Goal: Task Accomplishment & Management: Complete application form

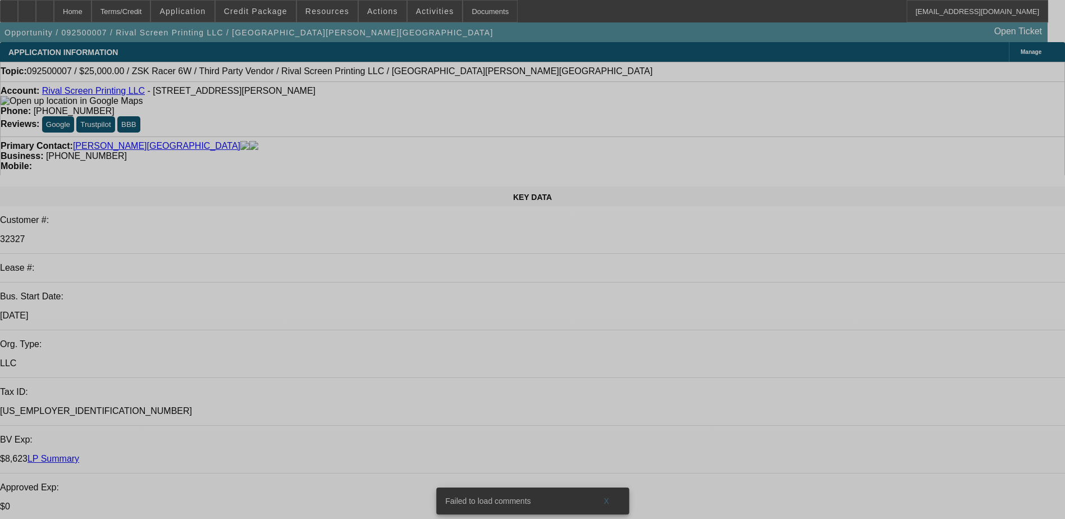
select select "0"
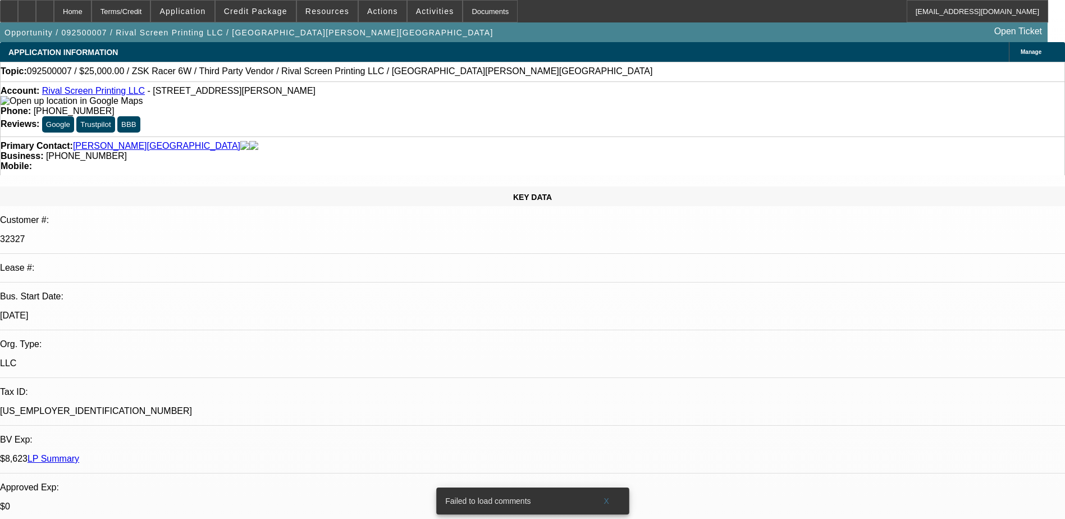
select select "0"
select select "0.1"
select select "2"
select select "0"
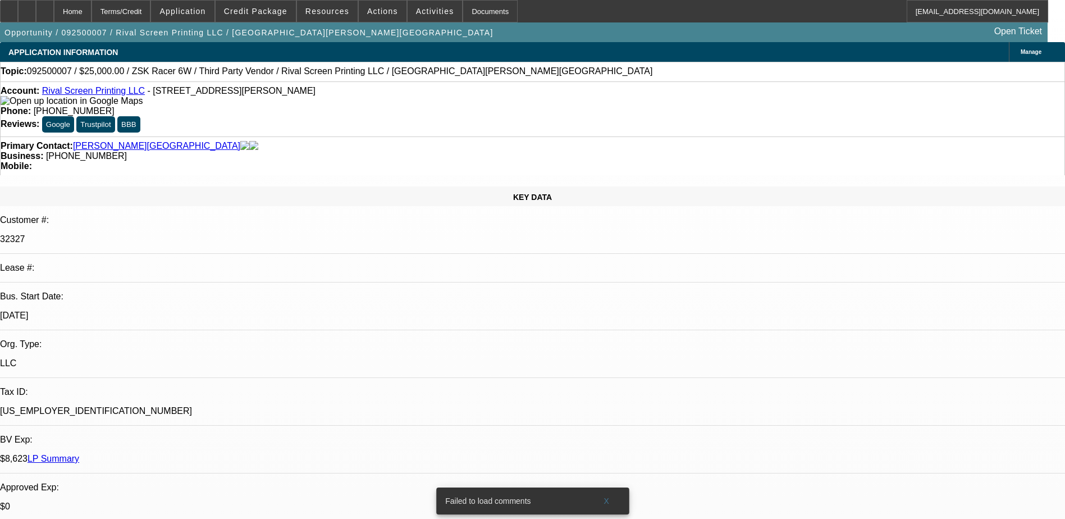
select select "0.1"
select select "2"
select select "0"
select select "1"
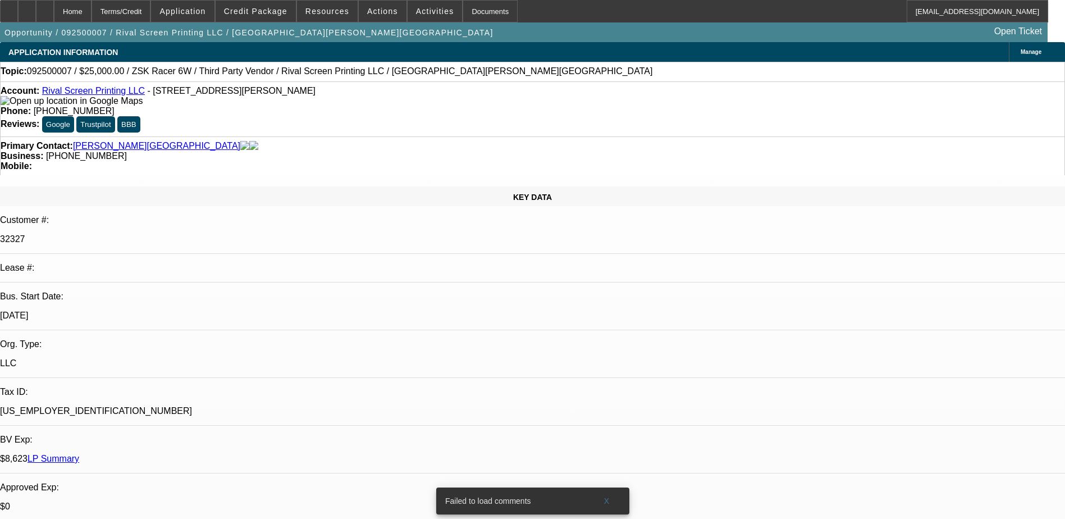
select select "6"
select select "1"
select select "6"
select select "1"
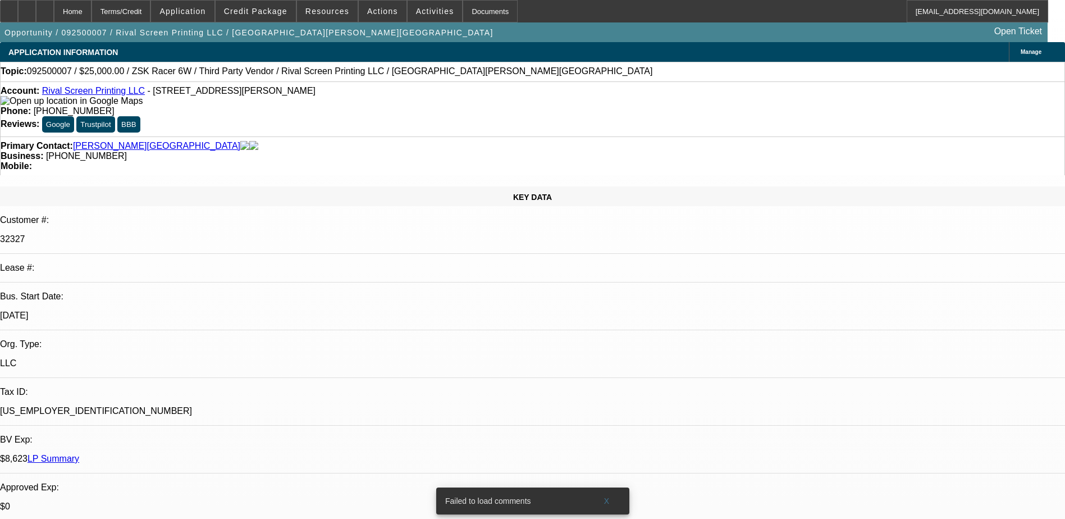
select select "2"
select select "6"
select select "1"
select select "2"
select select "6"
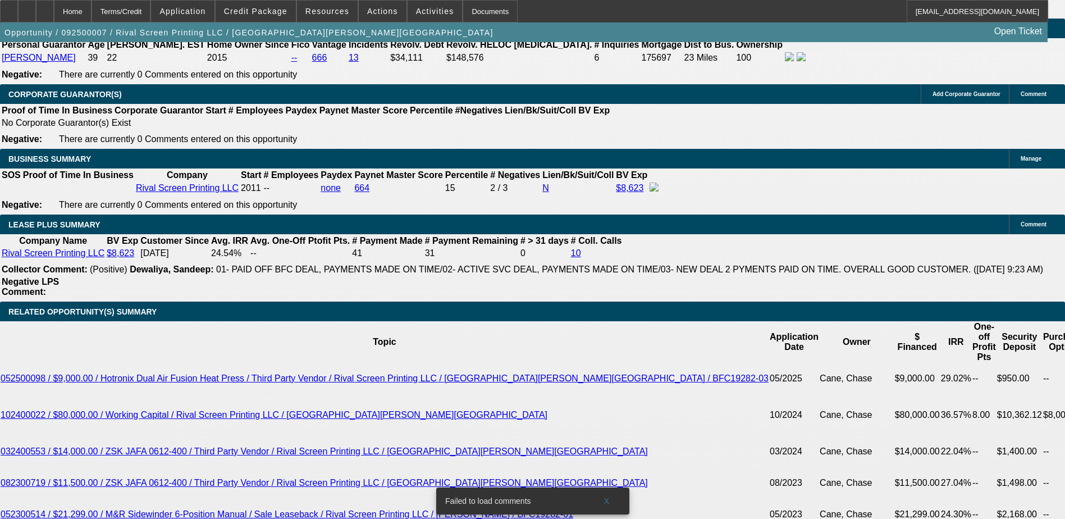
scroll to position [1797, 0]
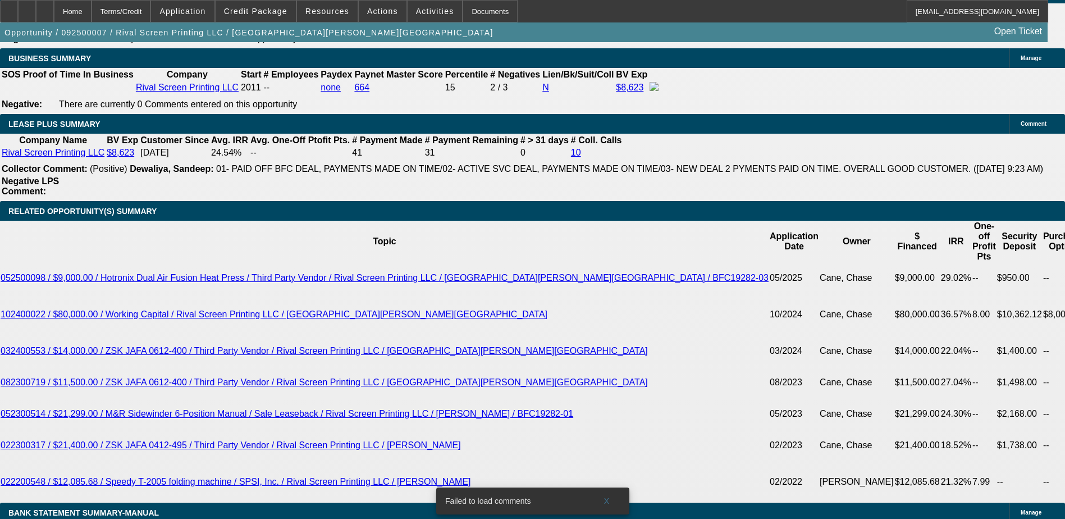
type input "949"
type input "UNKNOWN"
type input "21.6"
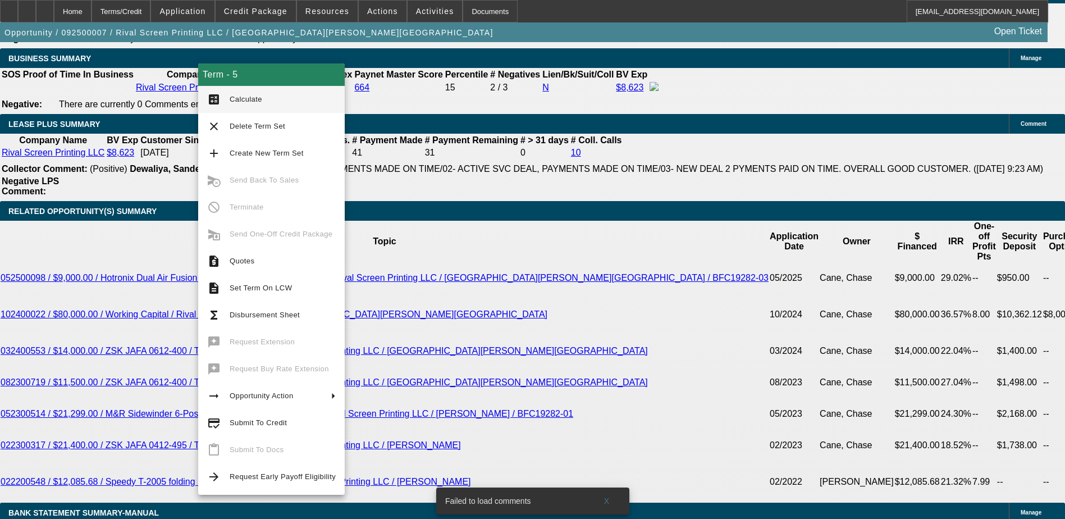
type input "$949.00"
click at [238, 103] on span "Calculate" at bounding box center [283, 99] width 106 height 13
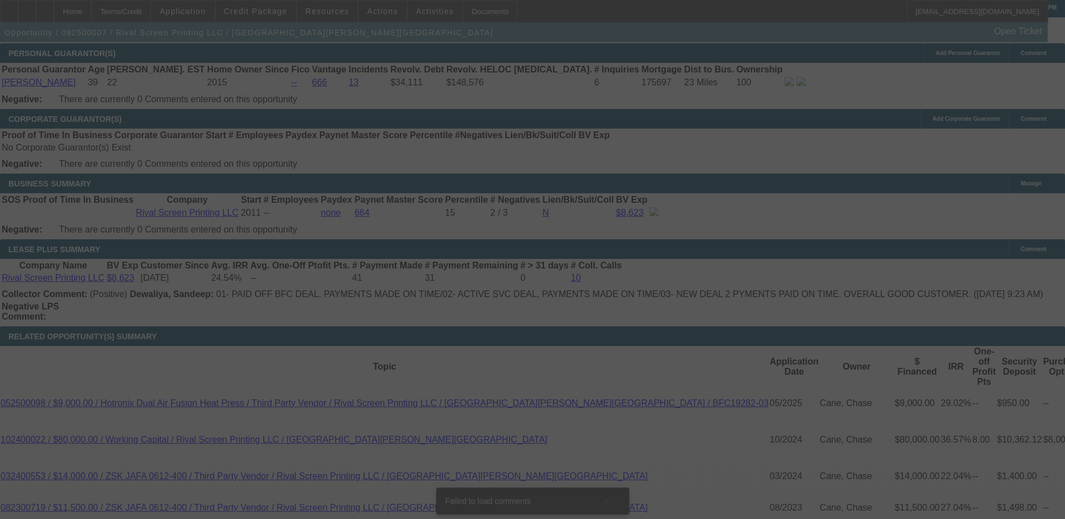
scroll to position [1685, 0]
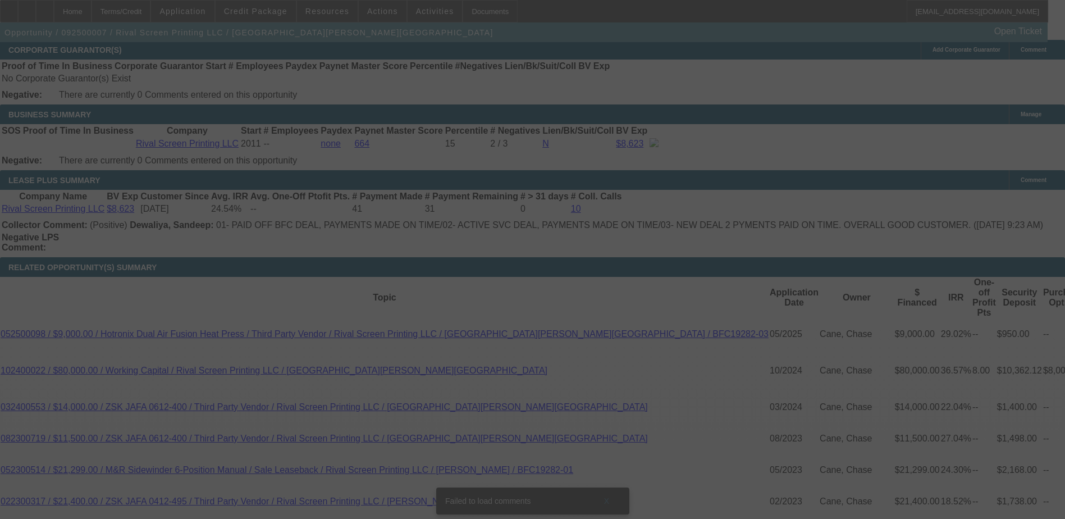
select select "0"
select select "6"
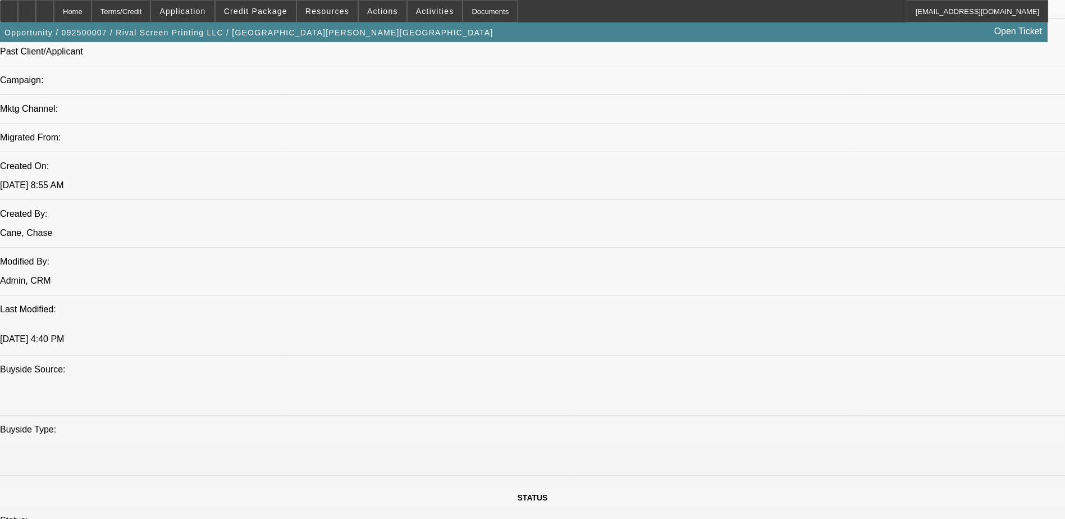
scroll to position [668, 0]
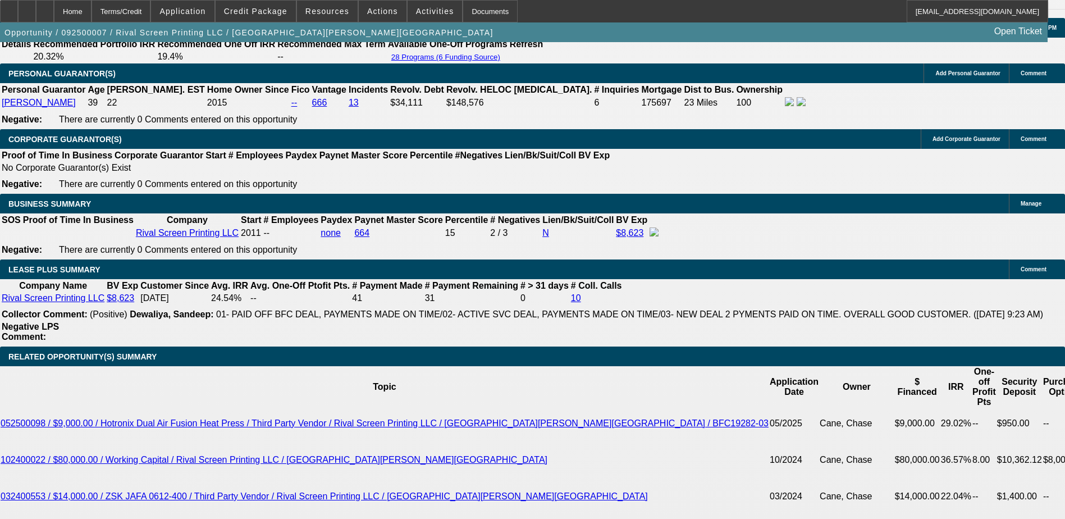
scroll to position [1678, 0]
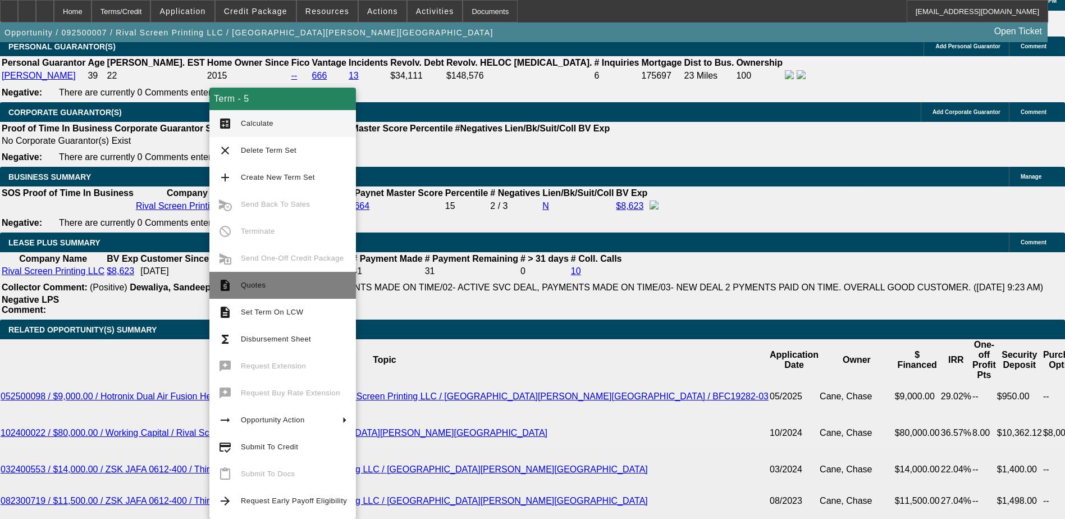
click at [270, 281] on span "Quotes" at bounding box center [294, 285] width 106 height 13
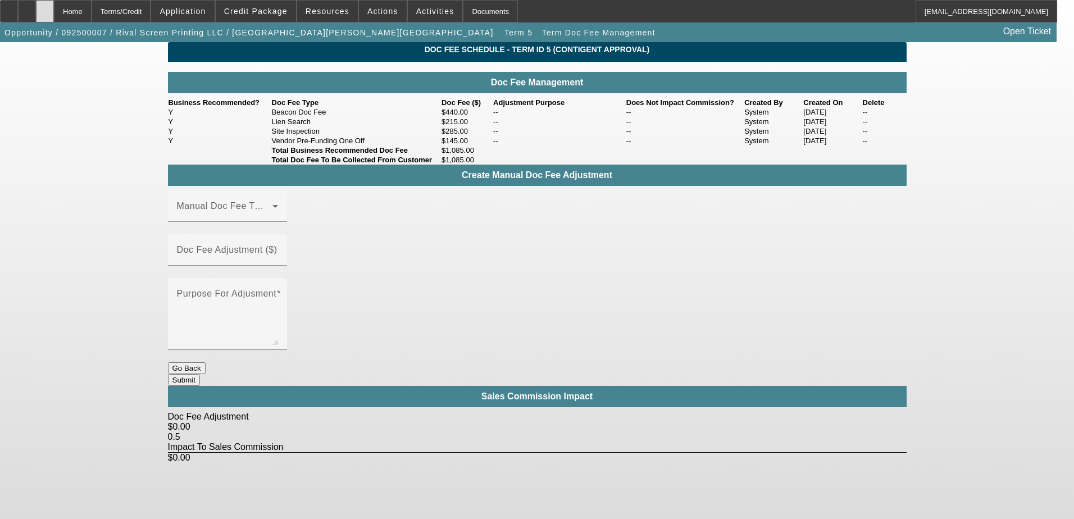
click at [54, 9] on div at bounding box center [45, 11] width 18 height 22
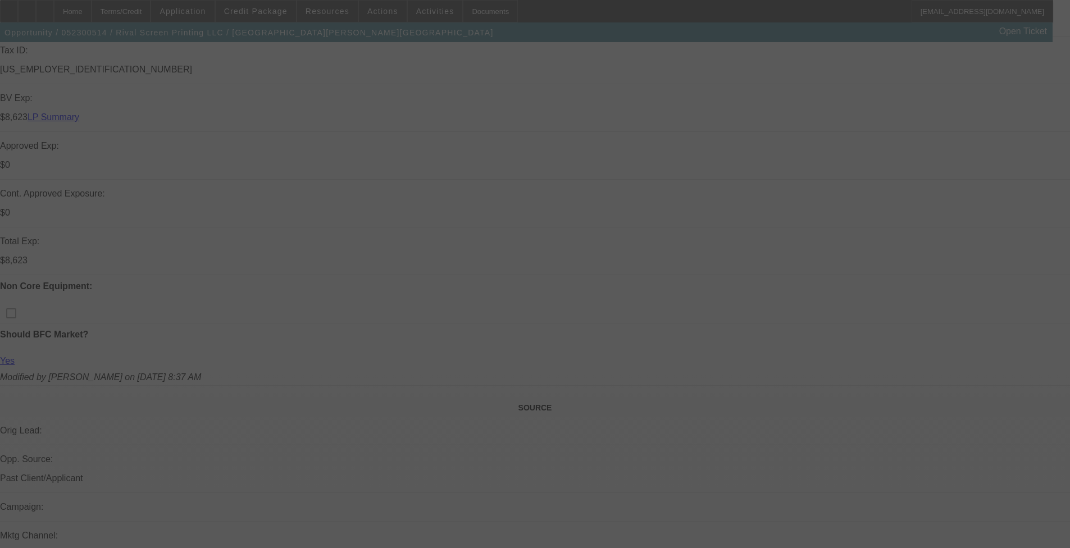
scroll to position [393, 0]
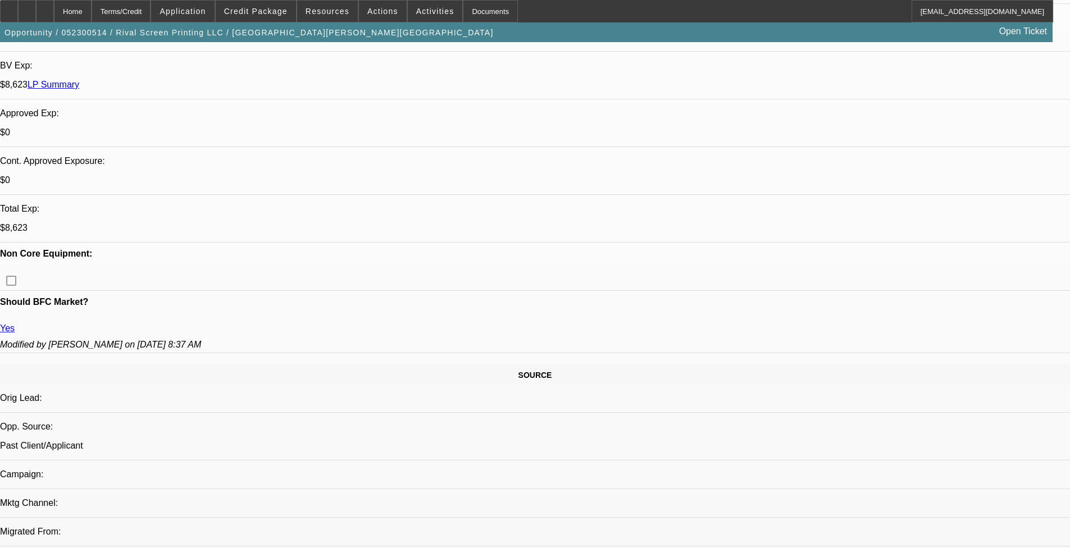
select select "0"
select select "2"
select select "0"
select select "2"
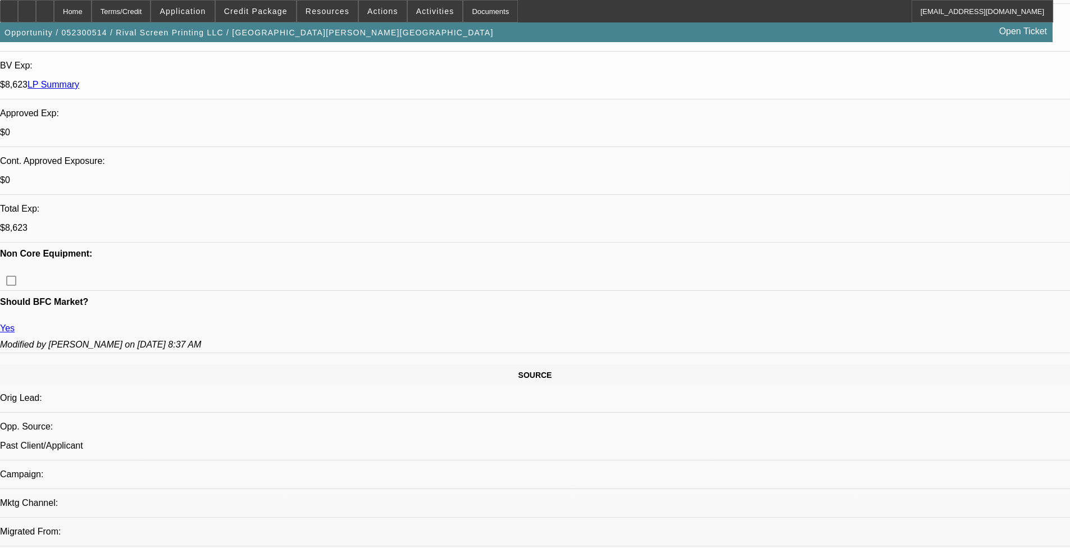
select select "0"
select select "2"
select select "0"
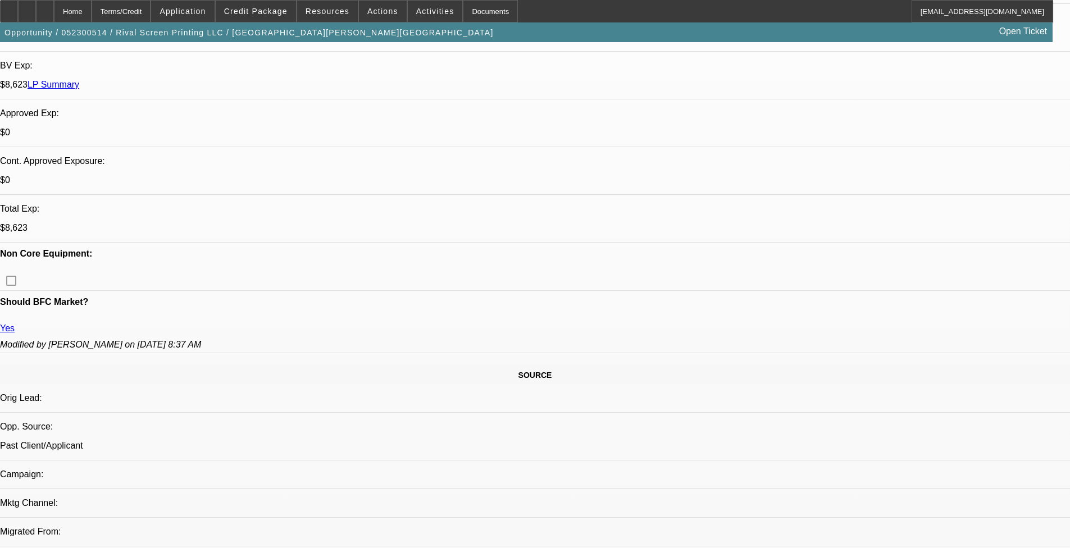
select select "2"
select select "0"
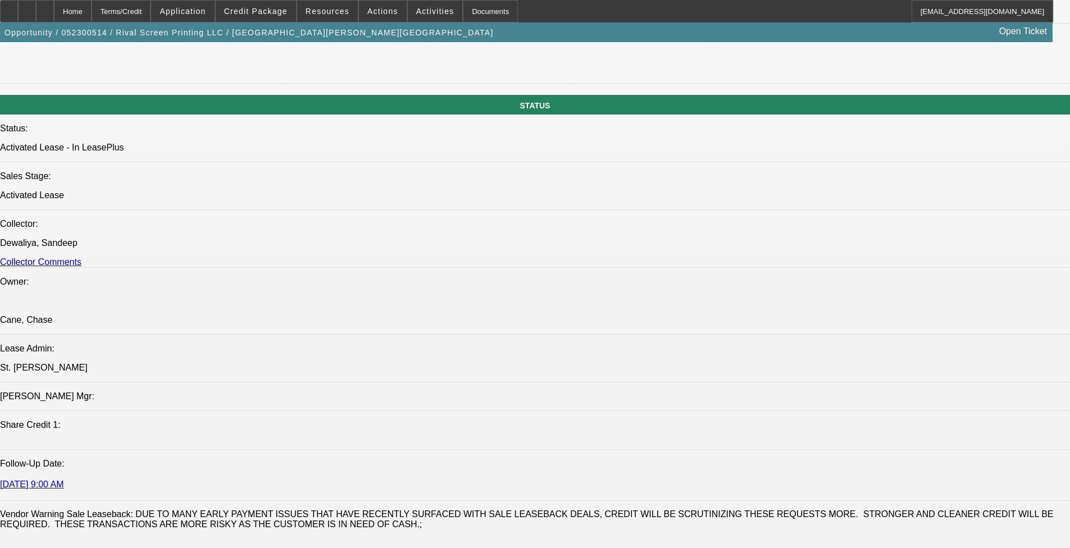
select select "1"
select select "2"
select select "6"
select select "1"
select select "2"
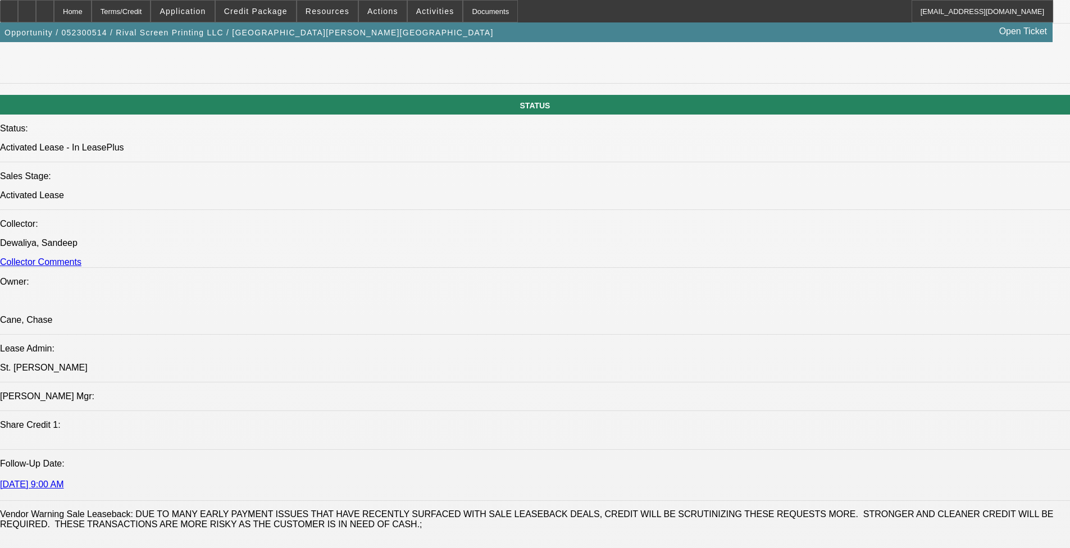
select select "6"
select select "1"
select select "2"
select select "6"
select select "1"
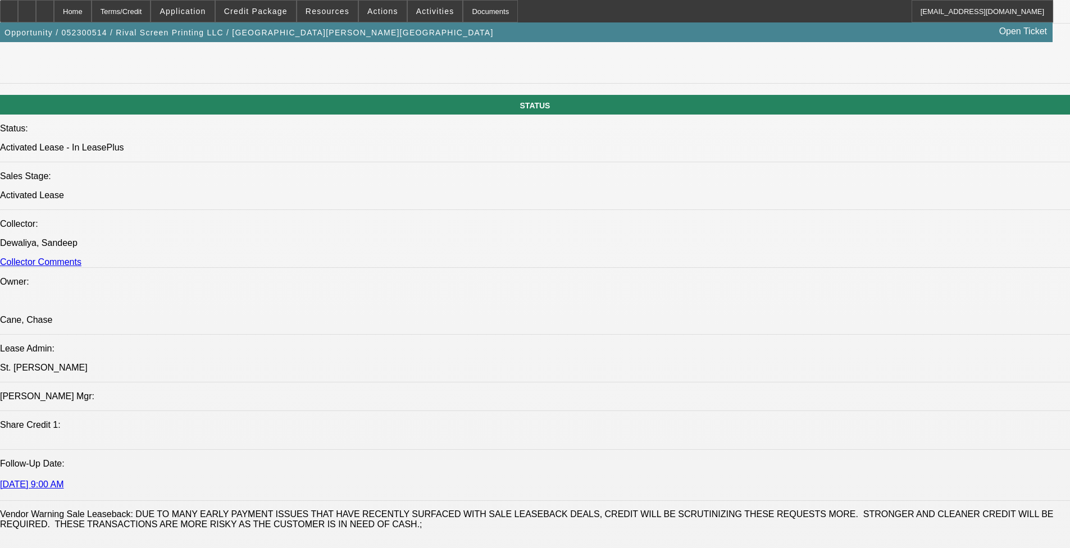
select select "2"
select select "6"
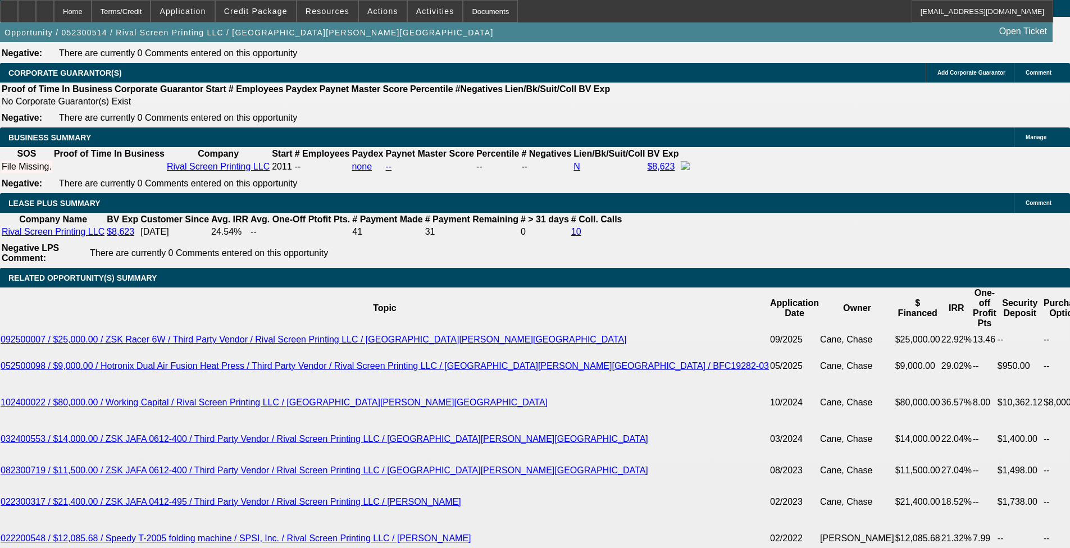
scroll to position [1965, 0]
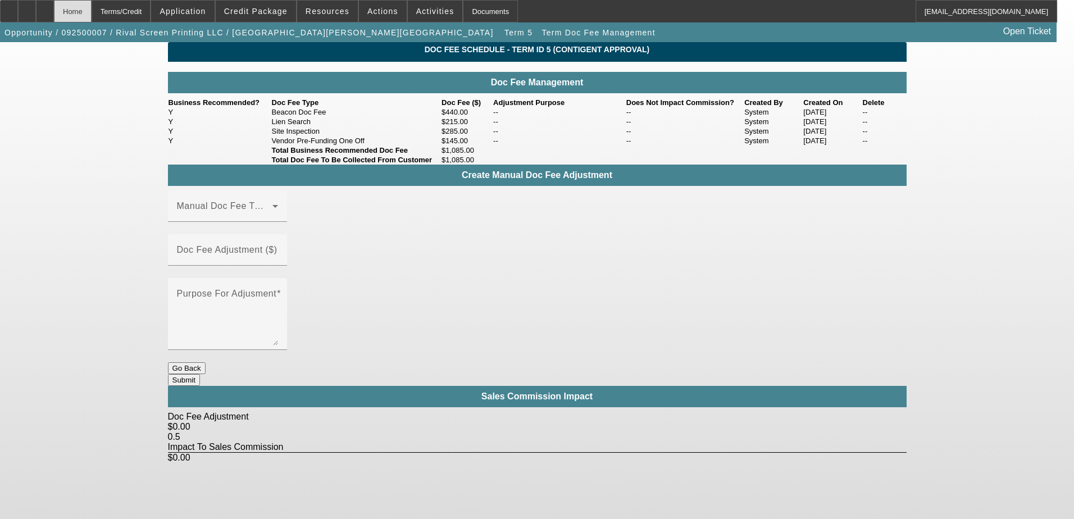
click at [92, 17] on div "Home" at bounding box center [73, 11] width 38 height 22
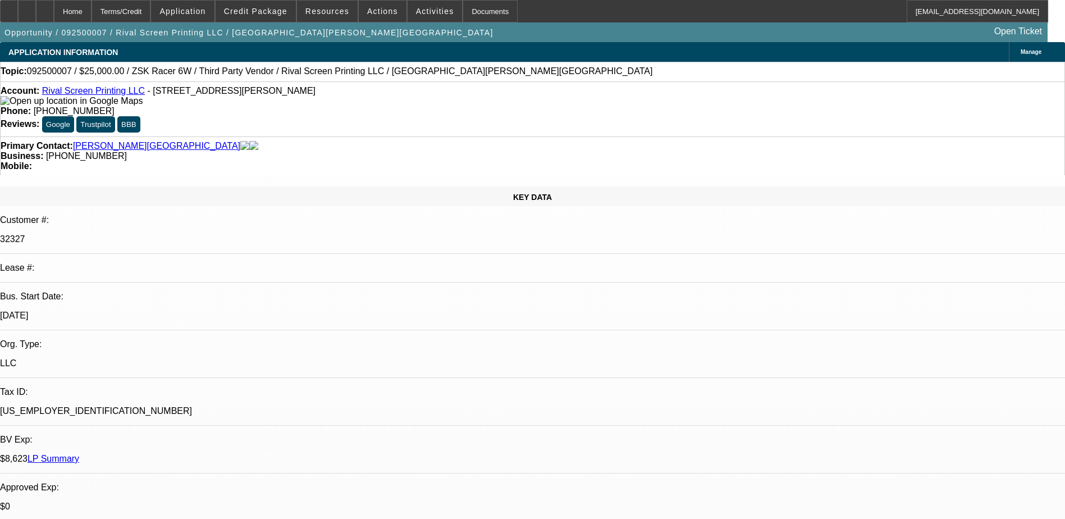
select select "0"
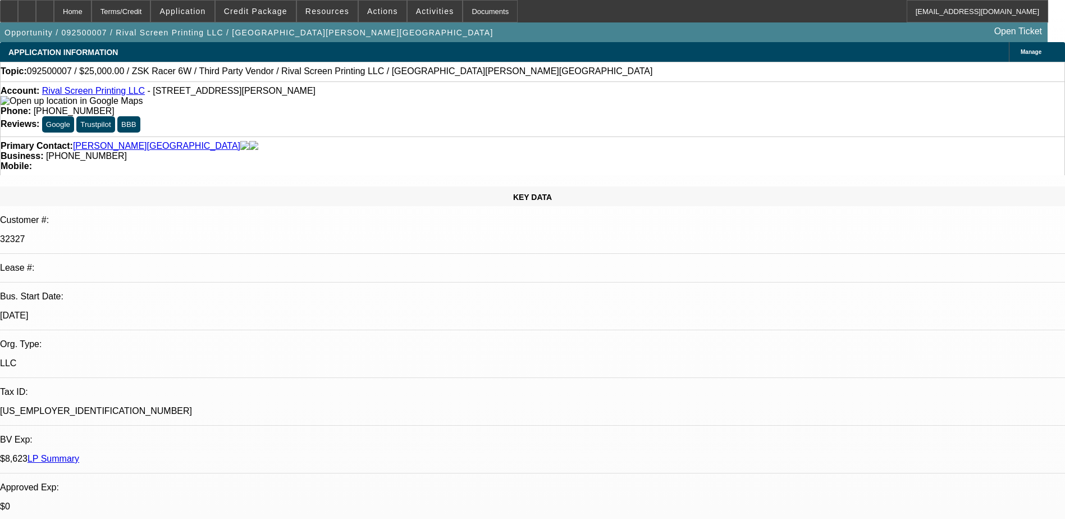
select select "0"
select select "0.1"
select select "2"
select select "0"
select select "0.1"
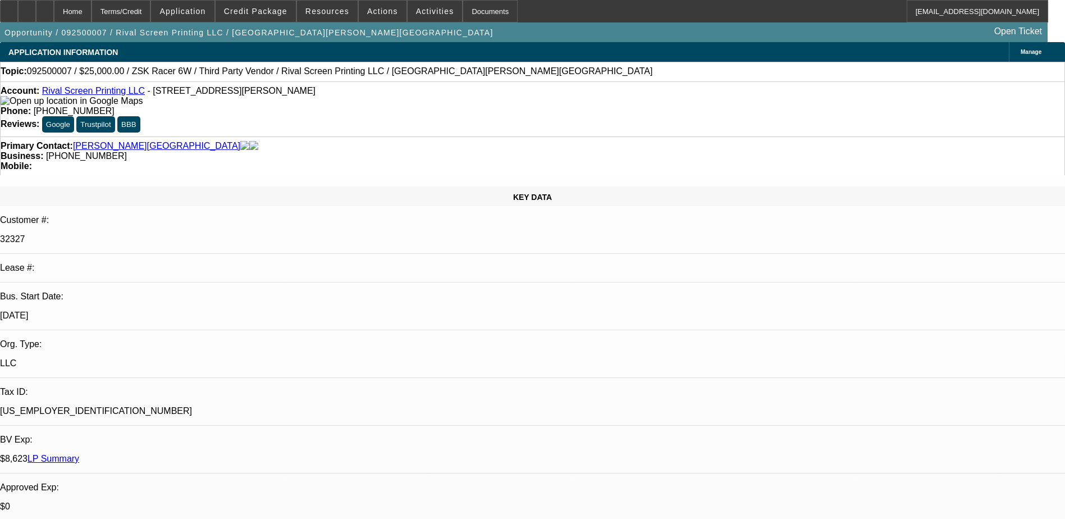
select select "2"
select select "0"
select select "1"
select select "6"
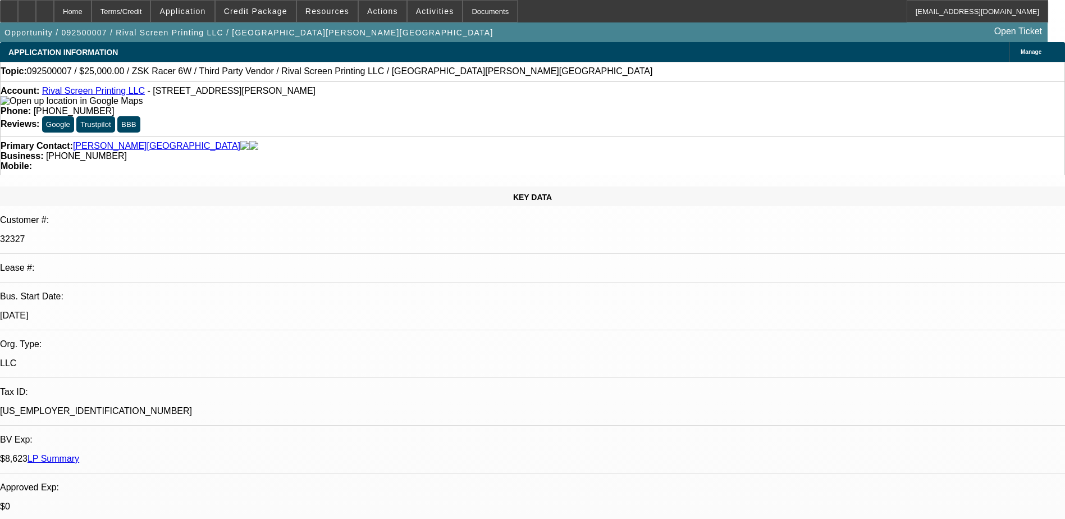
select select "1"
select select "6"
select select "1"
select select "2"
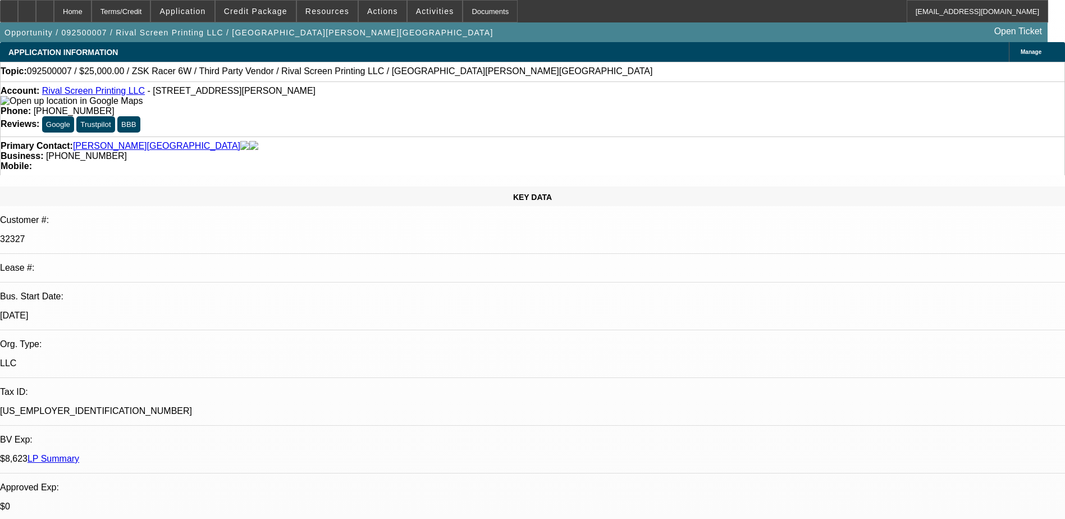
select select "6"
select select "1"
select select "2"
select select "6"
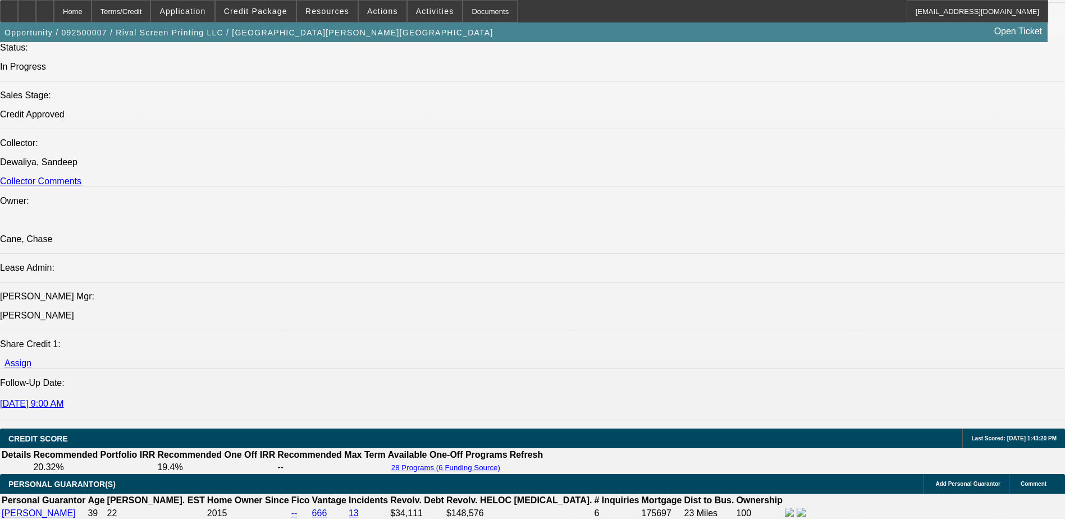
scroll to position [1067, 0]
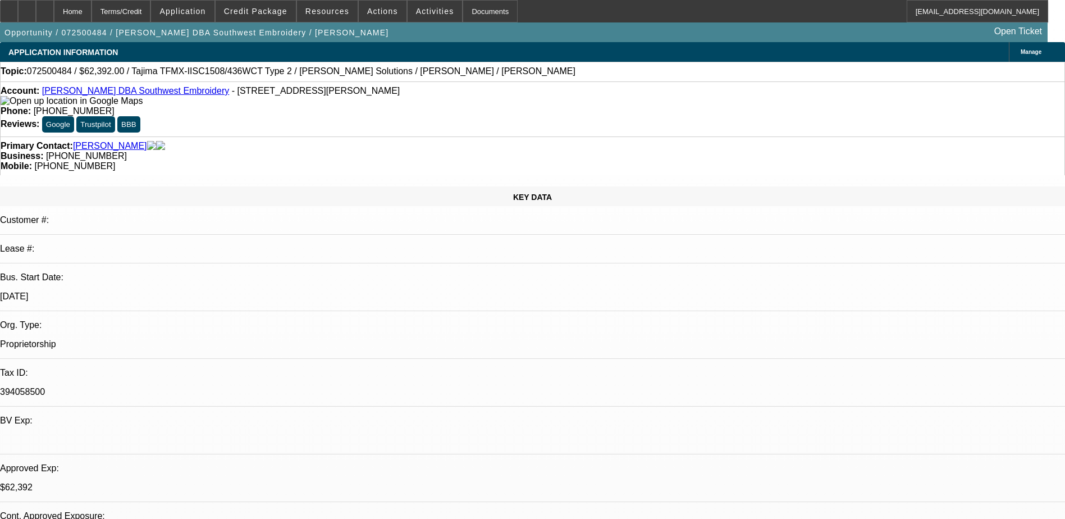
select select "0.2"
select select "2"
select select "0.1"
select select "0.2"
select select "2"
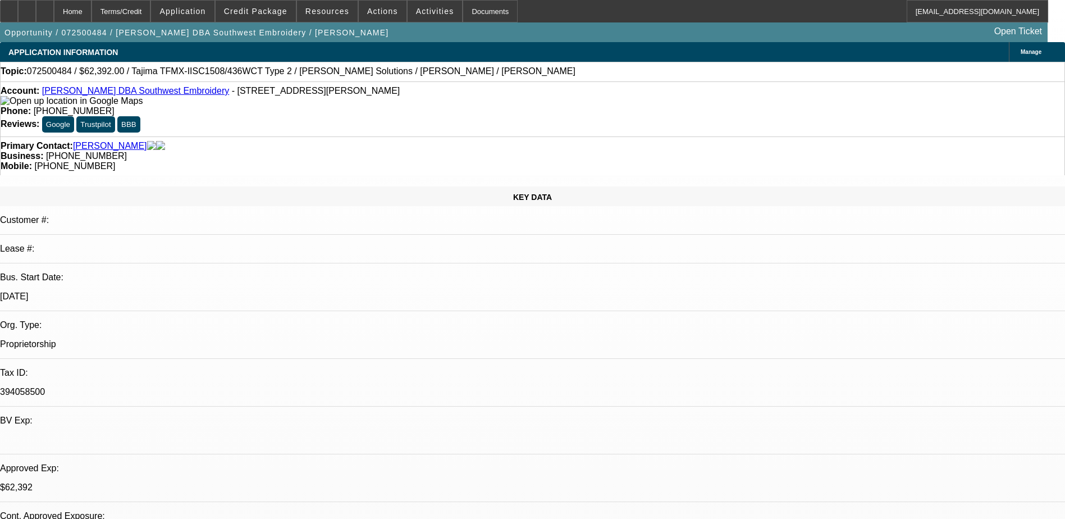
select select "0.1"
select select "0.15"
select select "2"
select select "0.1"
select select "0.15"
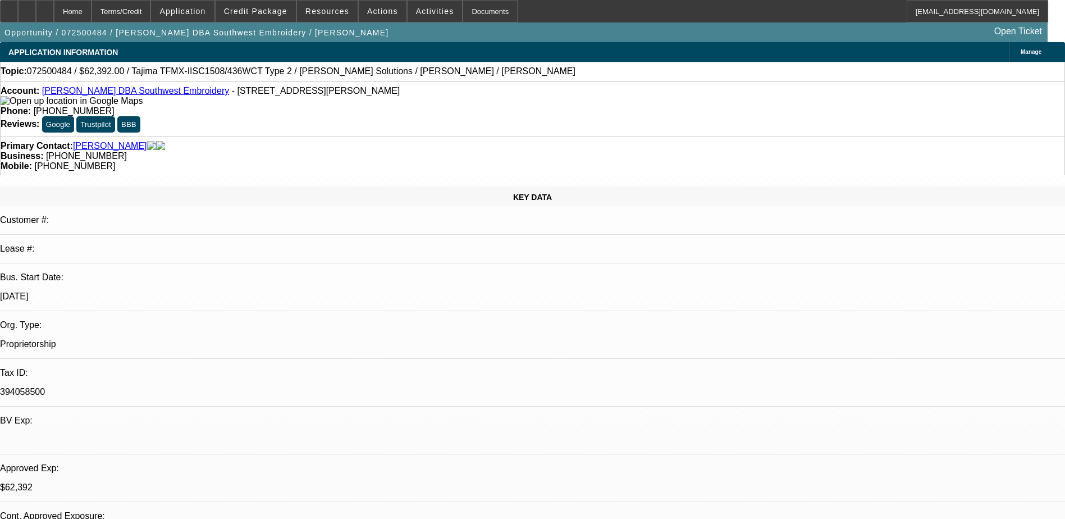
select select "2"
select select "0.1"
select select "1"
select select "2"
select select "4"
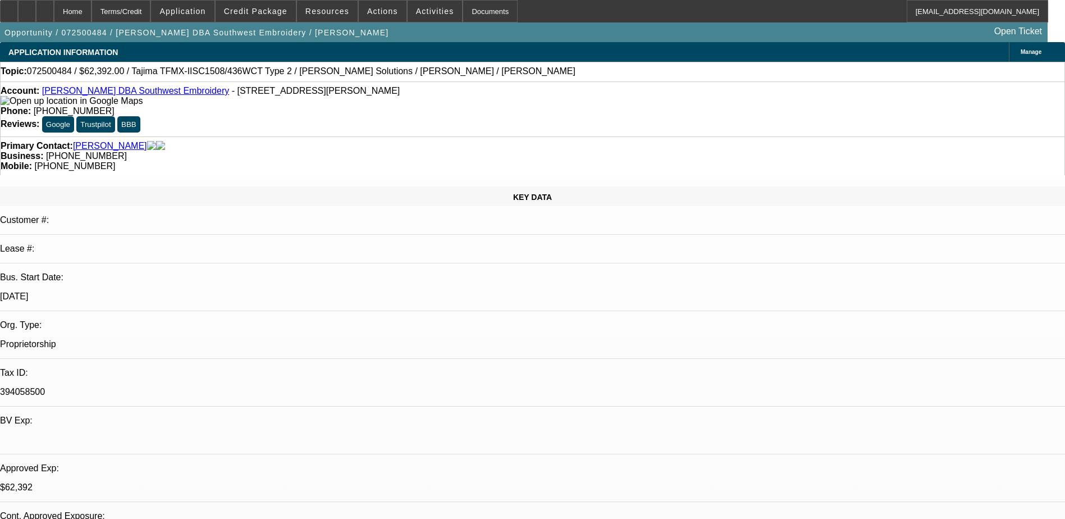
select select "1"
select select "2"
select select "4"
select select "1"
select select "2"
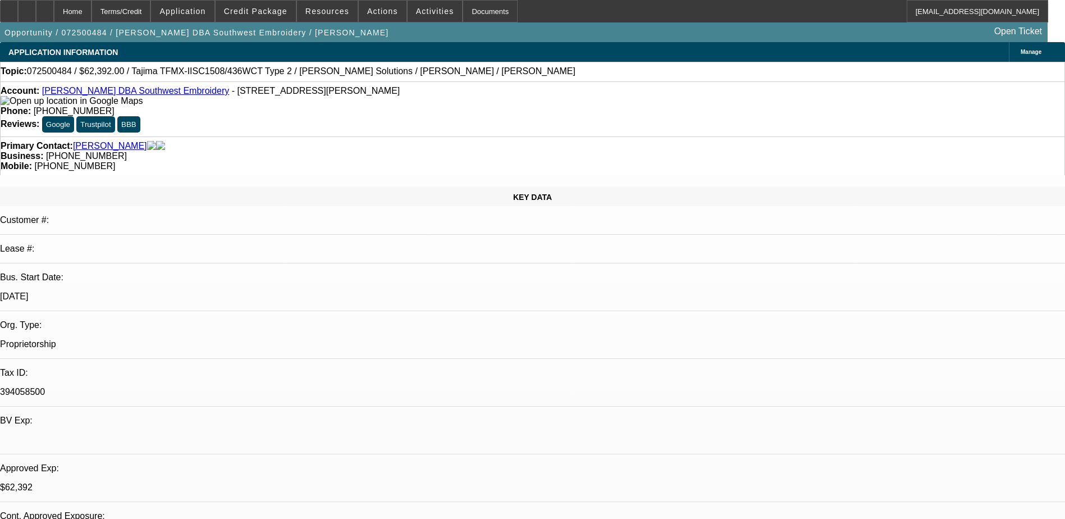
select select "4"
select select "1"
select select "2"
select select "4"
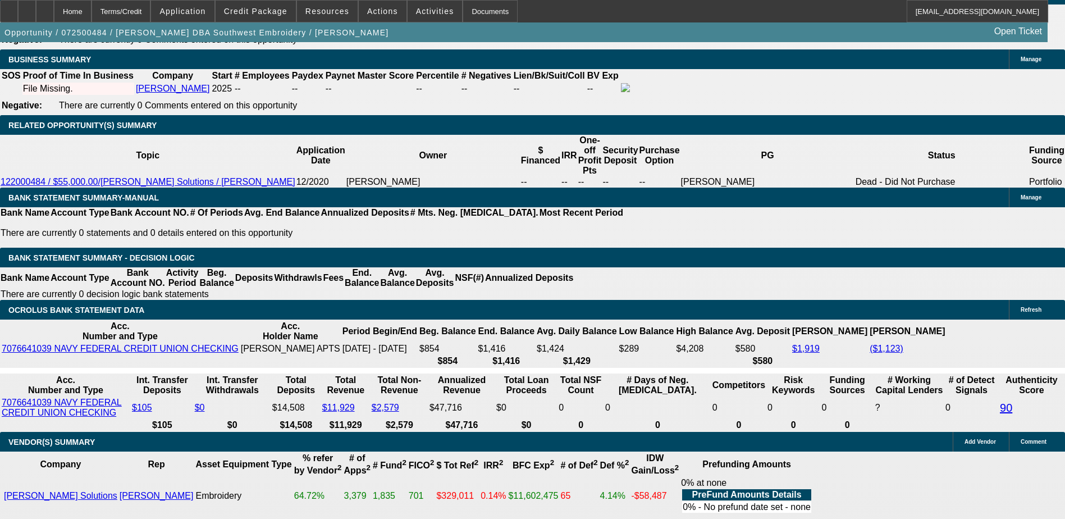
scroll to position [1741, 0]
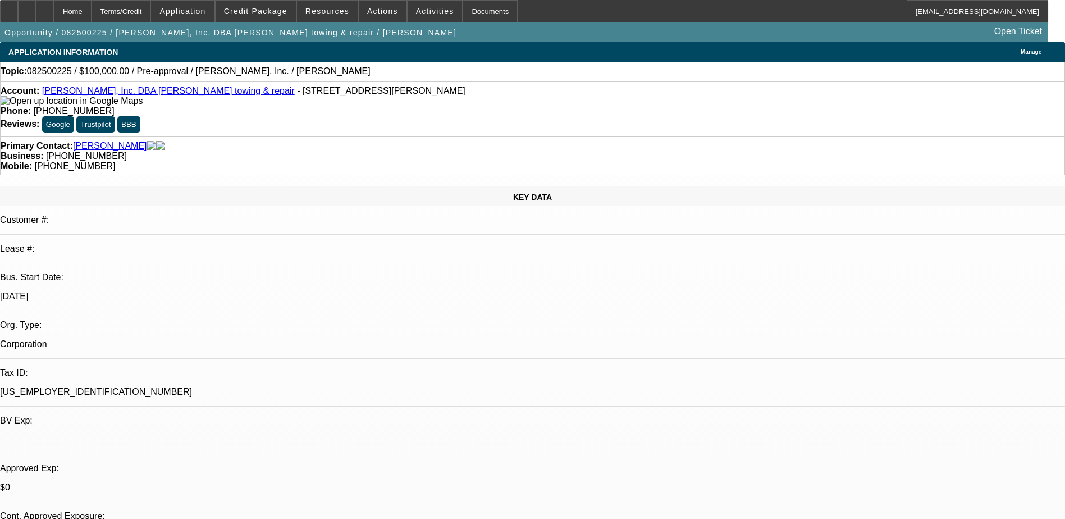
select select "0"
select select "2"
select select "0.1"
select select "4"
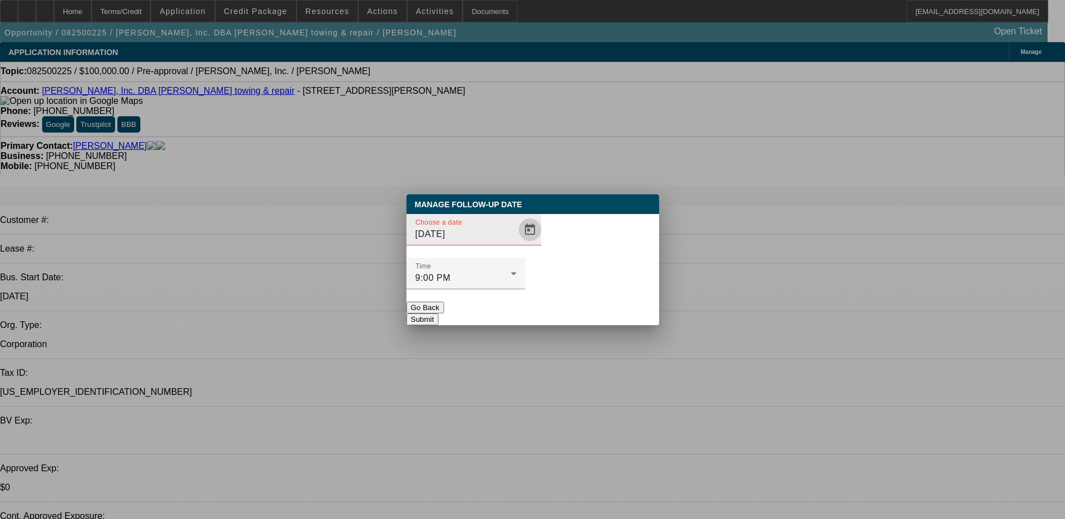
click at [517, 243] on span "Open calendar" at bounding box center [530, 229] width 27 height 27
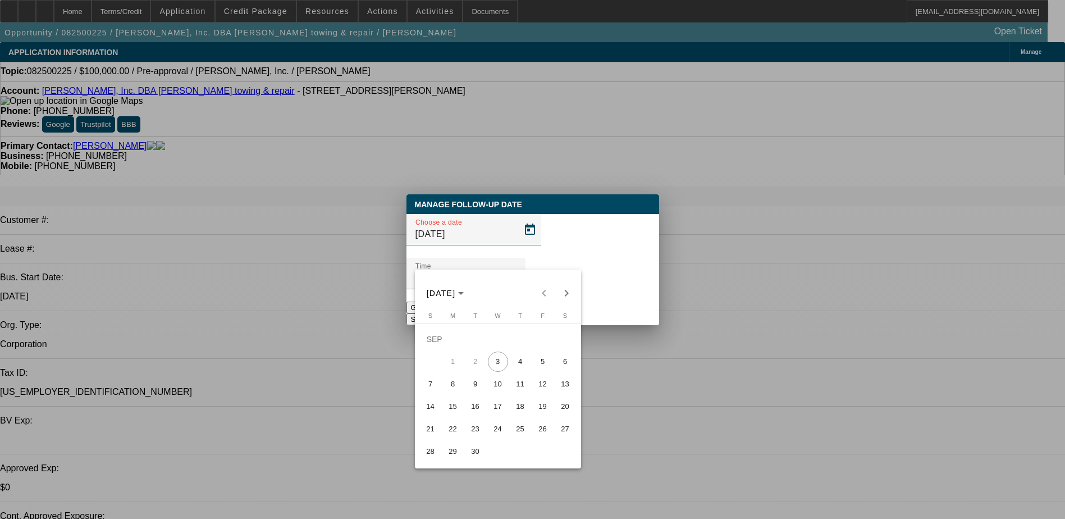
click at [501, 387] on span "10" at bounding box center [498, 384] width 20 height 20
type input "9/10/2025"
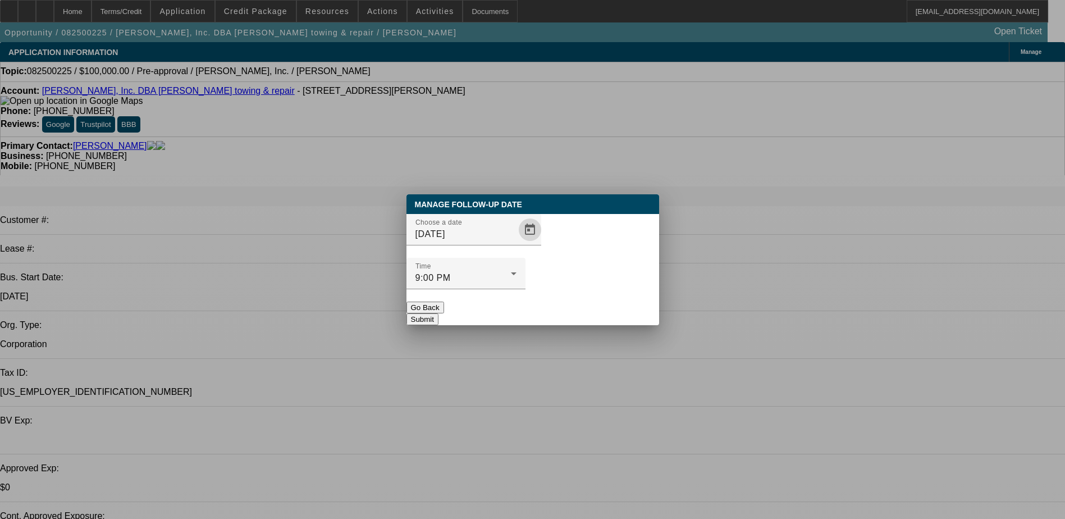
click at [439, 313] on button "Submit" at bounding box center [423, 319] width 32 height 12
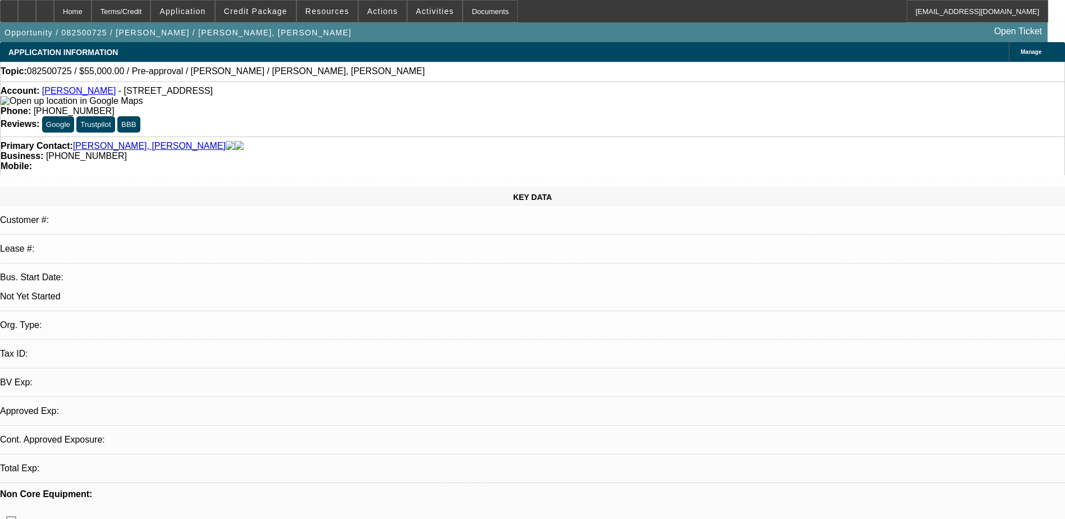
select select "0"
select select "2"
select select "0.1"
select select "4"
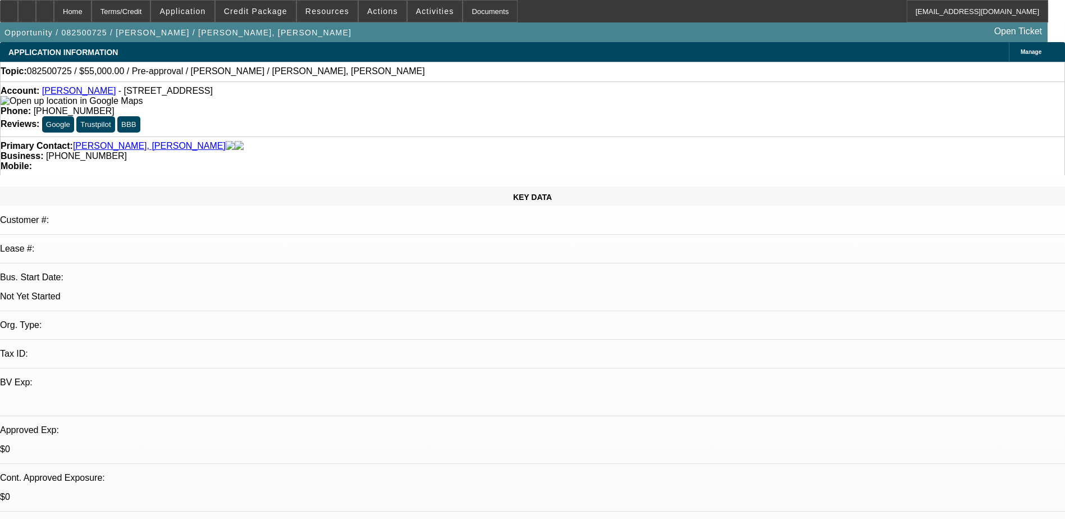
click at [54, 13] on div at bounding box center [45, 11] width 18 height 22
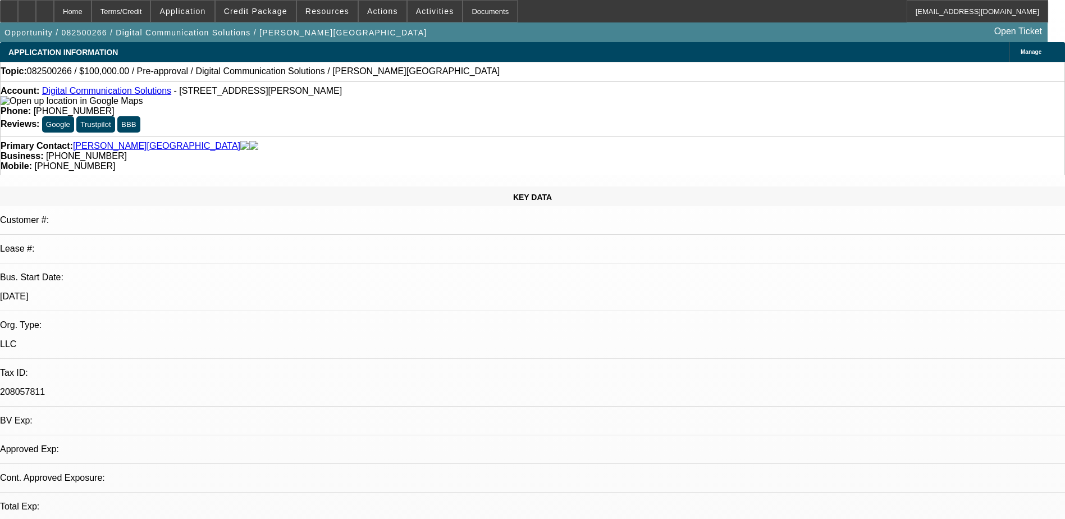
select select "0"
select select "2"
select select "0.1"
select select "1"
select select "2"
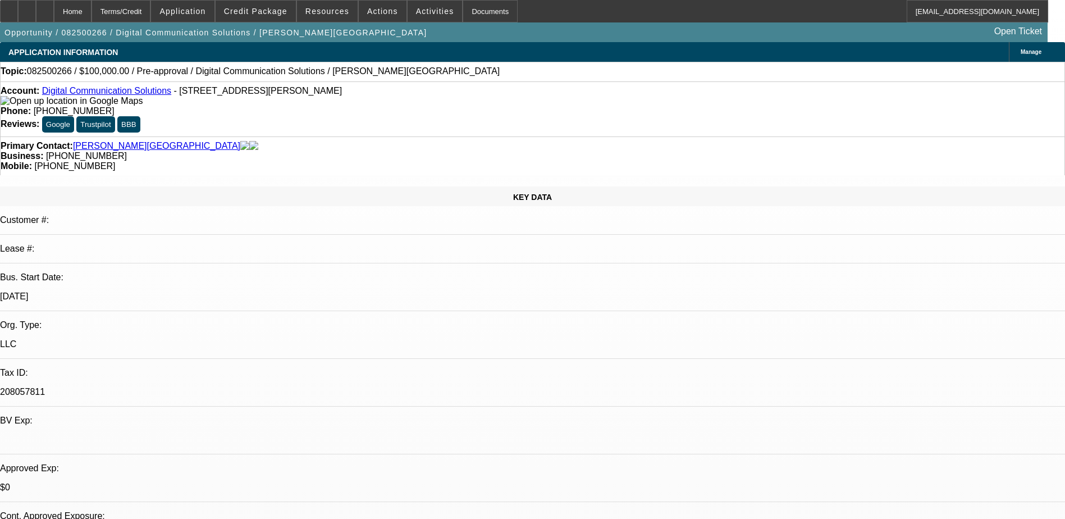
select select "4"
click at [104, 94] on link "Digital Communication Solutions" at bounding box center [106, 91] width 129 height 10
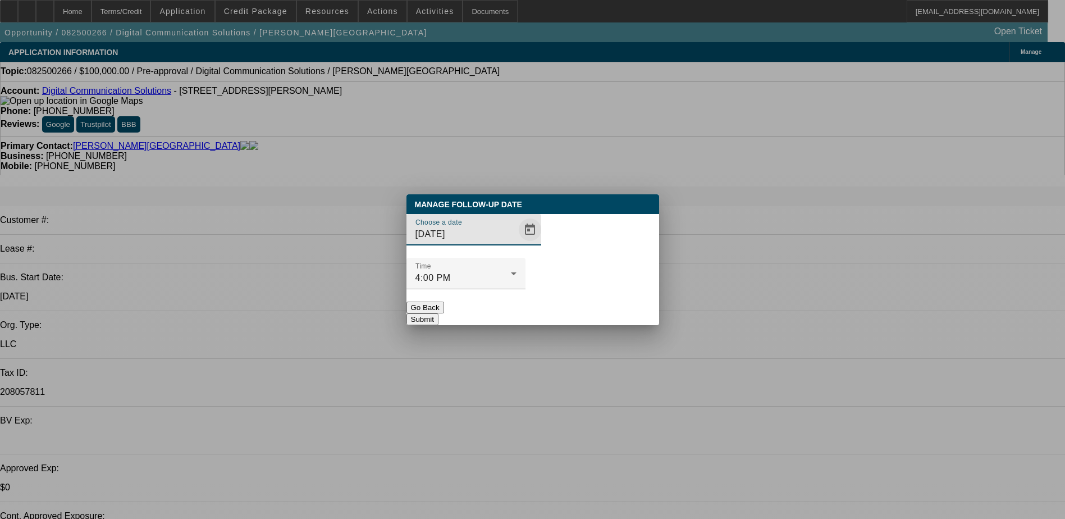
click at [517, 243] on span "Open calendar" at bounding box center [530, 229] width 27 height 27
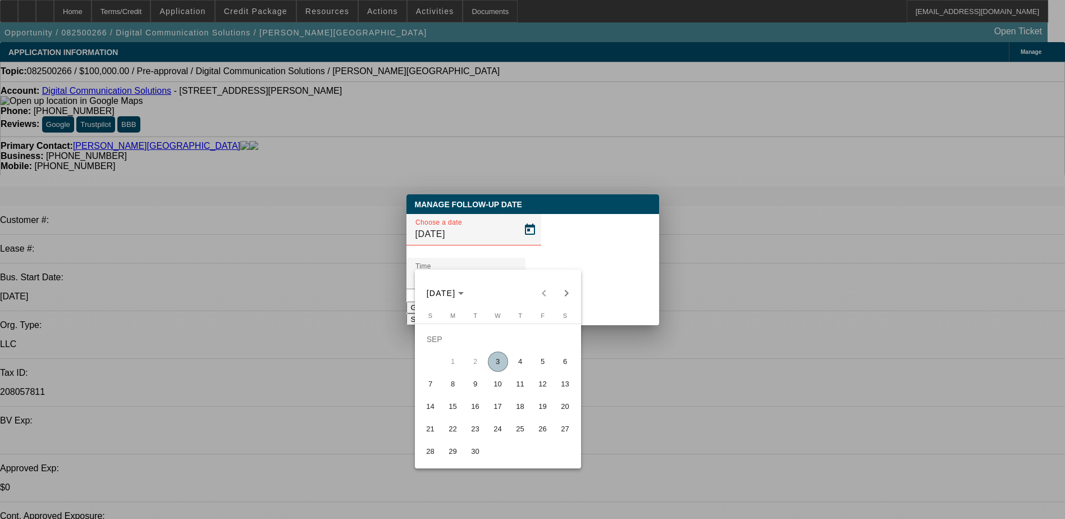
click at [542, 366] on span "5" at bounding box center [543, 362] width 20 height 20
type input "9/5/2025"
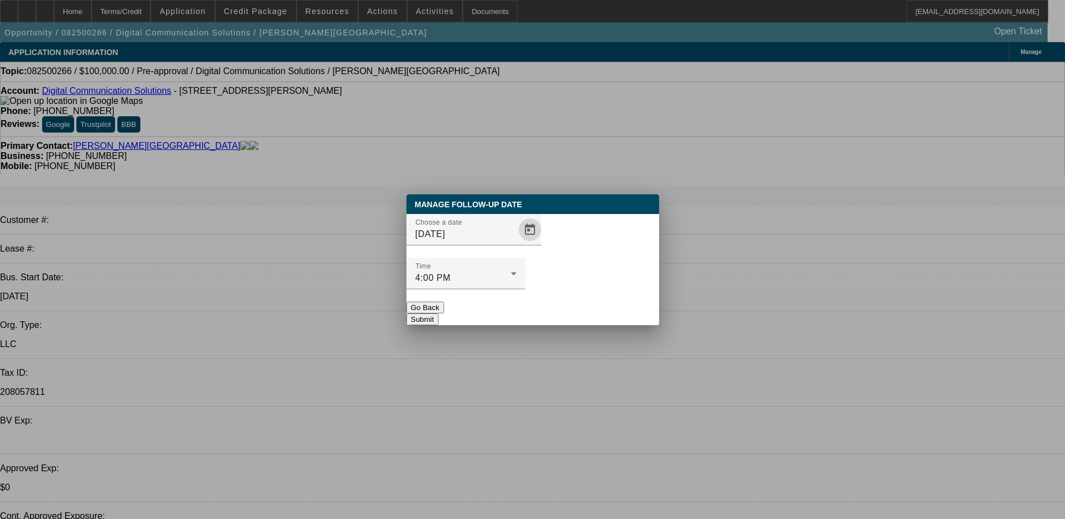
click at [439, 313] on button "Submit" at bounding box center [423, 319] width 32 height 12
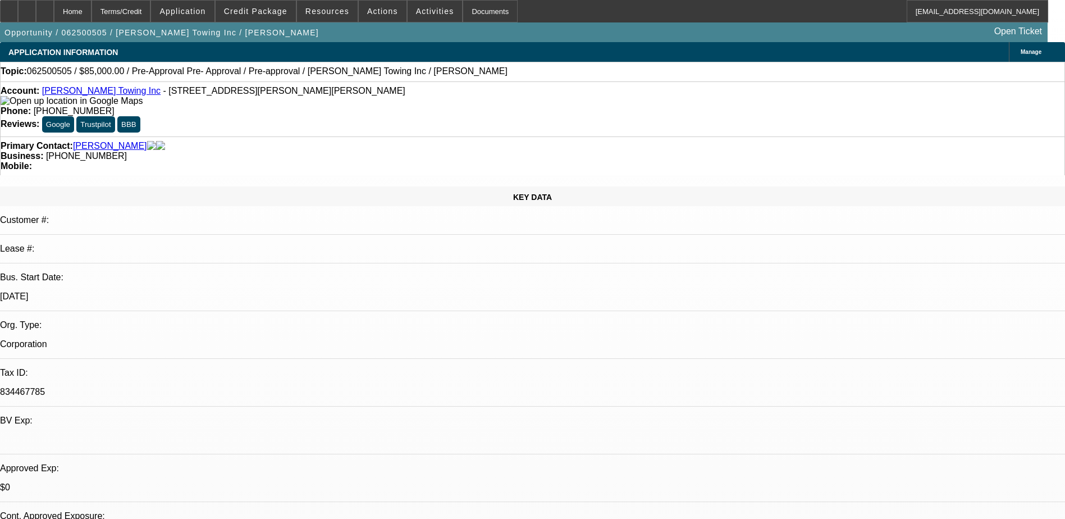
select select "0.15"
select select "2"
select select "0"
select select "0.15"
select select "2"
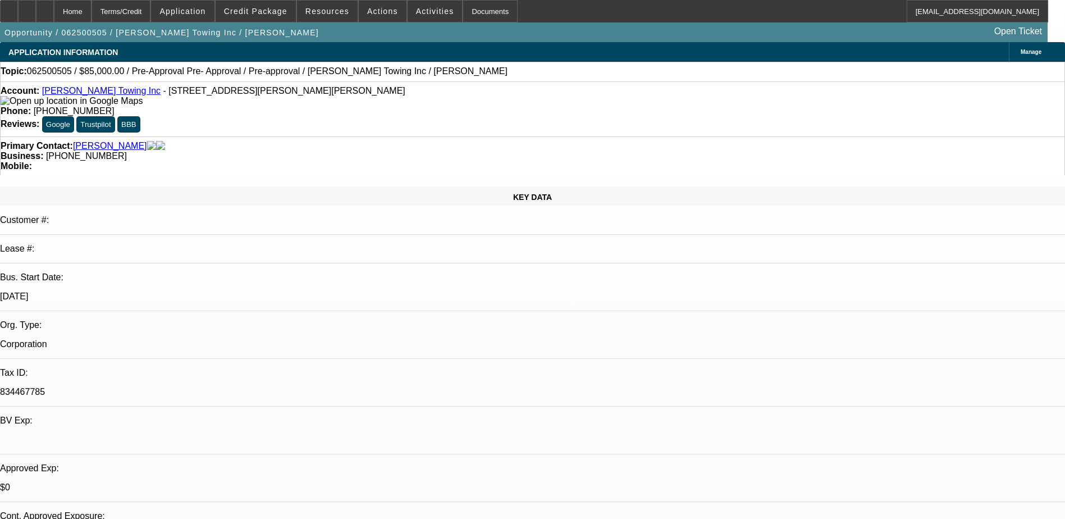
select select "0"
select select "0.1"
select select "2"
select select "0"
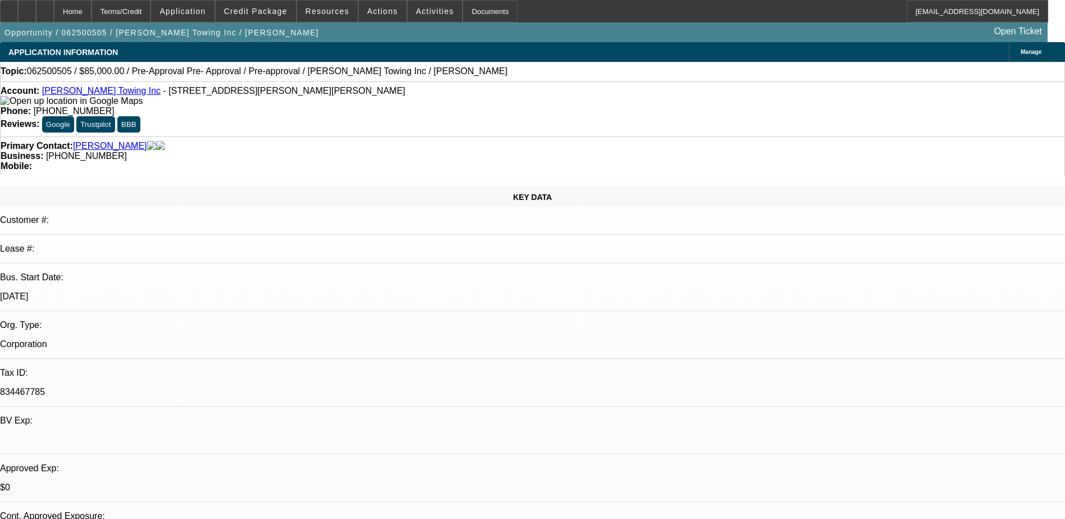
select select "0"
select select "1"
select select "2"
select select "6"
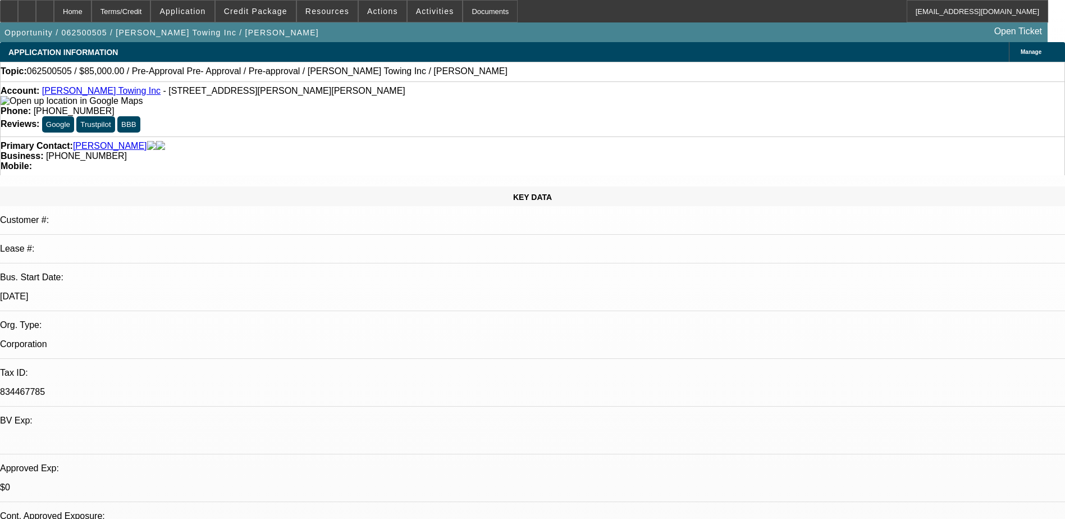
select select "1"
select select "2"
select select "6"
select select "1"
select select "2"
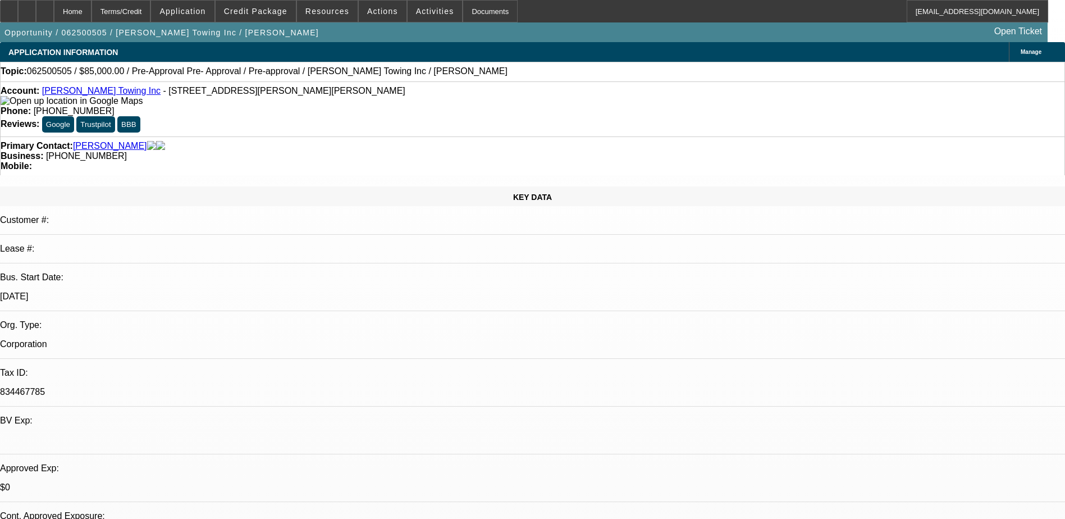
select select "6"
select select "1"
select select "6"
click at [196, 15] on span "Application" at bounding box center [182, 11] width 46 height 9
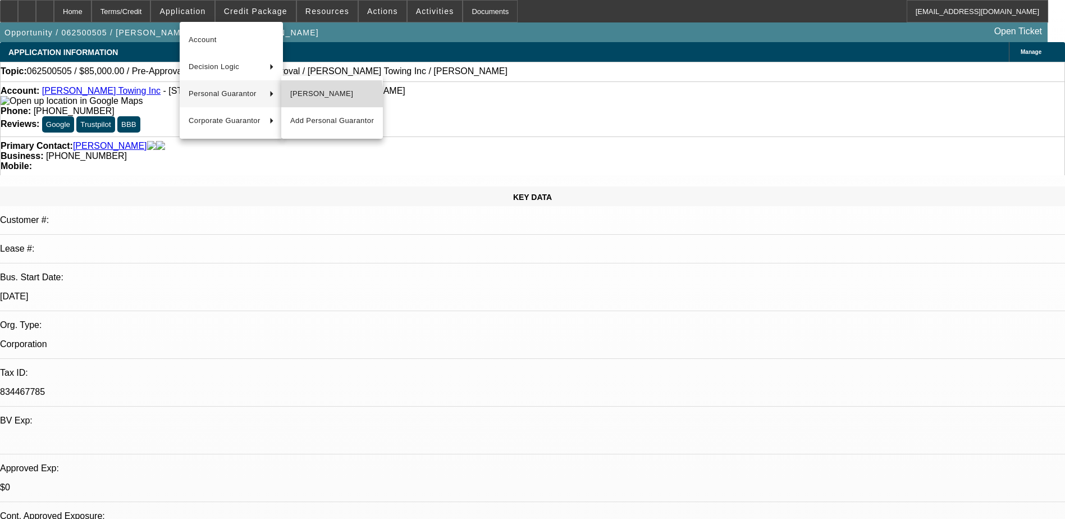
click at [295, 98] on span "Moises Mendez" at bounding box center [332, 93] width 84 height 13
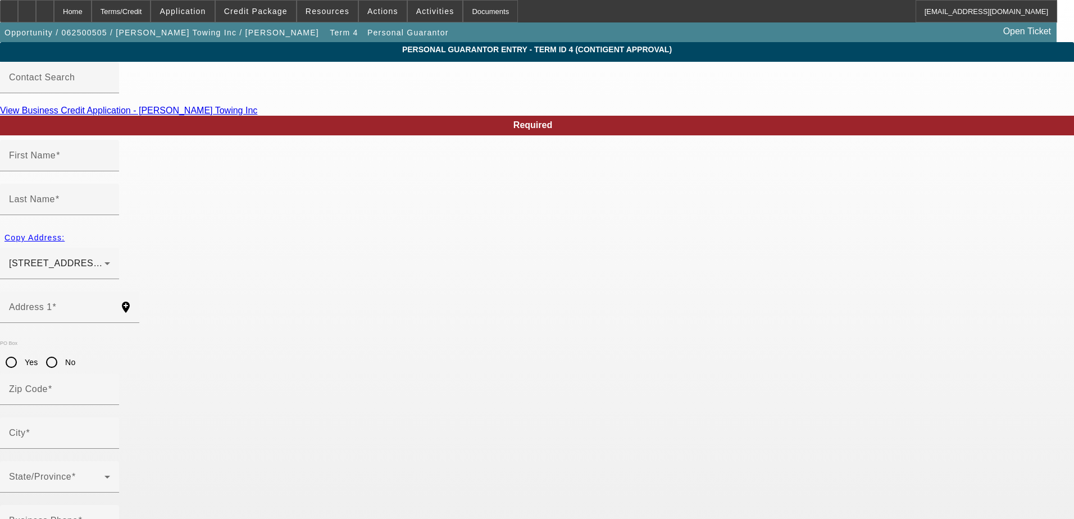
type input "Moises"
type input "Mendez"
type input "2087 Brockett Road"
radio input "true"
type input "30084"
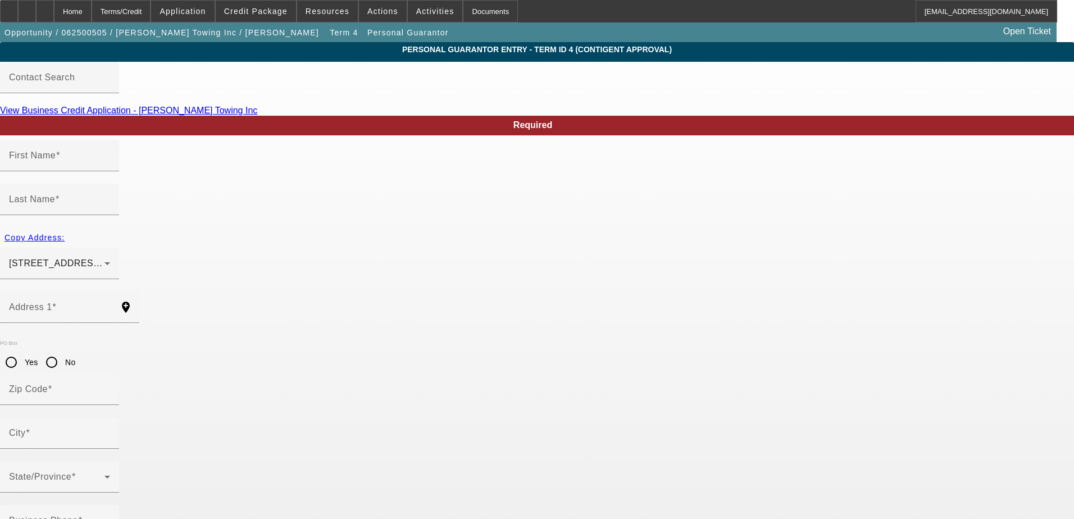
type input "Tucker"
type input "(678) 704-3787"
type input "100"
type input "621-70-6953"
type input "moimendez1994@icloud.com"
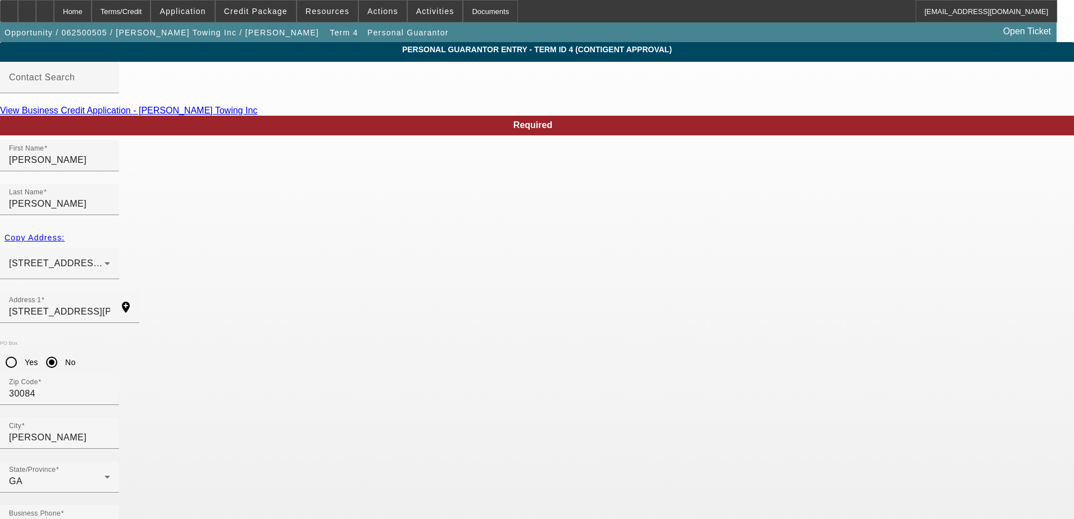
click at [92, 17] on div "Home" at bounding box center [73, 11] width 38 height 22
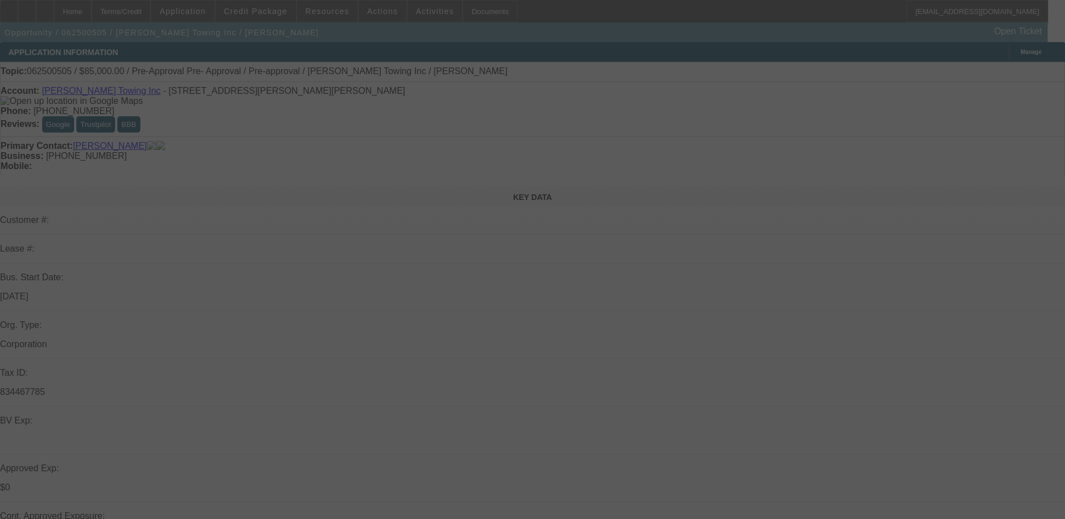
select select "0.15"
select select "2"
select select "0"
select select "6"
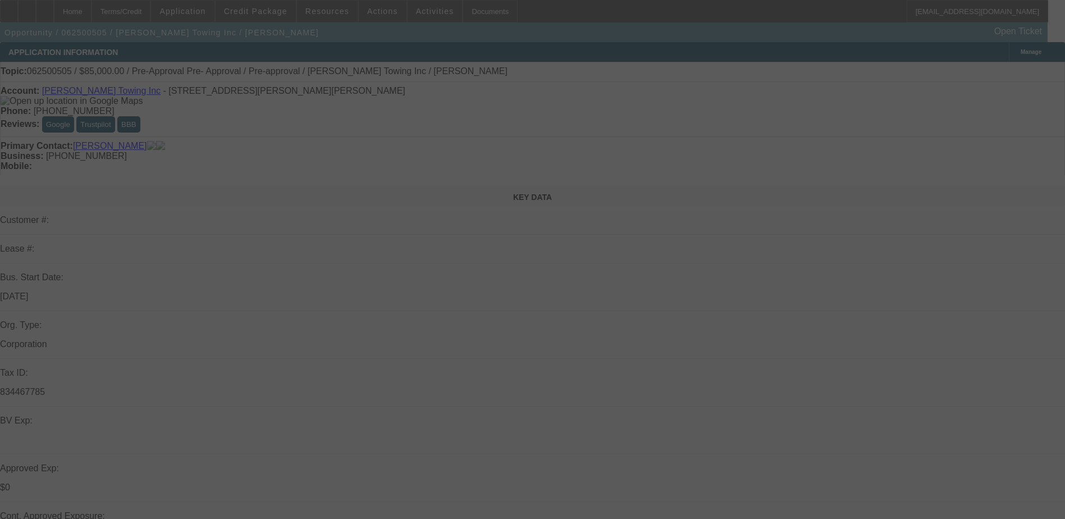
select select "0.15"
select select "2"
select select "0"
select select "6"
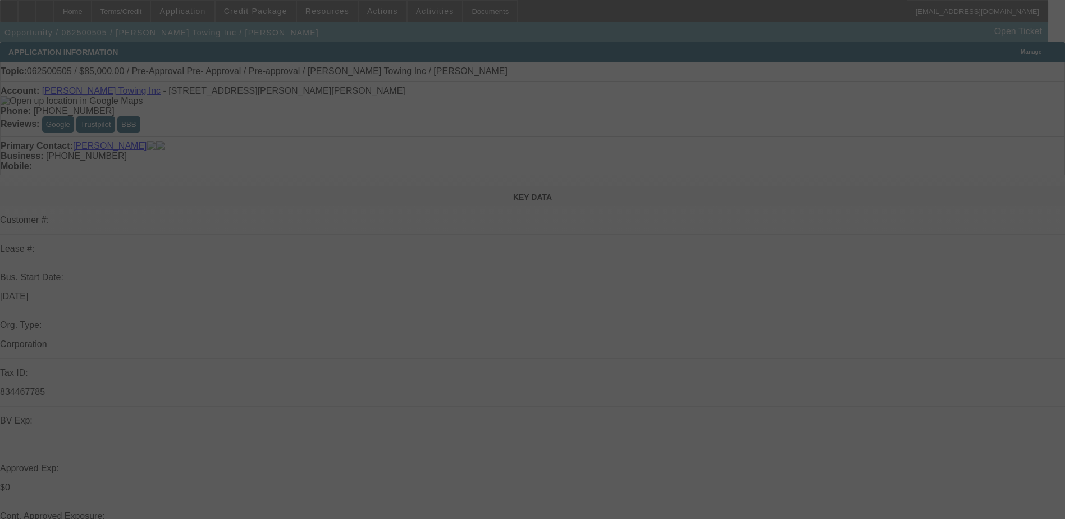
select select "0.1"
select select "2"
select select "0"
select select "6"
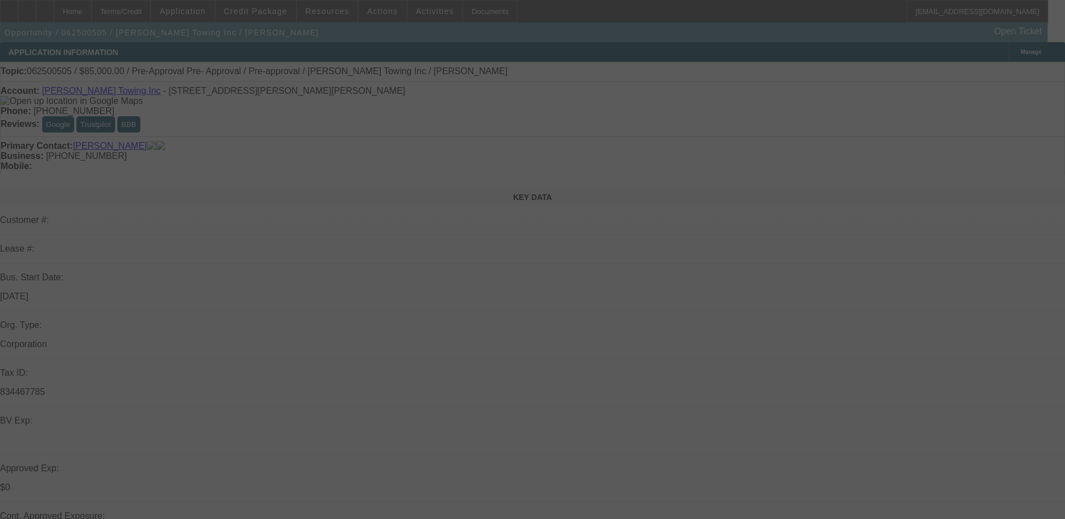
select select "0"
select select "6"
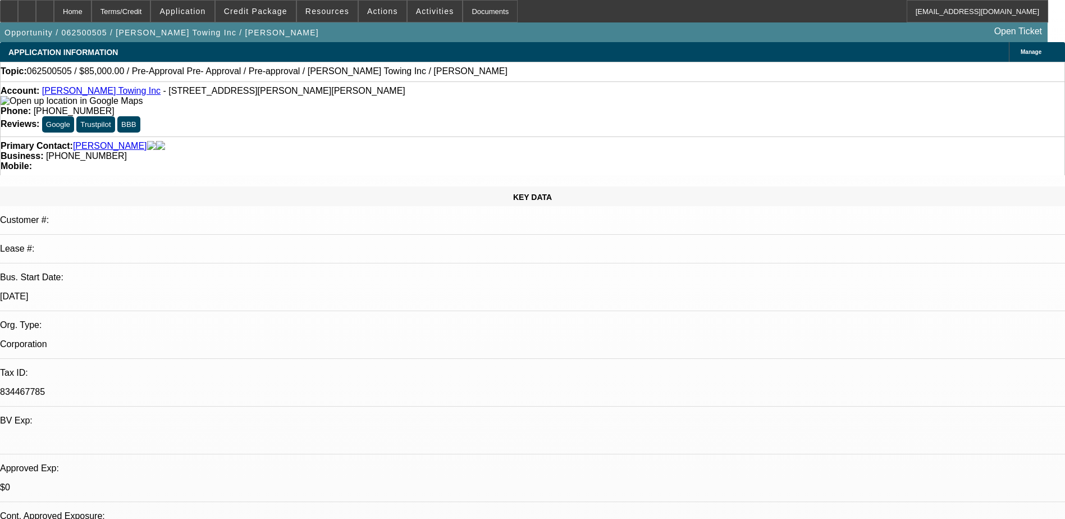
radio input "true"
type textarea "texted EU"
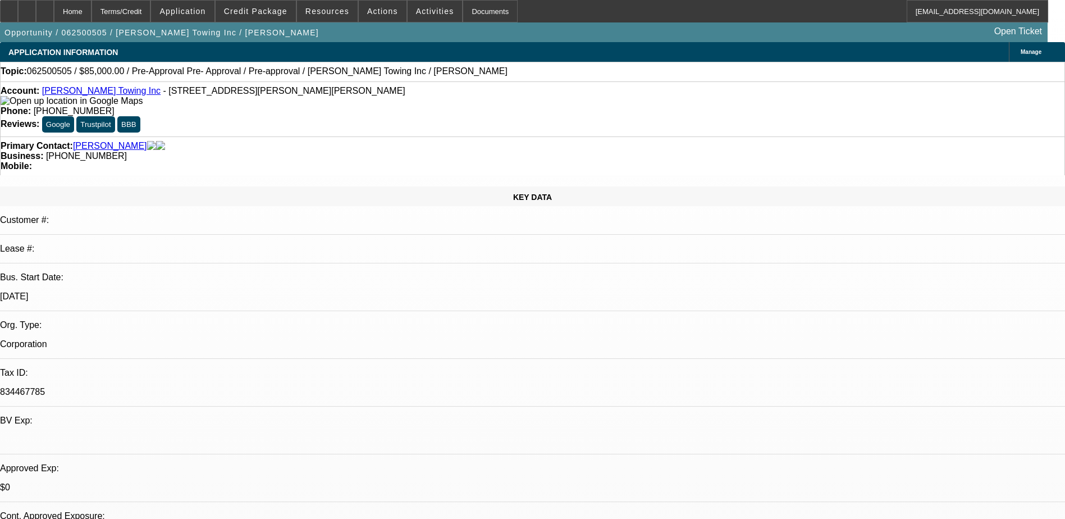
radio input "true"
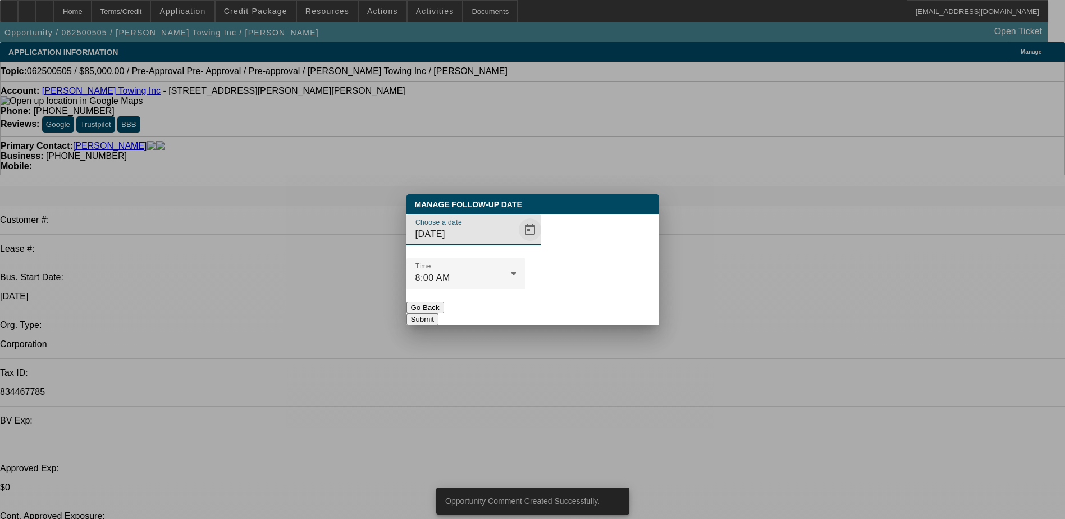
click at [517, 243] on span "Open calendar" at bounding box center [530, 229] width 27 height 27
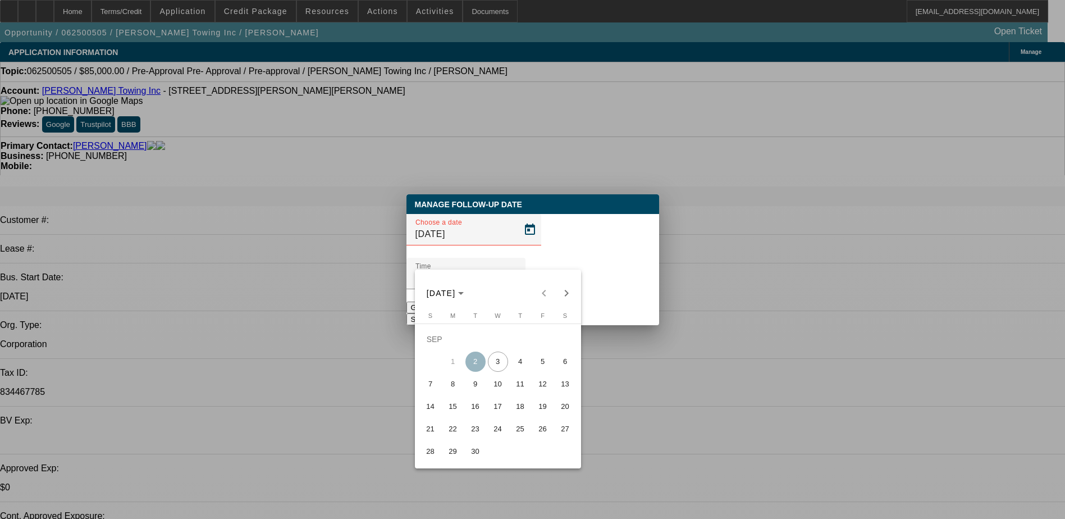
click at [546, 369] on span "5" at bounding box center [543, 362] width 20 height 20
type input "9/5/2025"
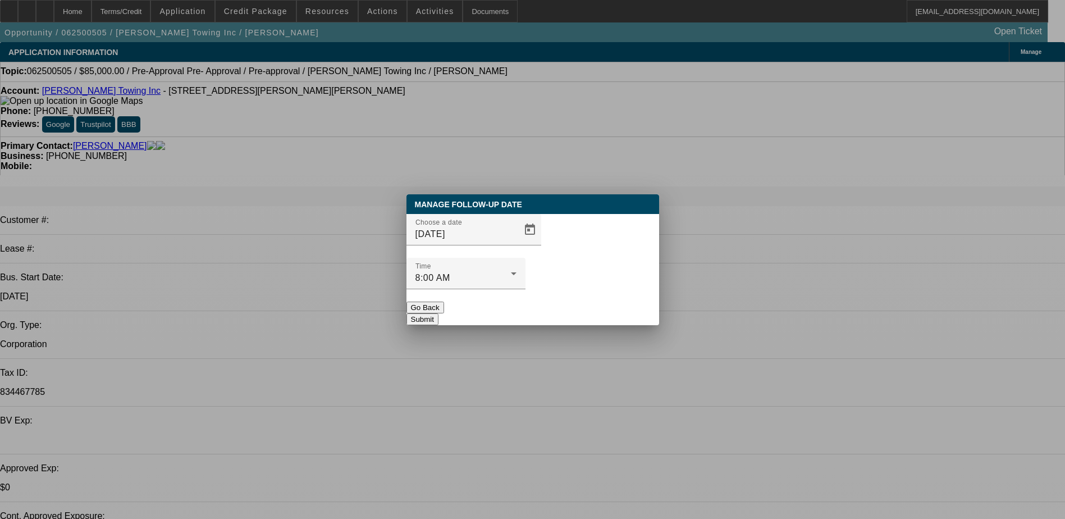
click at [439, 313] on button "Submit" at bounding box center [423, 319] width 32 height 12
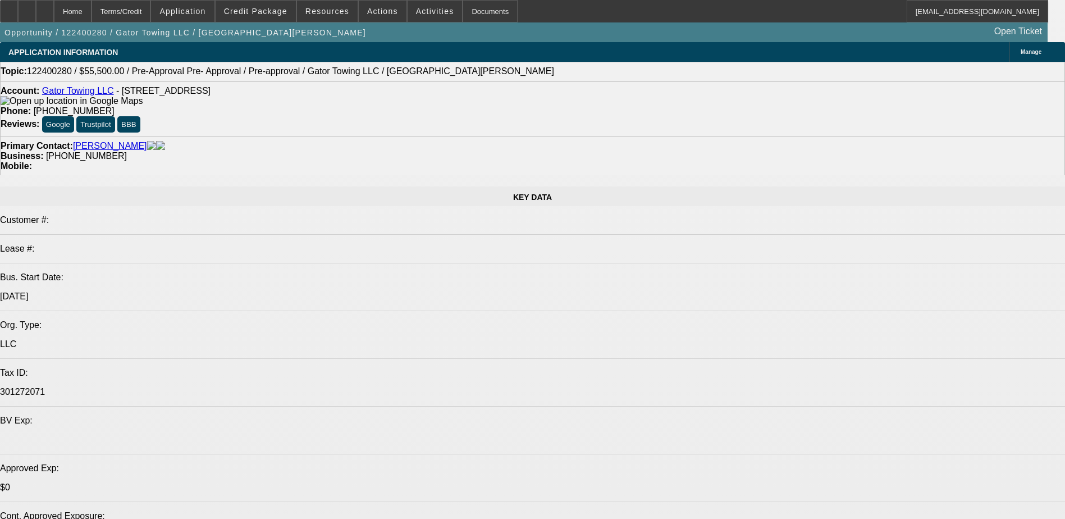
select select "0"
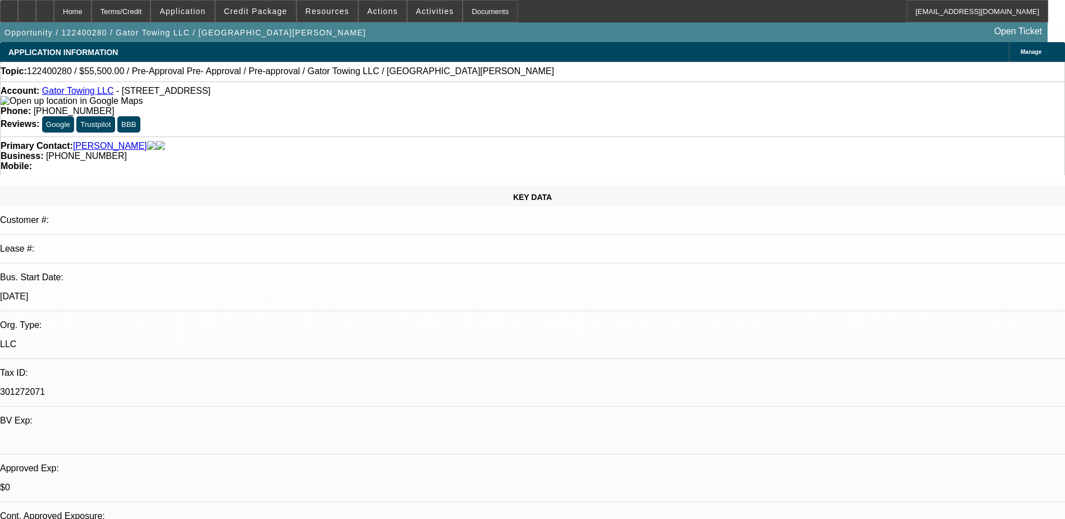
select select "0"
select select "0.1"
select select "0"
select select "0.1"
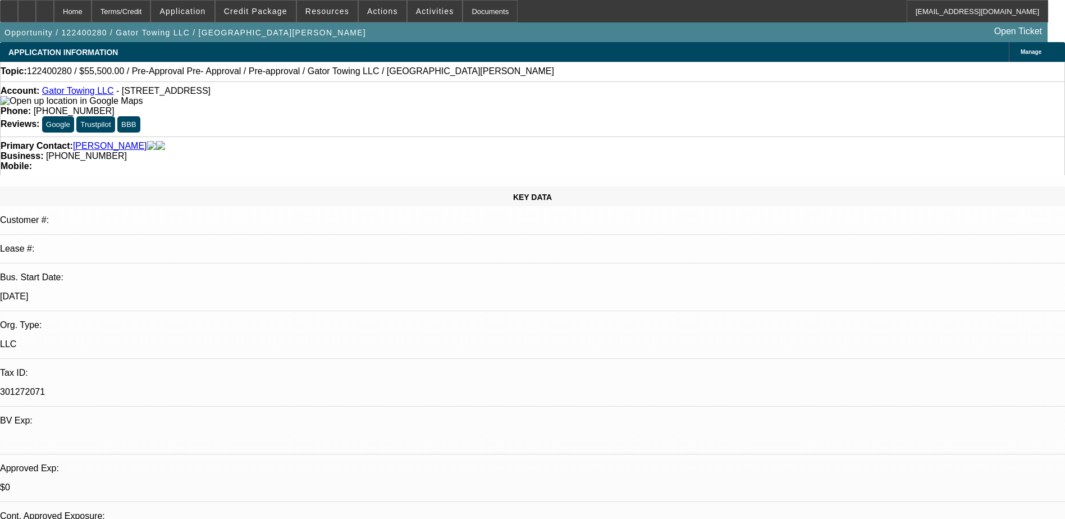
select select "0"
select select "0.1"
select select "0"
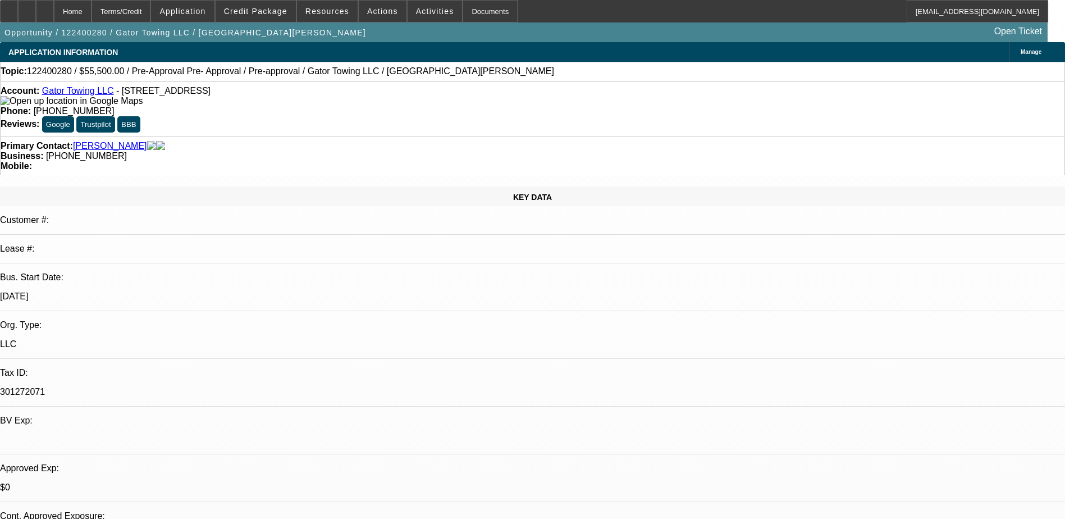
select select "0.1"
select select "1"
select select "2"
select select "4"
select select "1"
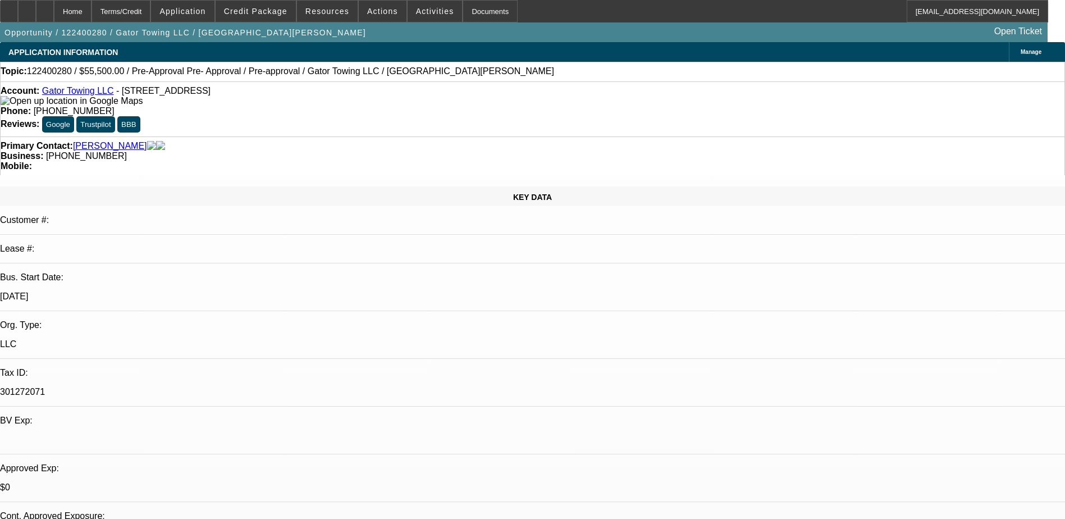
select select "2"
select select "4"
select select "1"
select select "4"
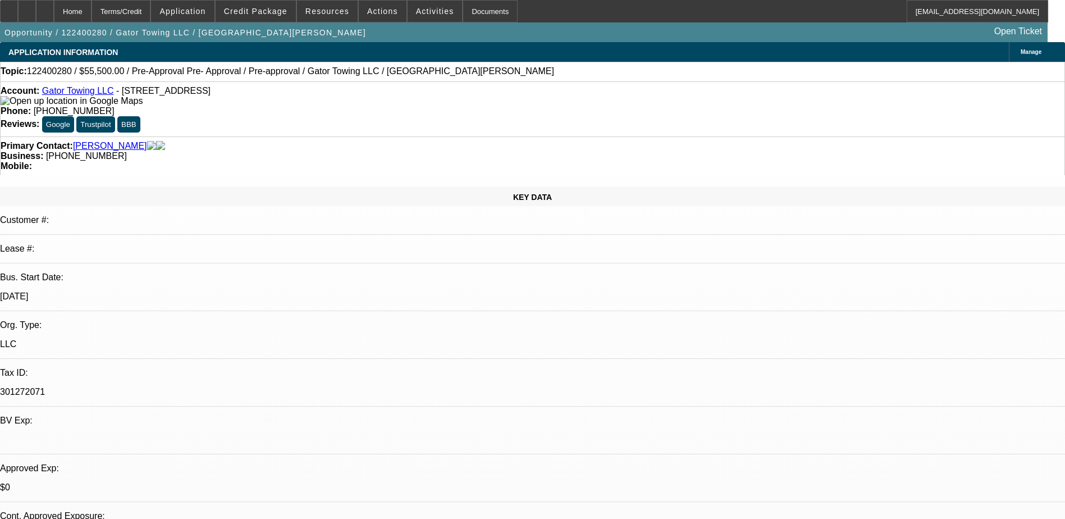
select select "1"
select select "4"
drag, startPoint x: 436, startPoint y: 126, endPoint x: 401, endPoint y: 126, distance: 35.4
click at [401, 151] on div "Business: (941) 412-7556" at bounding box center [533, 156] width 1064 height 10
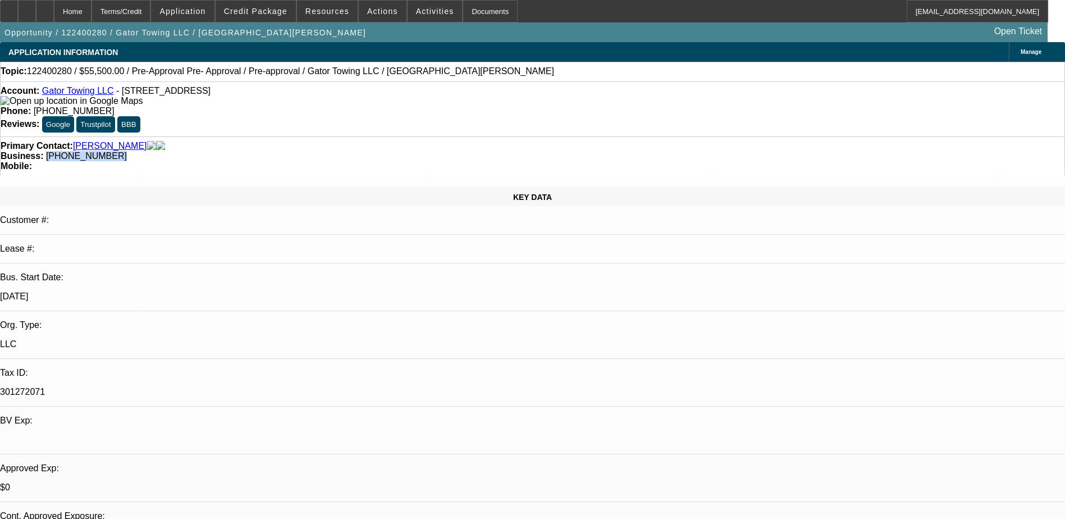
drag, startPoint x: 401, startPoint y: 126, endPoint x: 415, endPoint y: 123, distance: 14.4
copy span "(941) 412-7556"
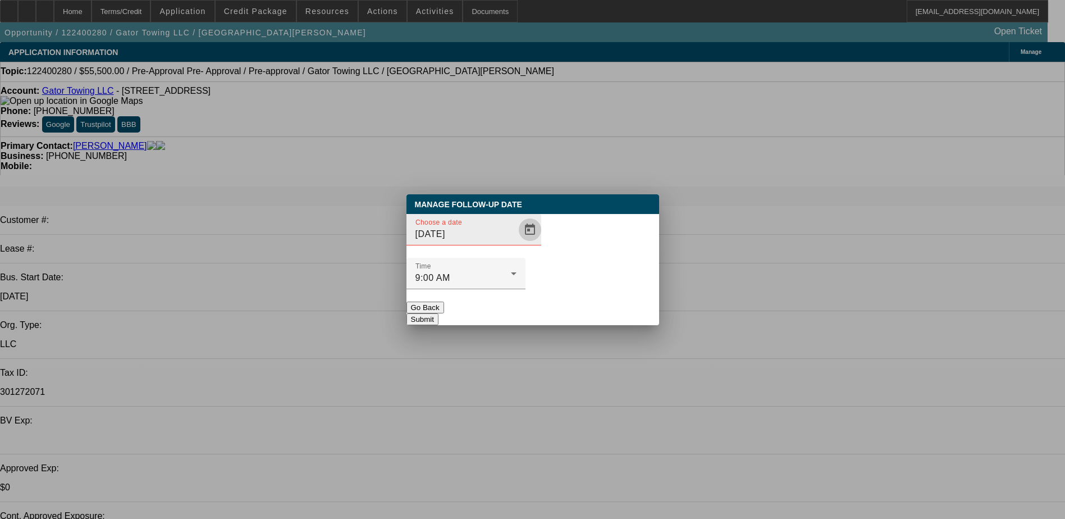
click at [517, 243] on span "Open calendar" at bounding box center [530, 229] width 27 height 27
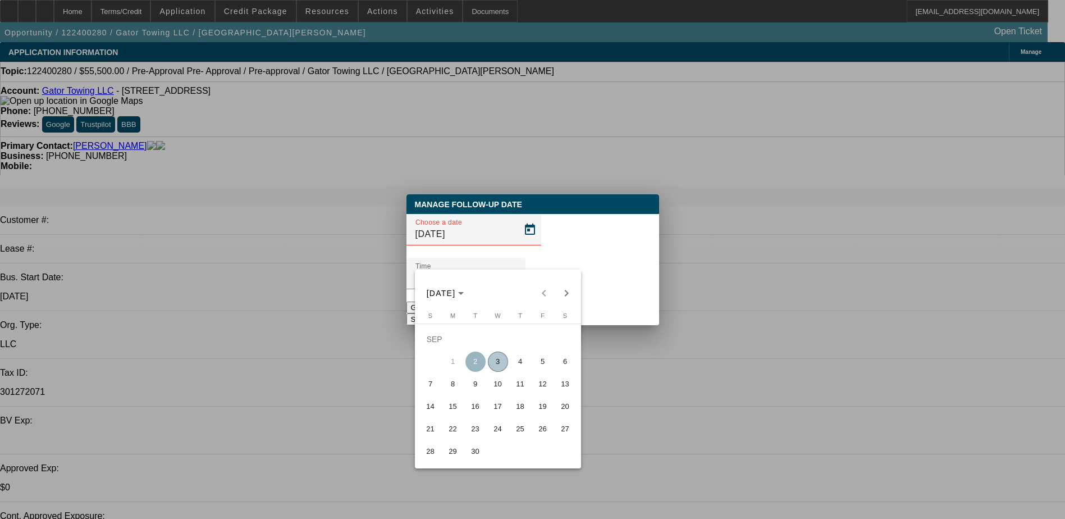
click at [468, 383] on span "9" at bounding box center [475, 384] width 20 height 20
type input "9/9/2025"
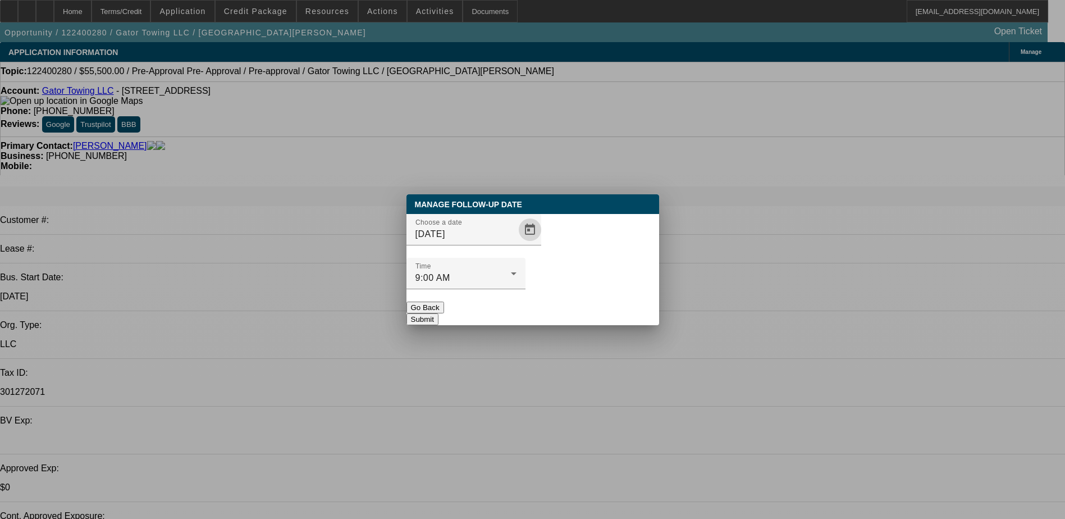
click at [439, 313] on button "Submit" at bounding box center [423, 319] width 32 height 12
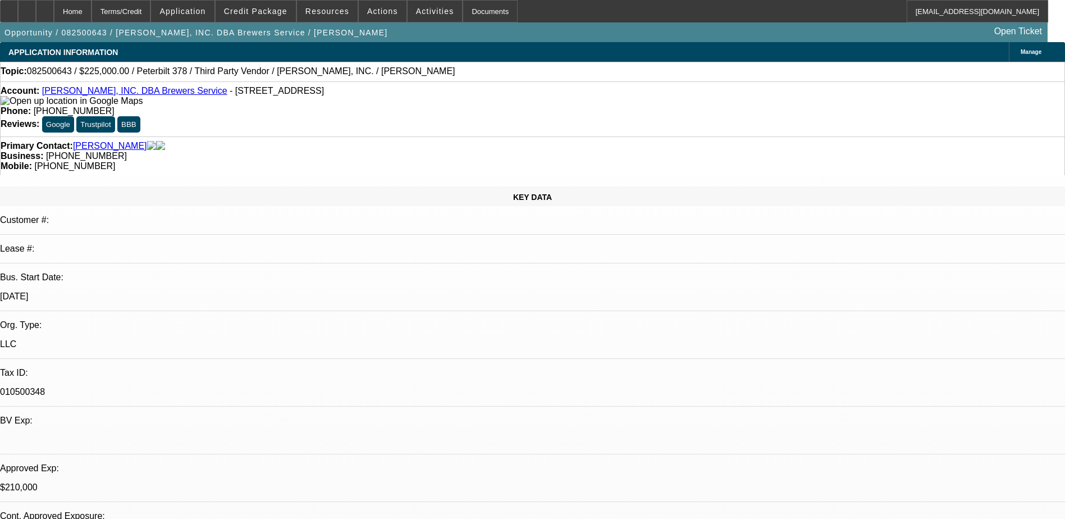
select select "0"
select select "2"
select select "0"
select select "6"
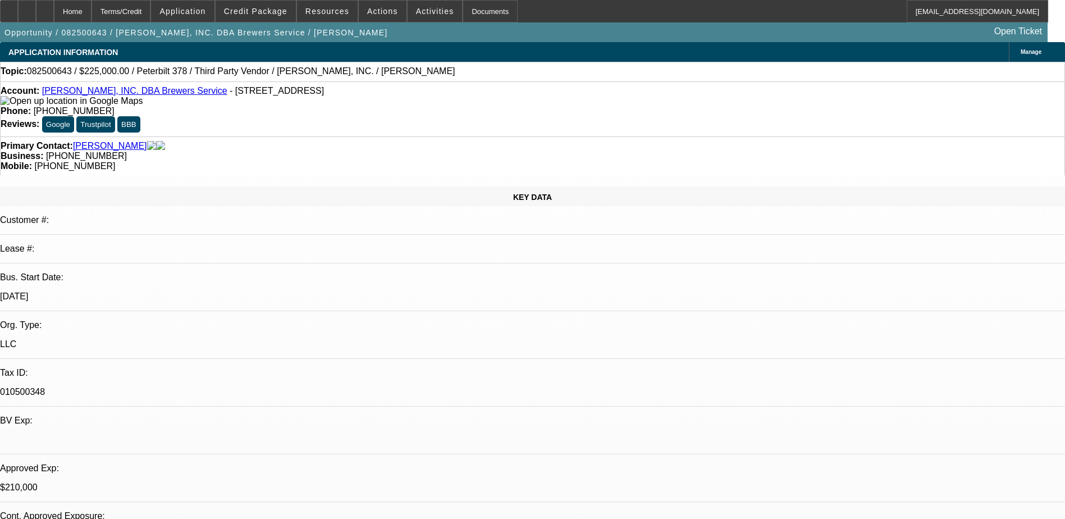
select select "0"
select select "2"
select select "0"
select select "6"
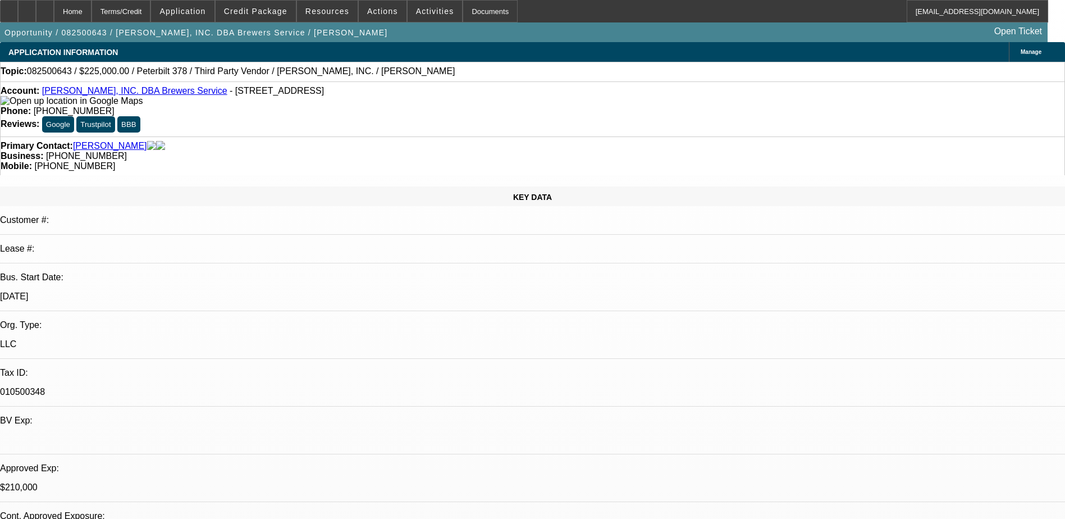
select select "0"
select select "2"
select select "0"
select select "6"
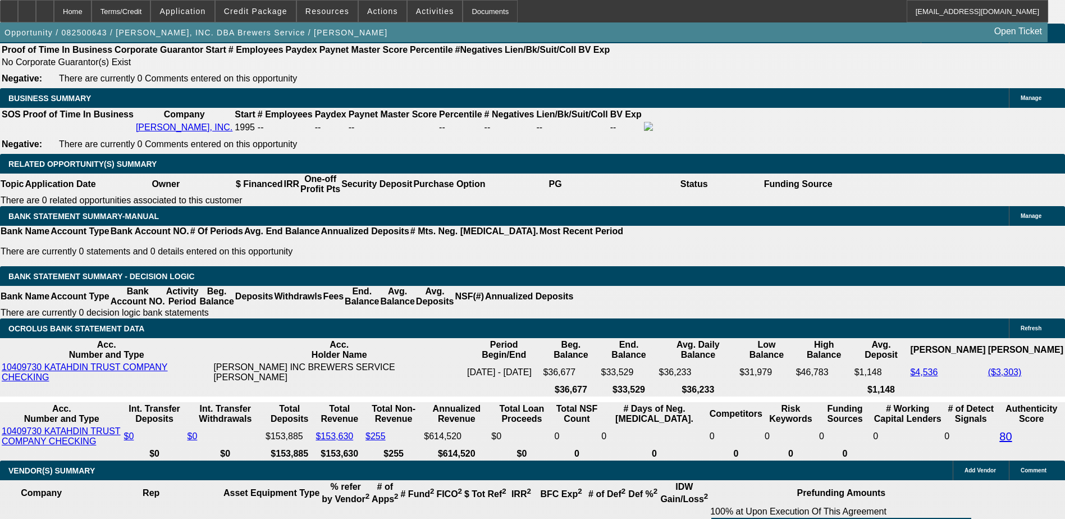
scroll to position [1741, 0]
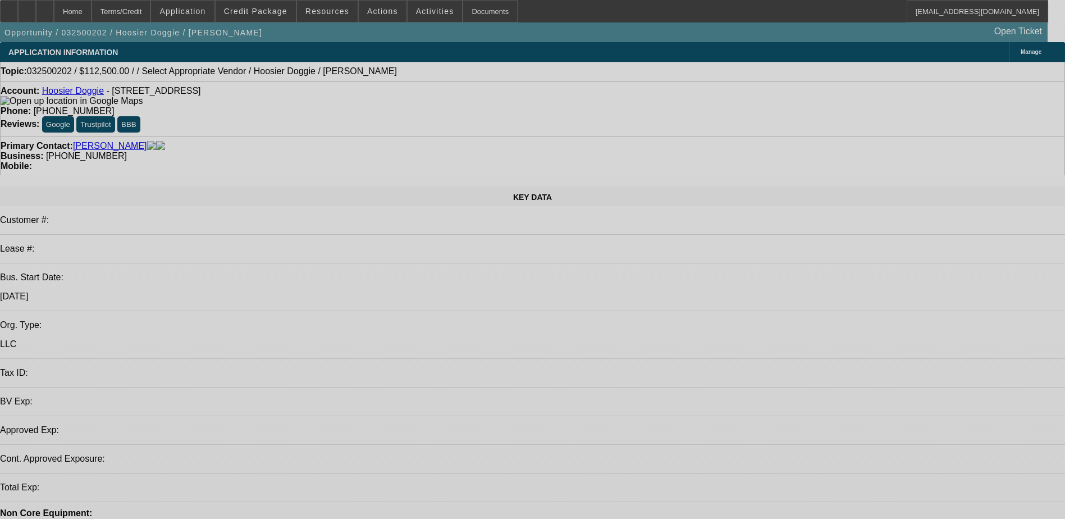
select select "0.1"
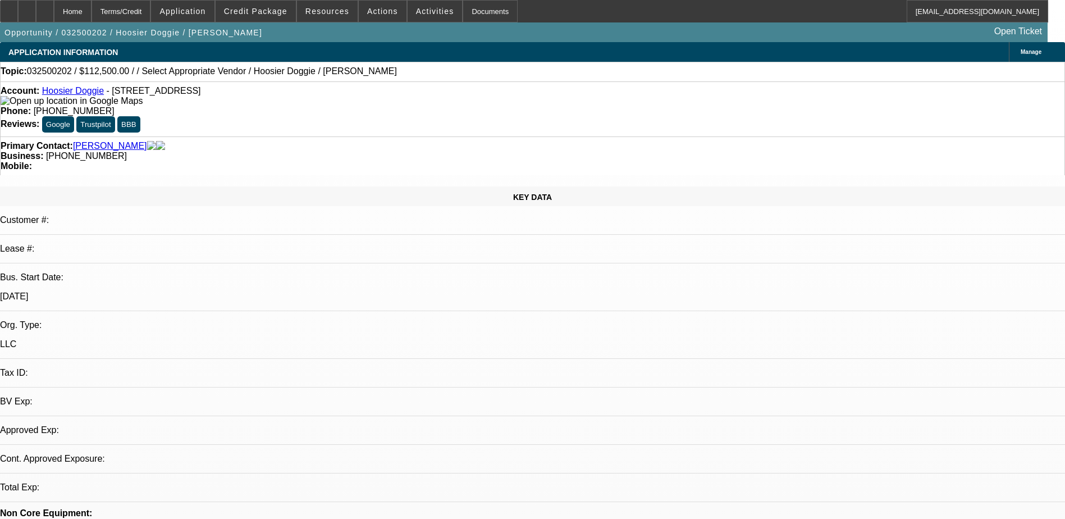
select select "2"
select select "0.1"
select select "4"
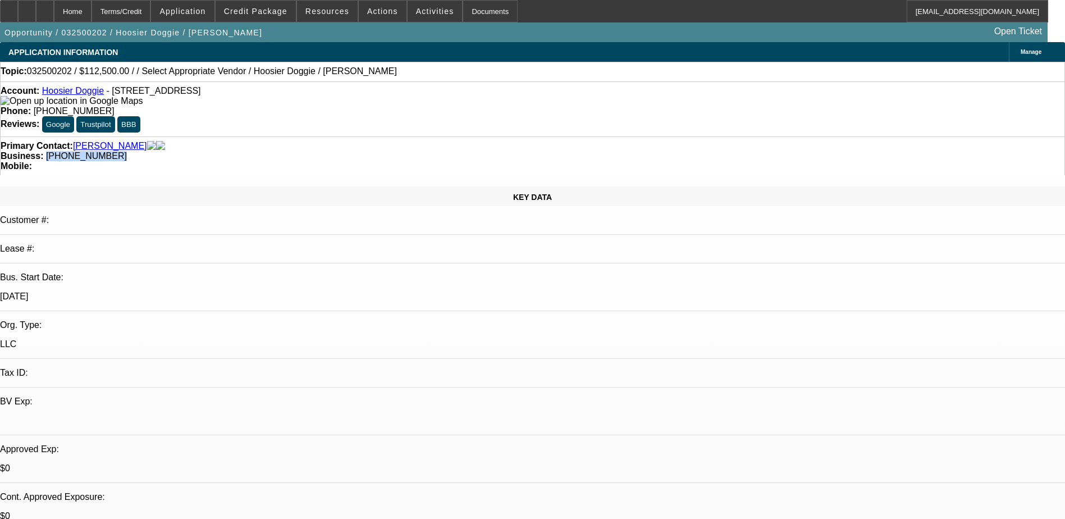
drag, startPoint x: 462, startPoint y: 122, endPoint x: 401, endPoint y: 125, distance: 60.7
click at [401, 151] on div "Business: (219) 808-9107" at bounding box center [533, 156] width 1064 height 10
copy span "(219) 808-9107"
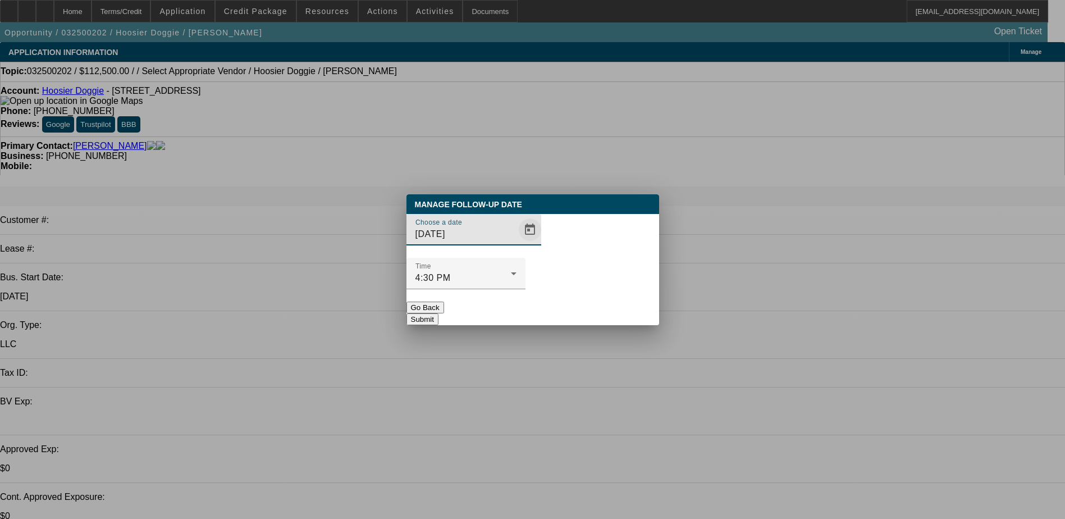
click at [517, 243] on span "Open calendar" at bounding box center [530, 229] width 27 height 27
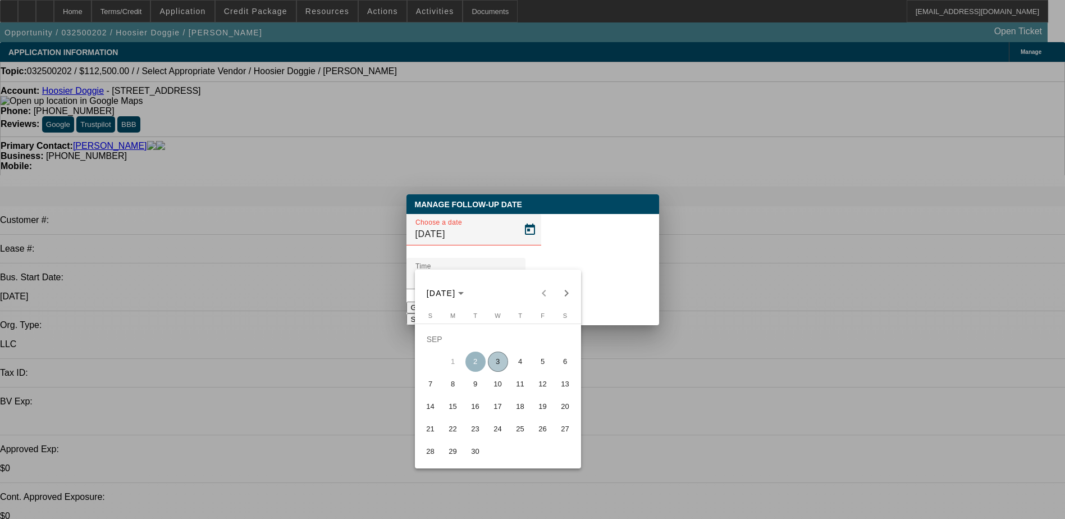
click at [451, 387] on span "8" at bounding box center [453, 384] width 20 height 20
type input "9/8/2025"
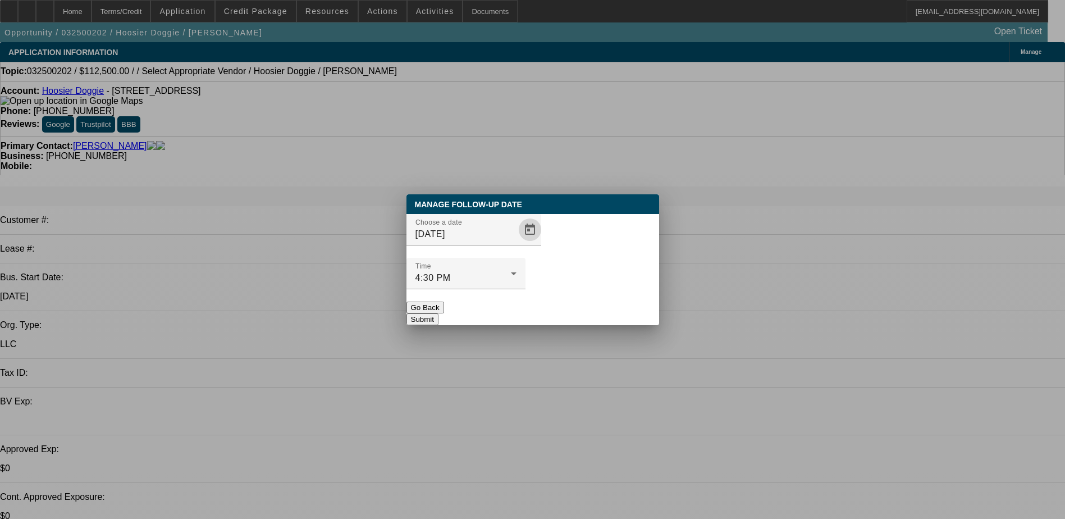
click at [439, 313] on button "Submit" at bounding box center [423, 319] width 32 height 12
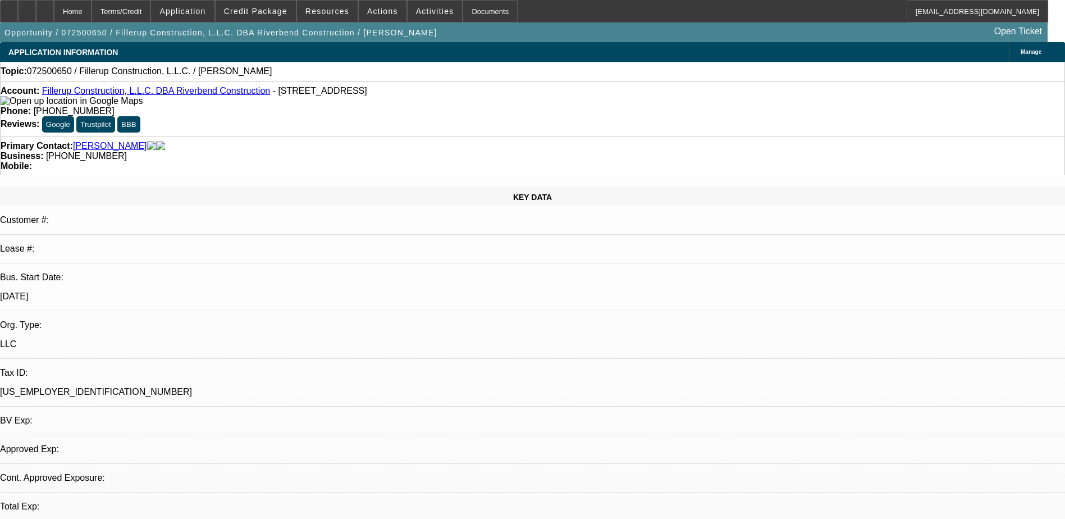
select select "0"
select select "2"
select select "0.1"
select select "4"
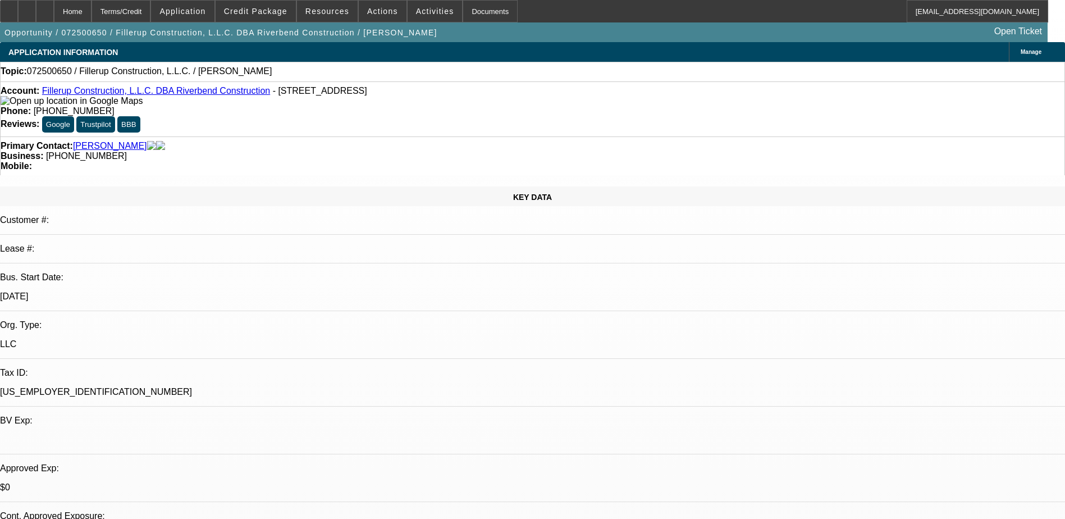
click at [161, 94] on link "Fillerup Construction, L.L.C. DBA Riverbend Construction" at bounding box center [156, 91] width 228 height 10
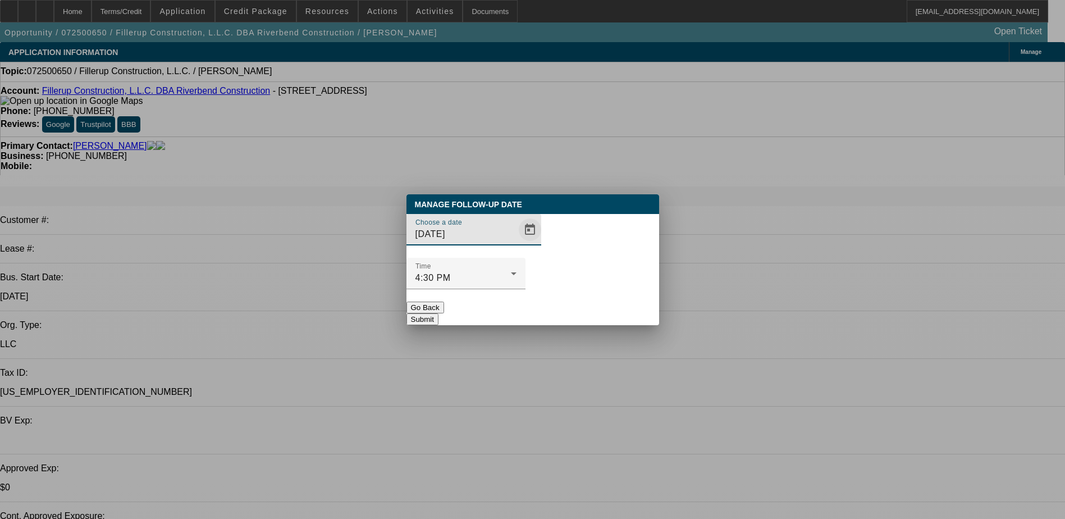
click at [517, 243] on span "Open calendar" at bounding box center [530, 229] width 27 height 27
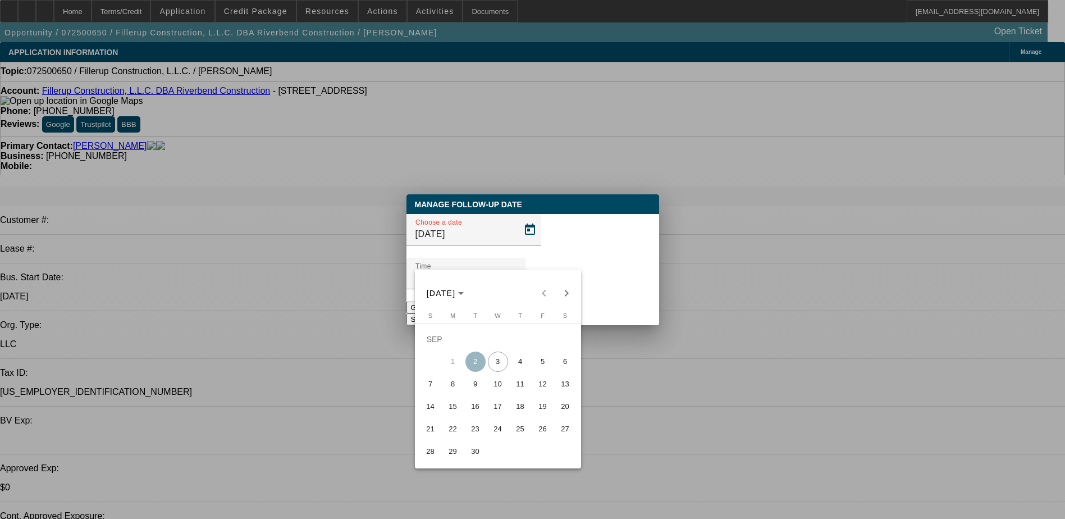
click at [471, 391] on span "9" at bounding box center [475, 384] width 20 height 20
type input "[DATE]"
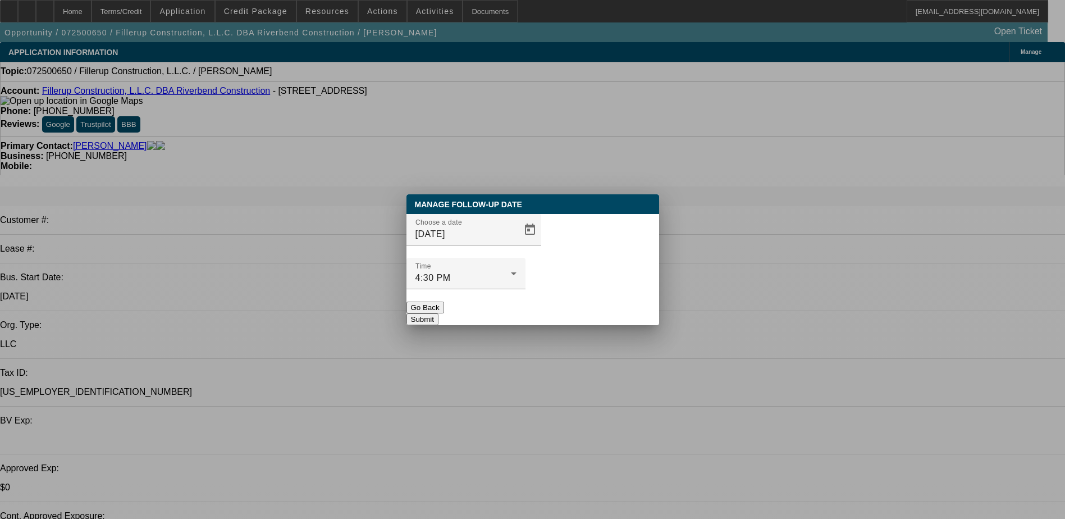
click at [439, 313] on button "Submit" at bounding box center [423, 319] width 32 height 12
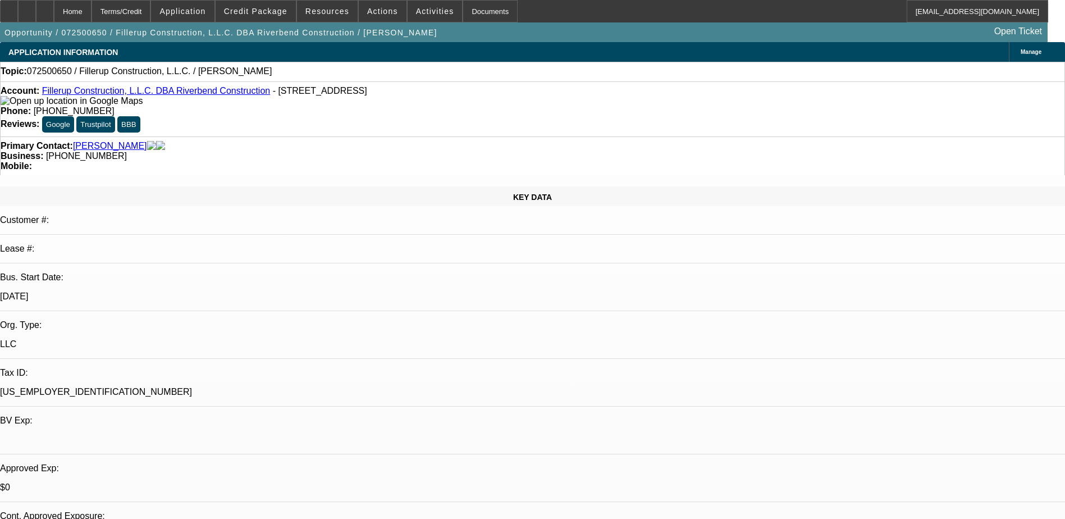
radio input "true"
type textarea "LVM"
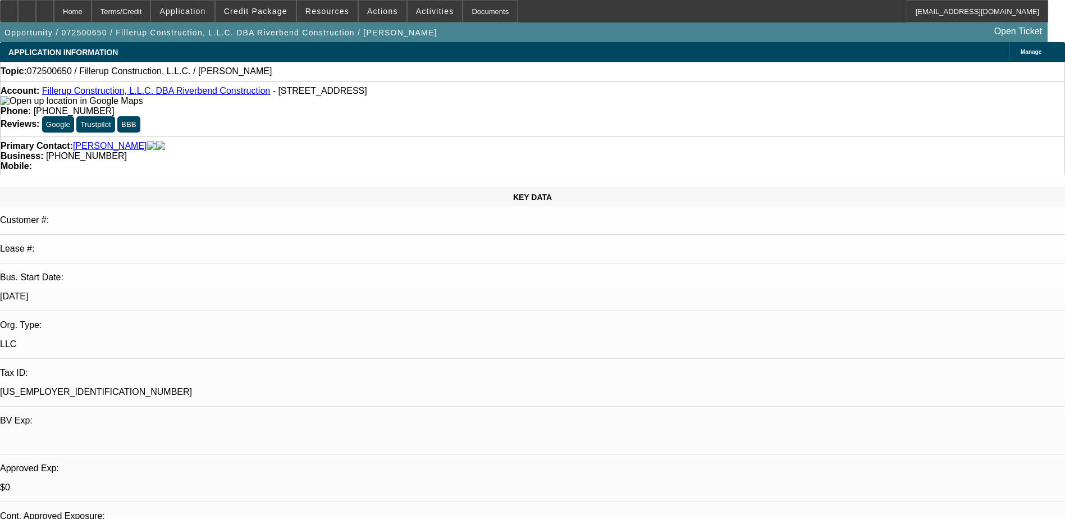
radio input "true"
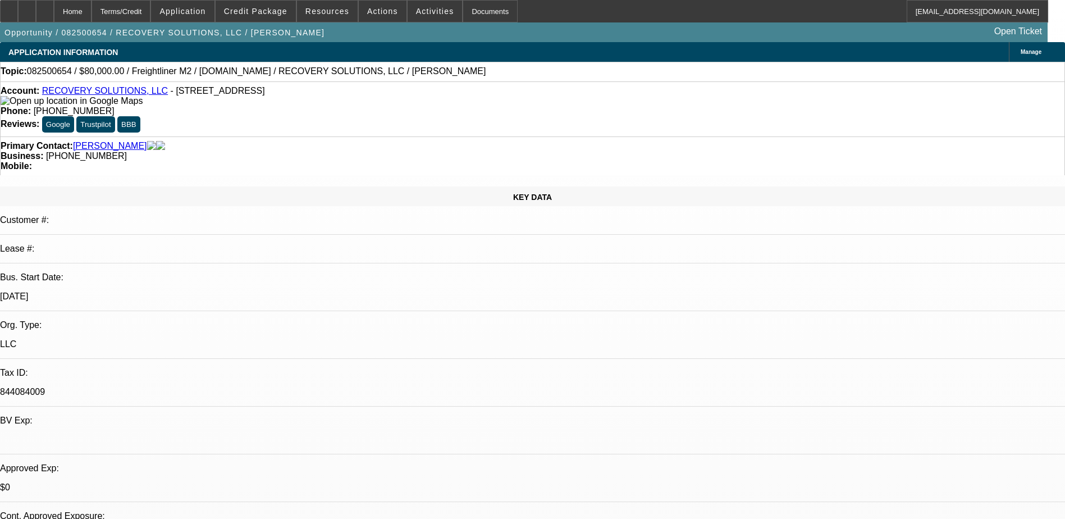
select select "0"
select select "2"
select select "0"
select select "6"
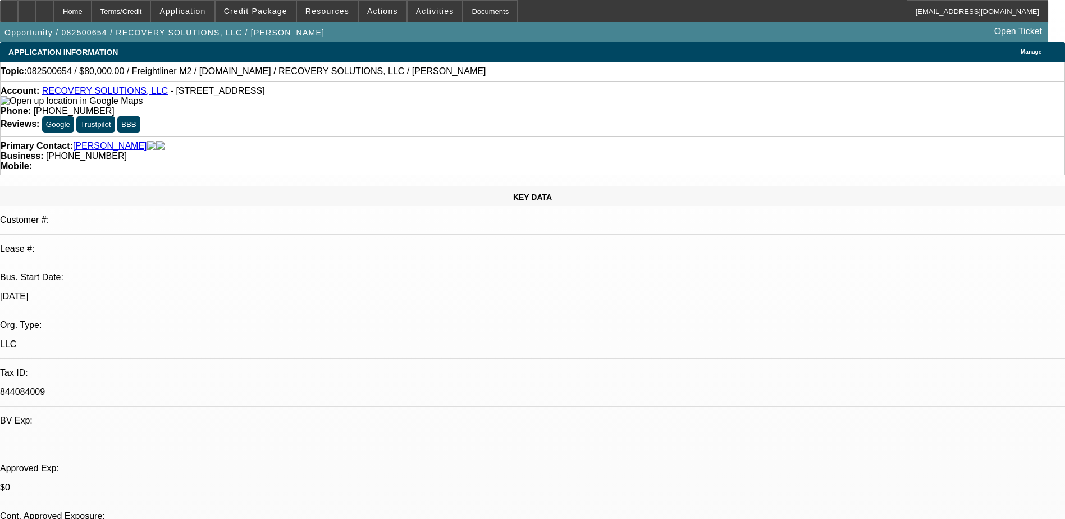
select select "2"
select select "0"
select select "6"
select select "0"
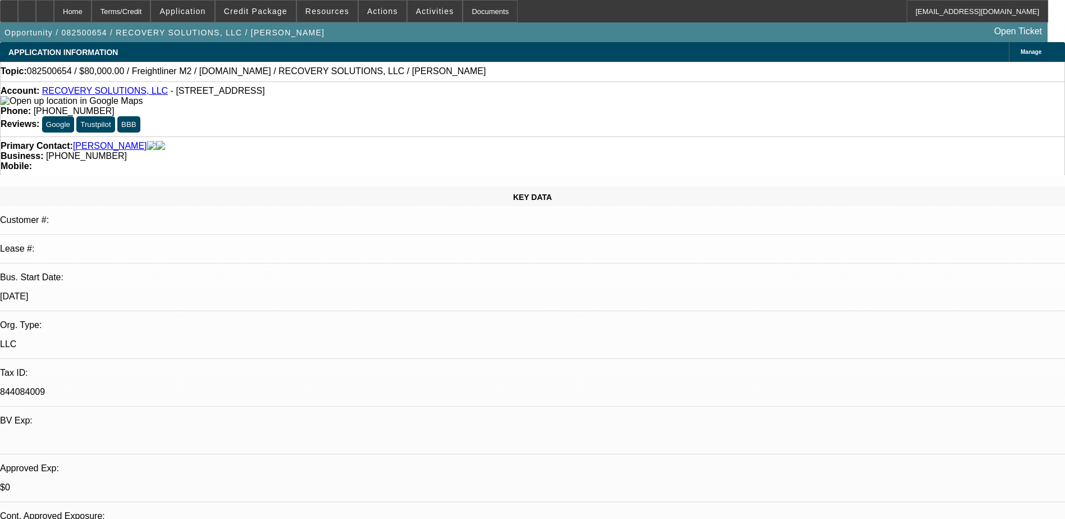
select select "0"
select select "6"
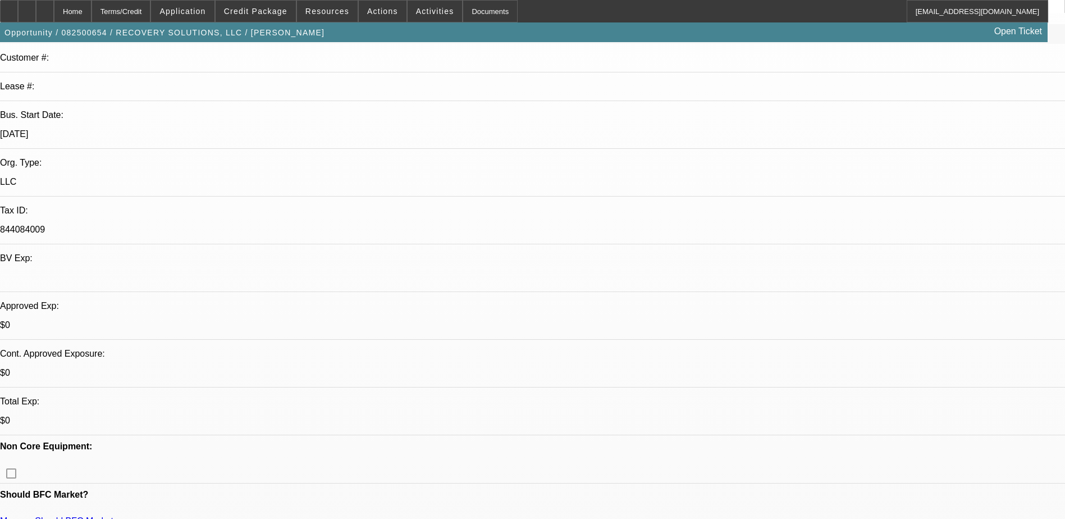
scroll to position [168, 0]
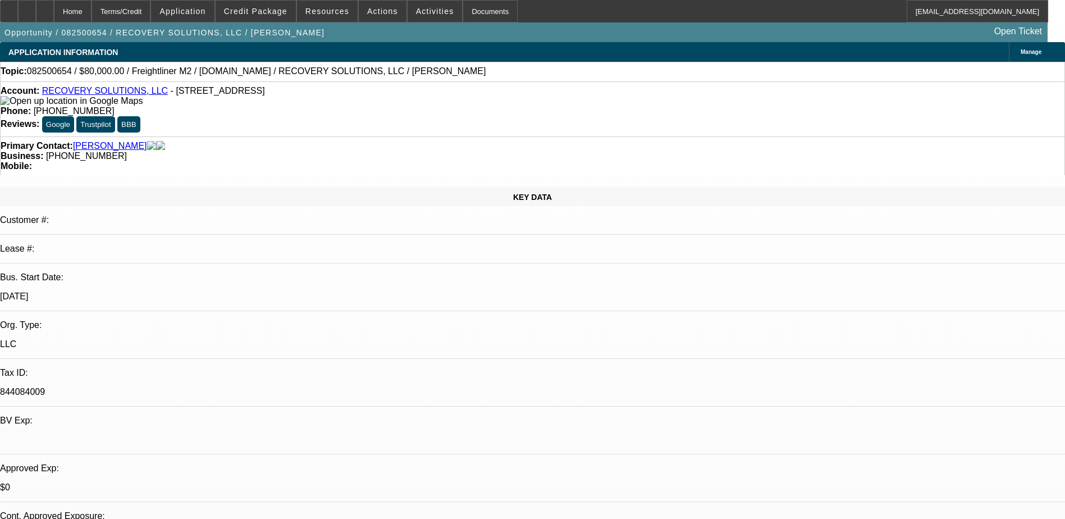
scroll to position [0, 0]
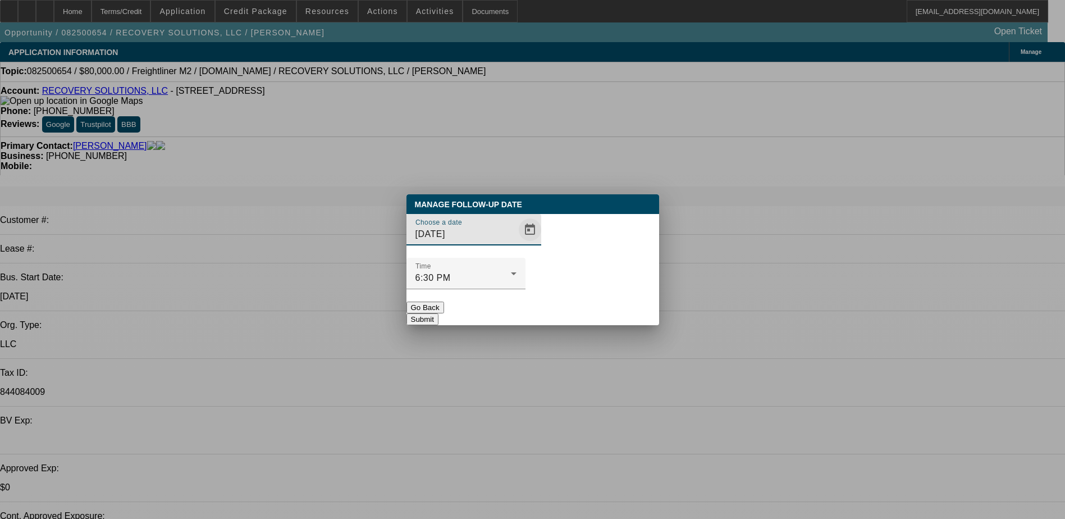
click at [517, 243] on span "Open calendar" at bounding box center [530, 229] width 27 height 27
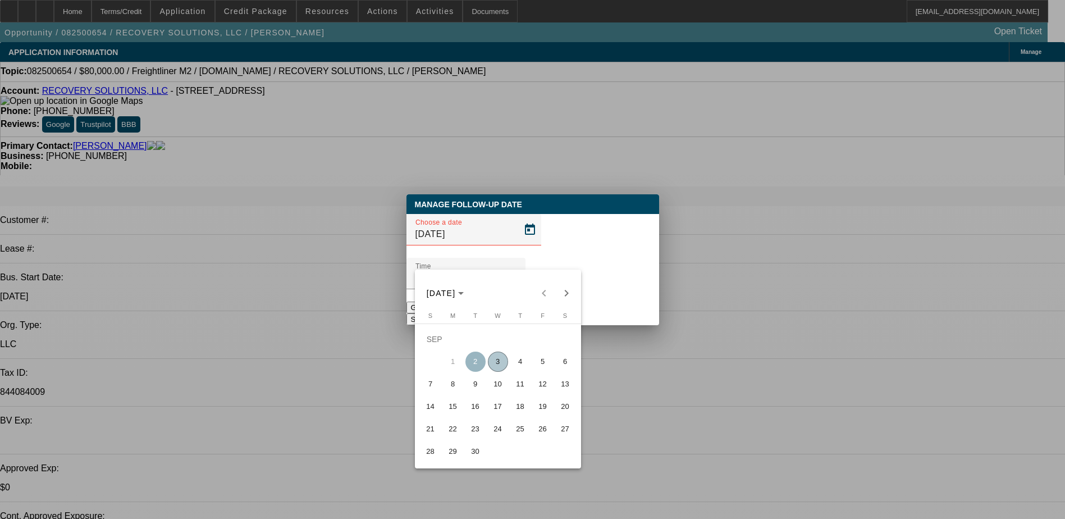
click at [445, 389] on span "8" at bounding box center [453, 384] width 20 height 20
type input "9/8/2025"
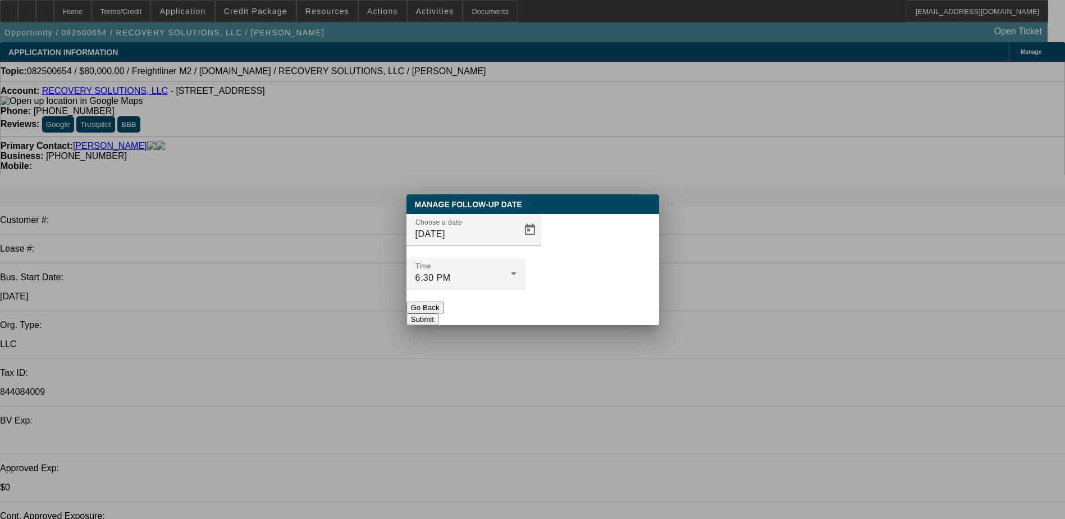
click at [439, 313] on button "Submit" at bounding box center [423, 319] width 32 height 12
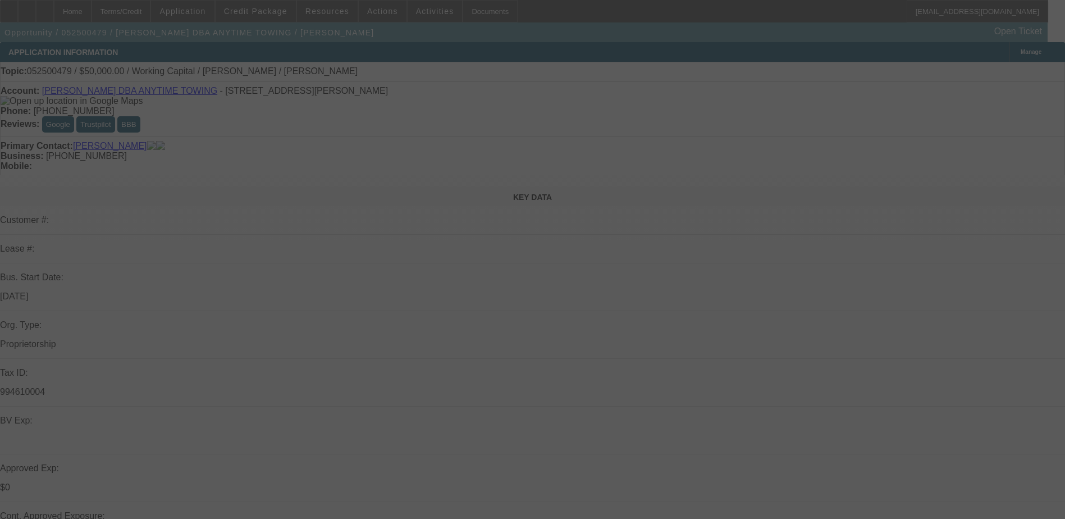
select select "0"
select select "2"
select select "0"
select select "6"
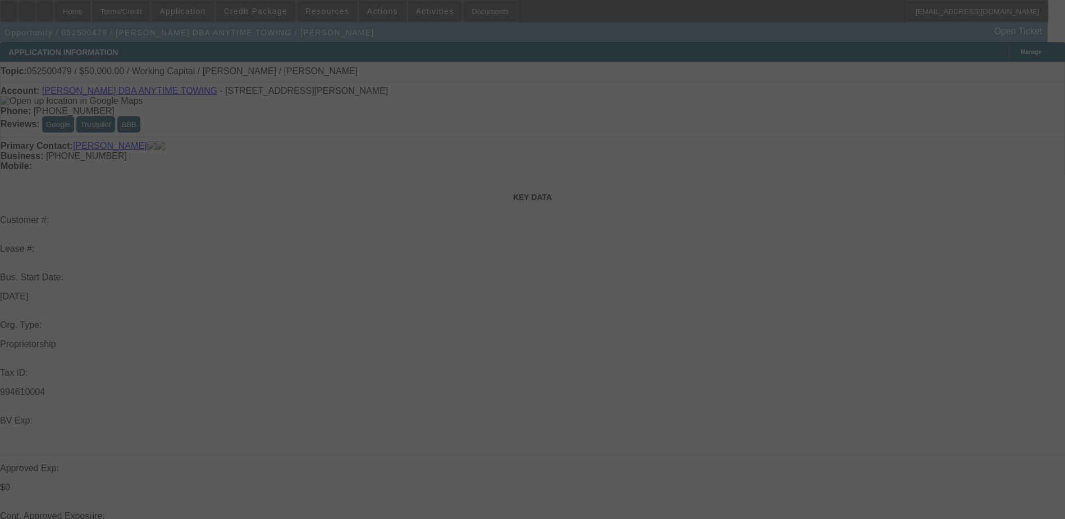
select select "0"
select select "2"
select select "0"
select select "6"
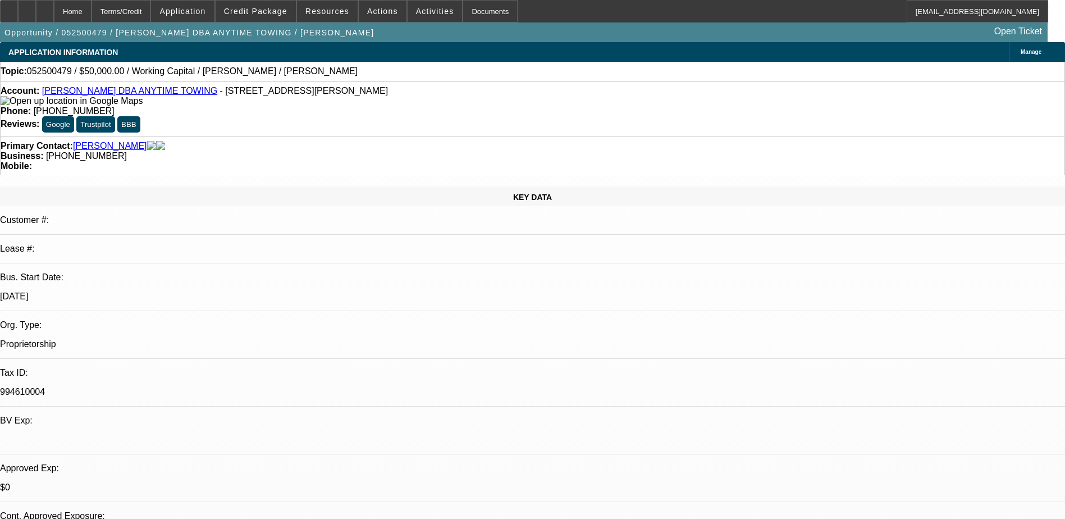
click at [156, 93] on link "Richard Lovato DBA ANYTIME TOWING" at bounding box center [129, 91] width 175 height 10
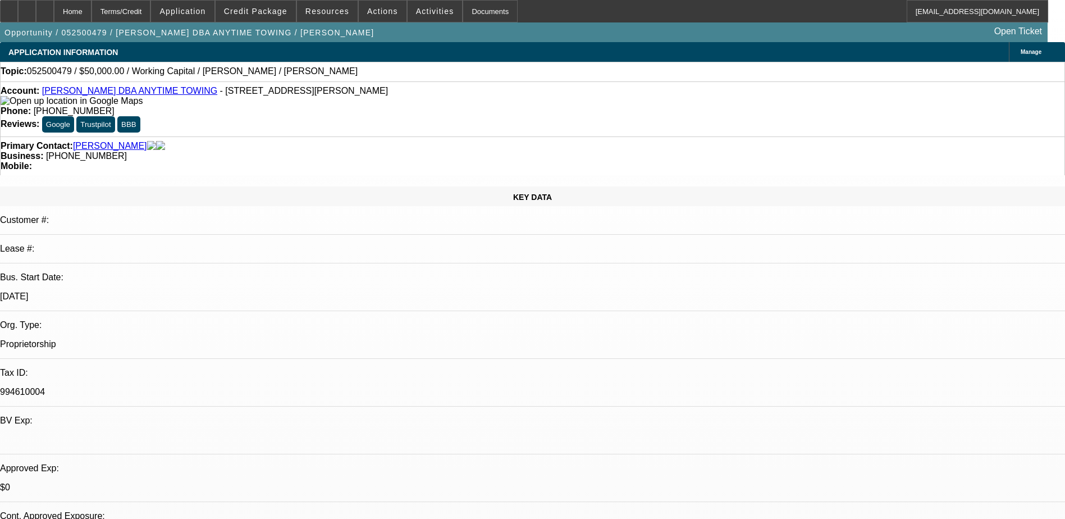
radio input "true"
type textarea "still working on finding a truck. one he thought he had fell through"
radio input "true"
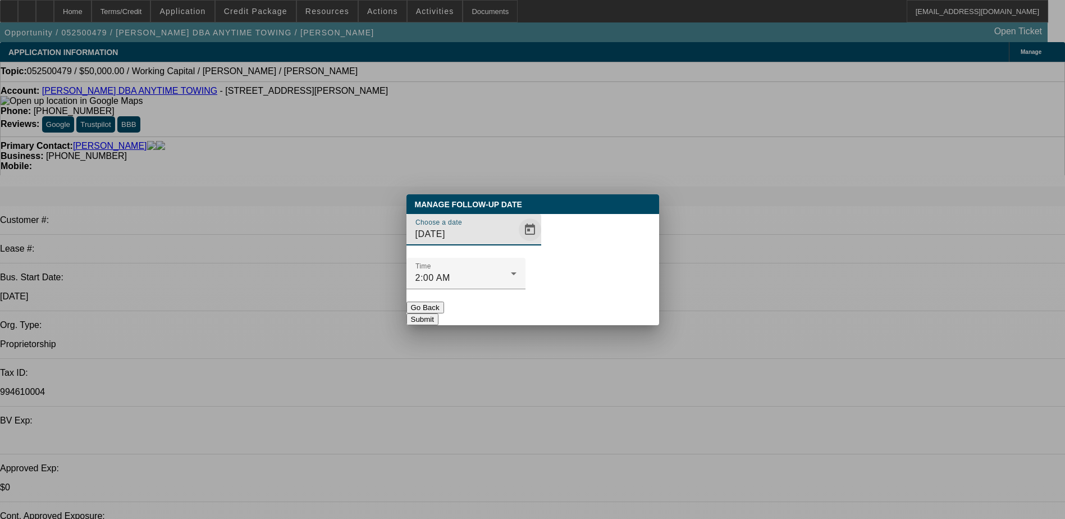
click at [517, 243] on span "Open calendar" at bounding box center [530, 229] width 27 height 27
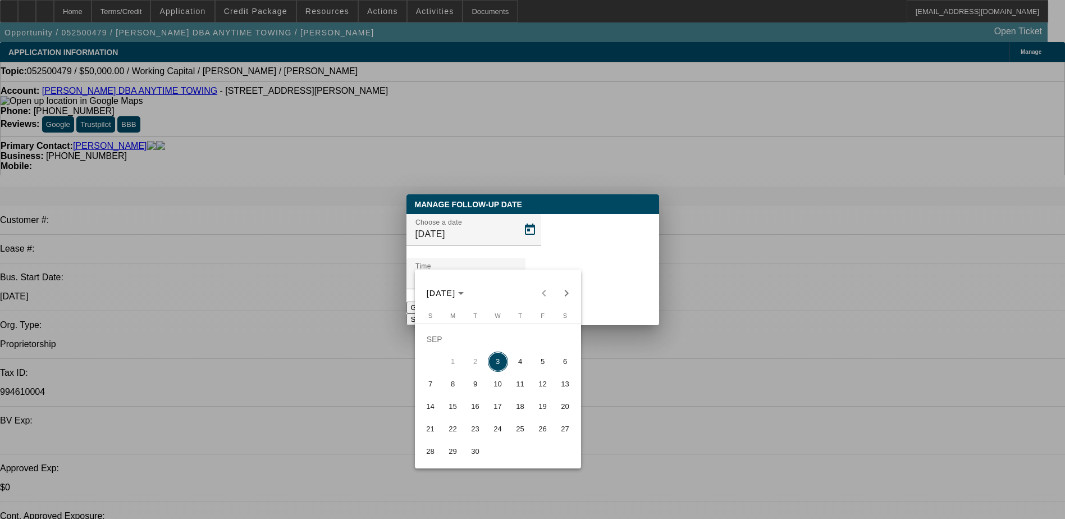
click at [522, 389] on span "11" at bounding box center [520, 384] width 20 height 20
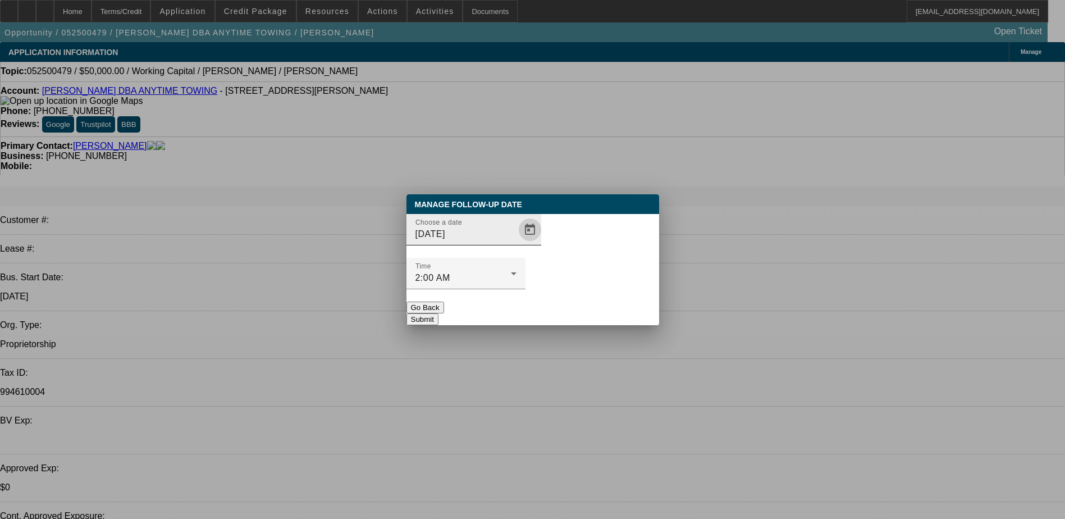
click at [517, 243] on span "Open calendar" at bounding box center [530, 229] width 27 height 27
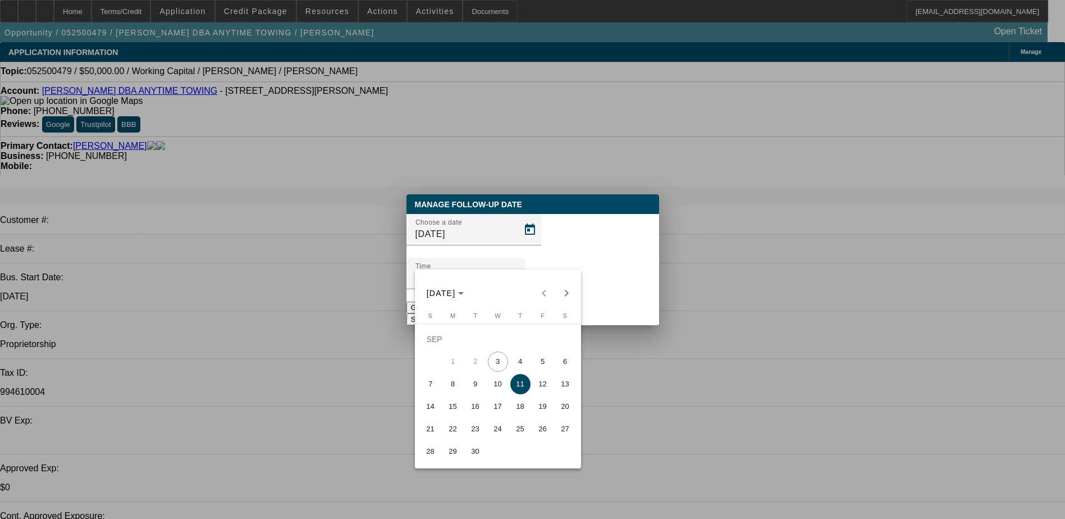
click at [537, 389] on span "12" at bounding box center [543, 384] width 20 height 20
type input "9/12/2025"
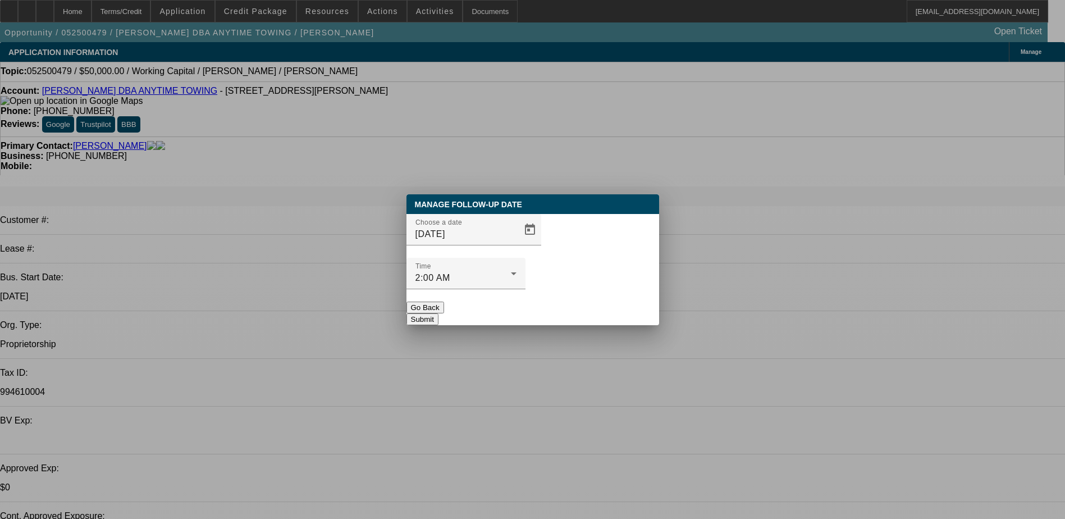
click at [439, 313] on button "Submit" at bounding box center [423, 319] width 32 height 12
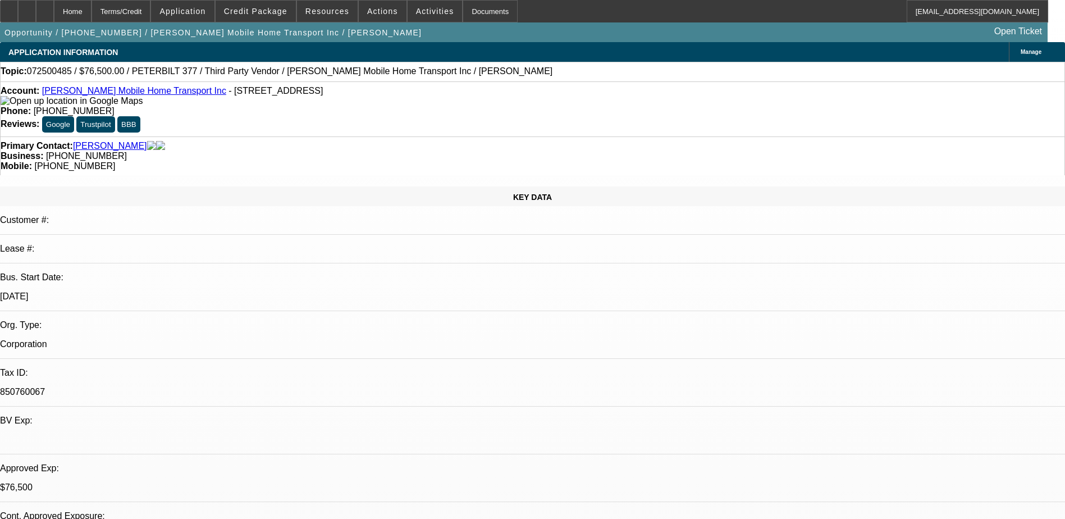
select select "0"
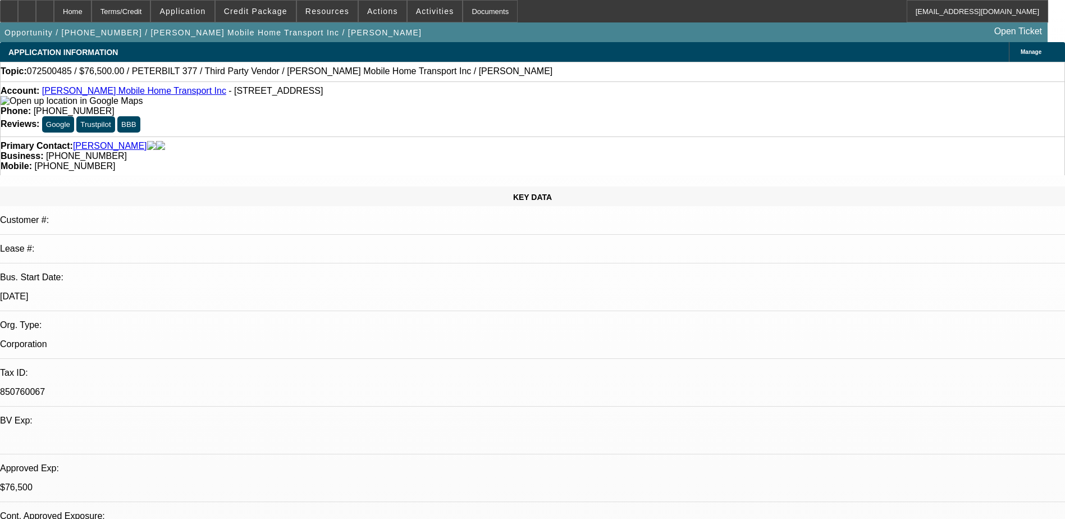
select select "0"
select select "0.1"
select select "2"
select select "0"
select select "0.1"
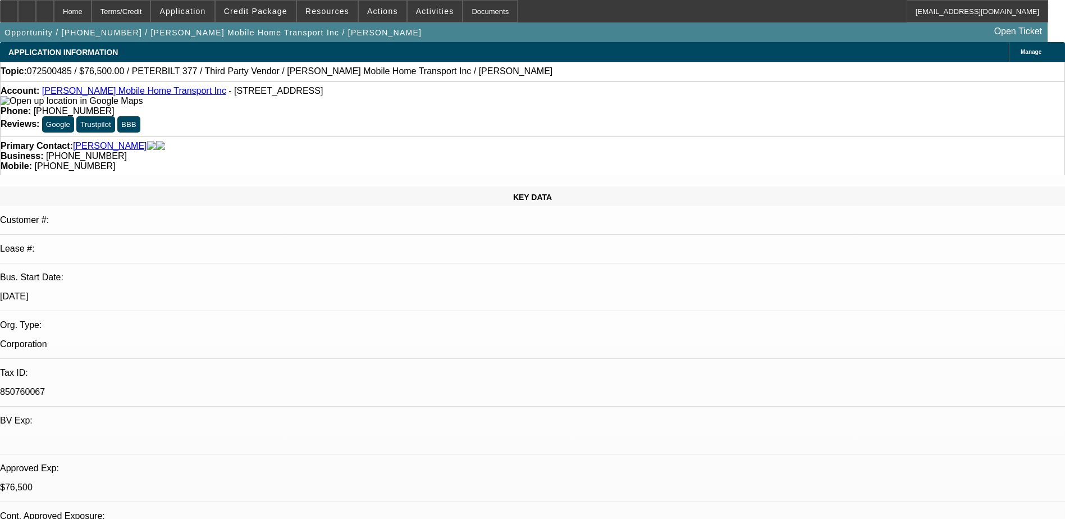
select select "2"
select select "0"
select select "1"
select select "6"
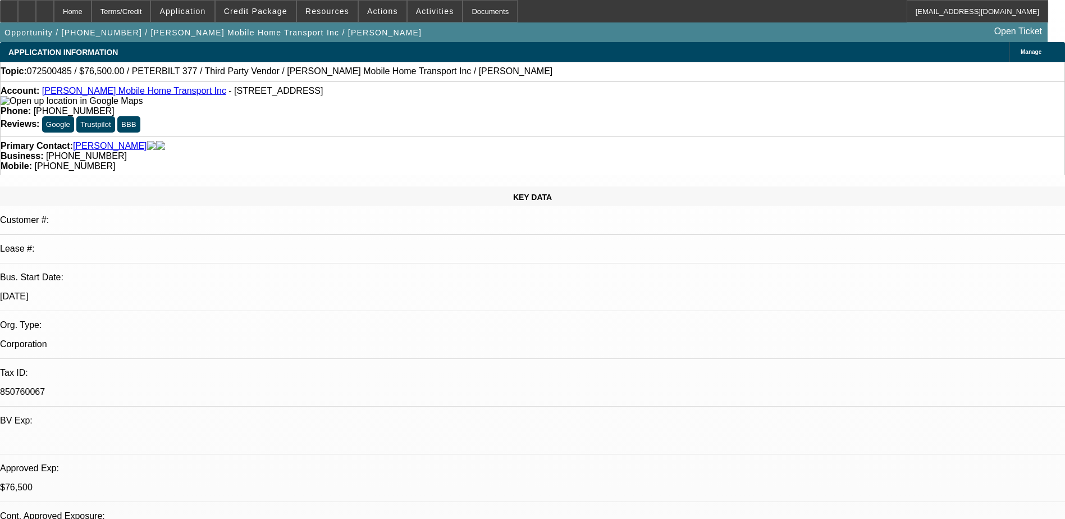
select select "1"
select select "6"
select select "1"
select select "2"
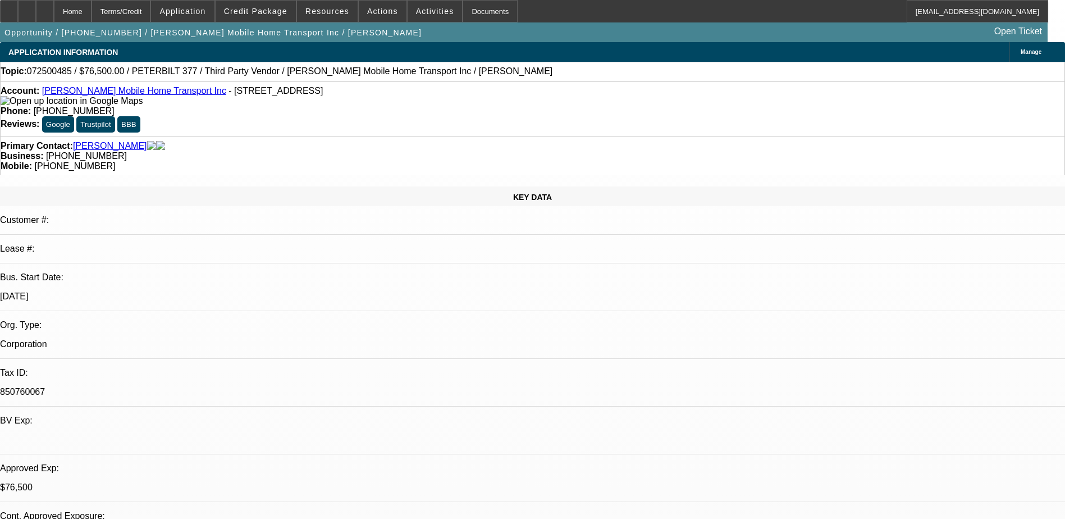
select select "6"
select select "1"
select select "2"
select select "6"
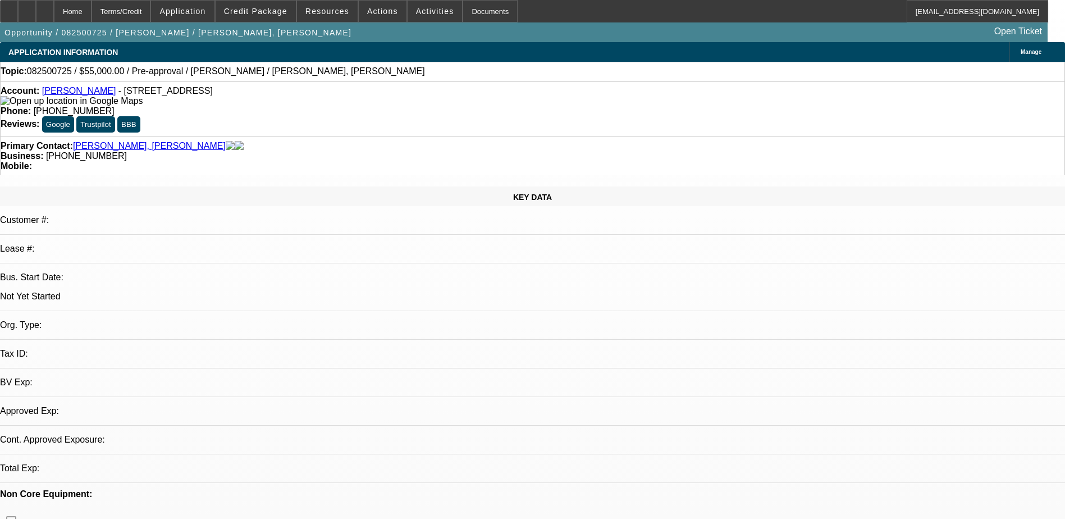
select select "0"
select select "2"
select select "0.1"
select select "4"
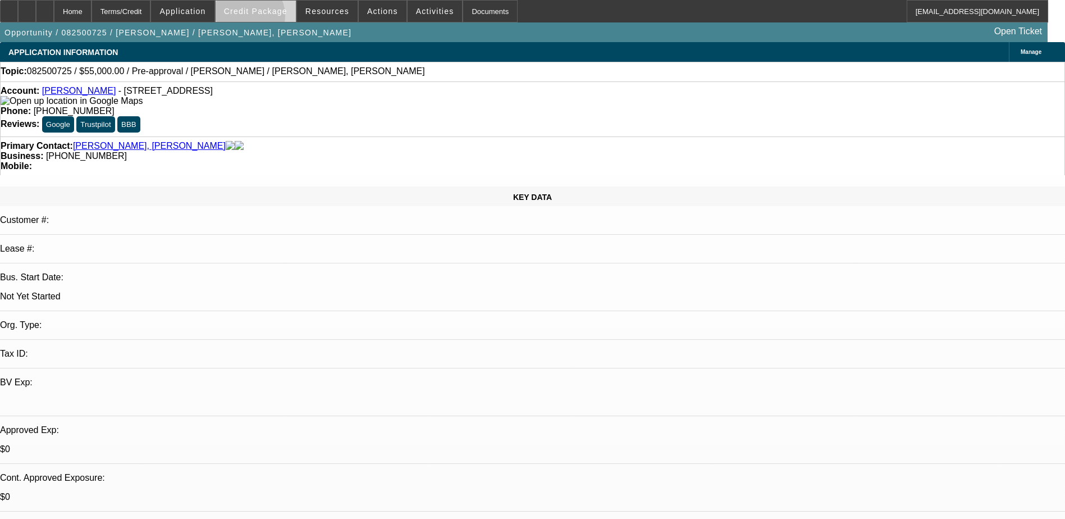
click at [263, 19] on span at bounding box center [256, 11] width 80 height 27
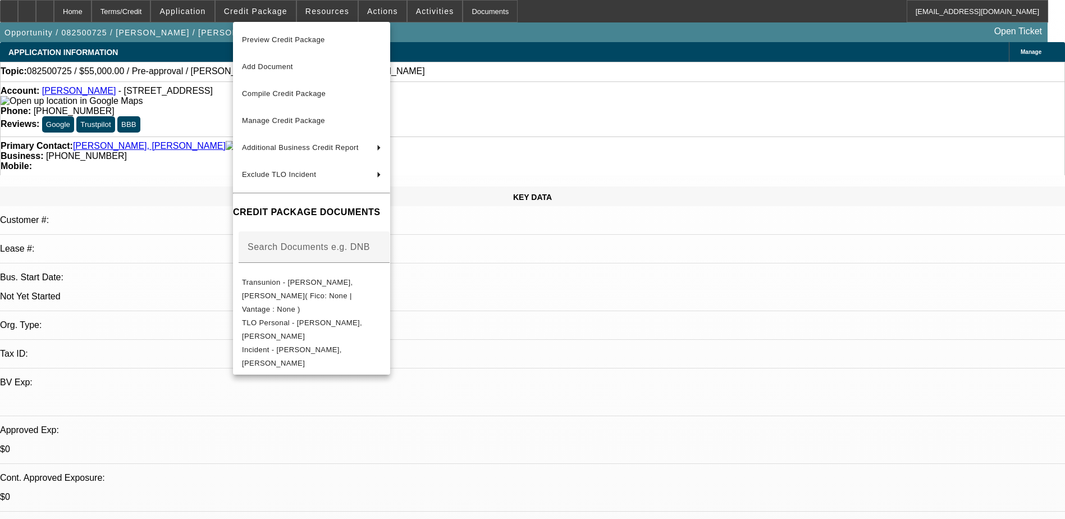
click at [629, 368] on div at bounding box center [532, 259] width 1065 height 519
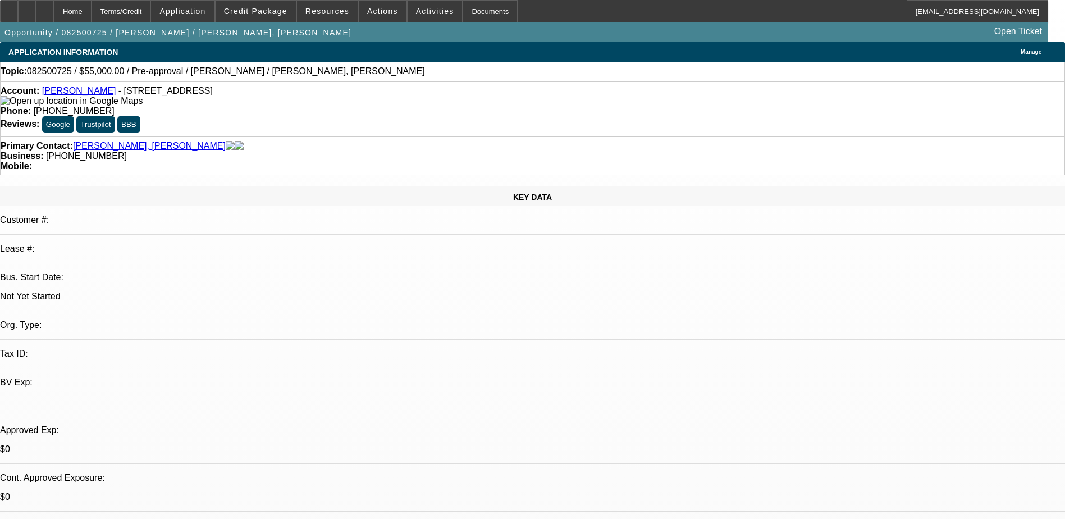
scroll to position [56, 0]
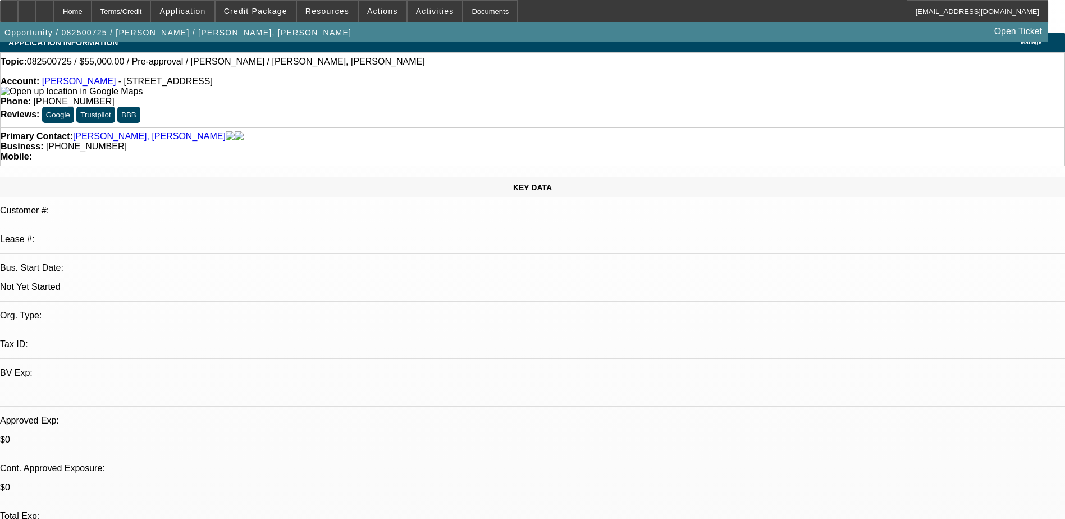
scroll to position [0, 0]
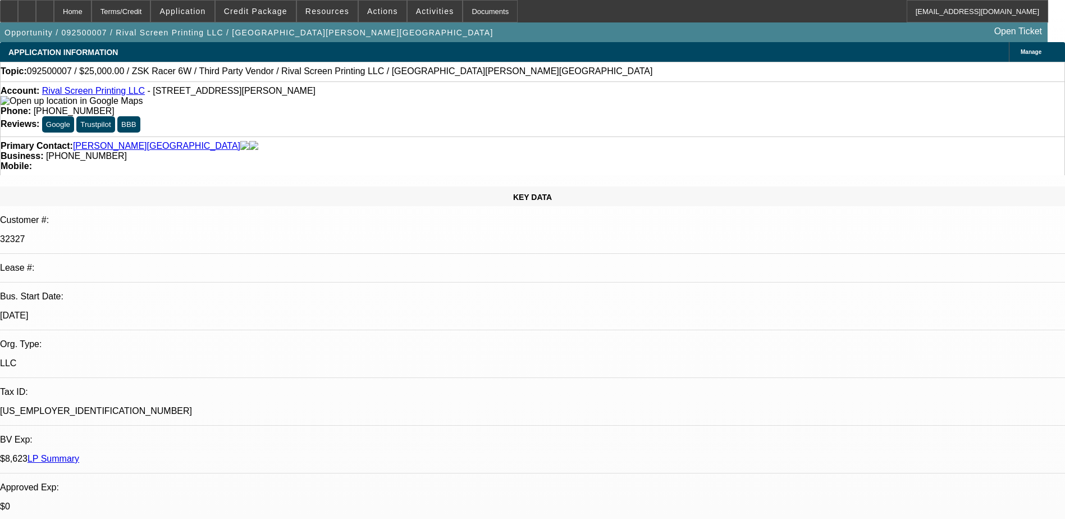
select select "0"
select select "6"
select select "0"
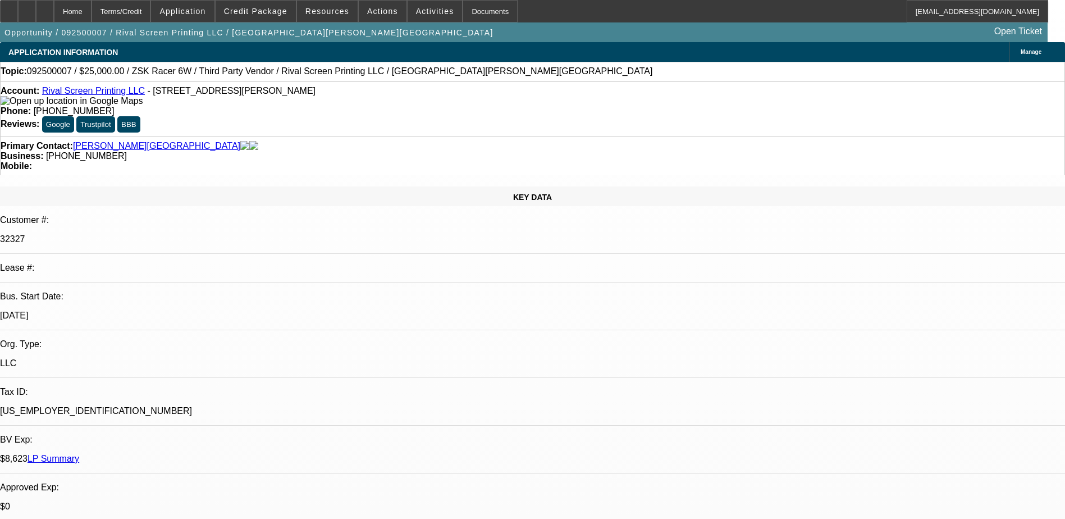
select select "0"
select select "6"
select select "0.1"
select select "2"
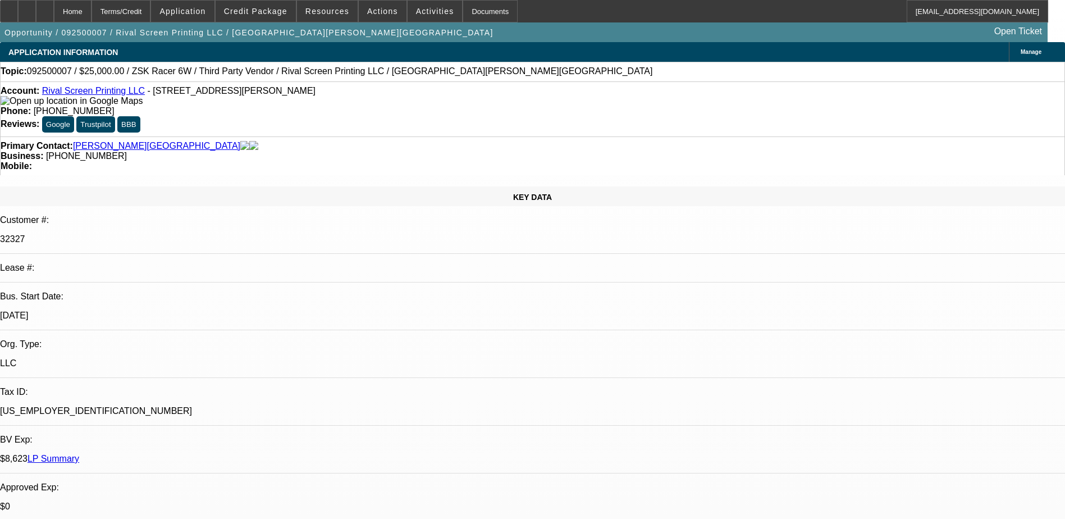
select select "2"
select select "0"
select select "6"
select select "0.1"
select select "2"
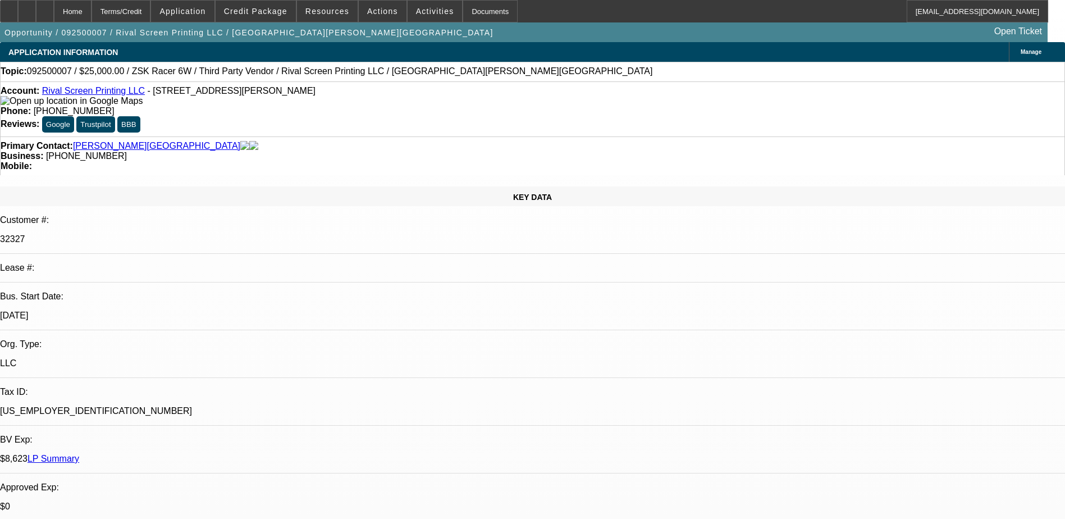
select select "2"
select select "0"
select select "6"
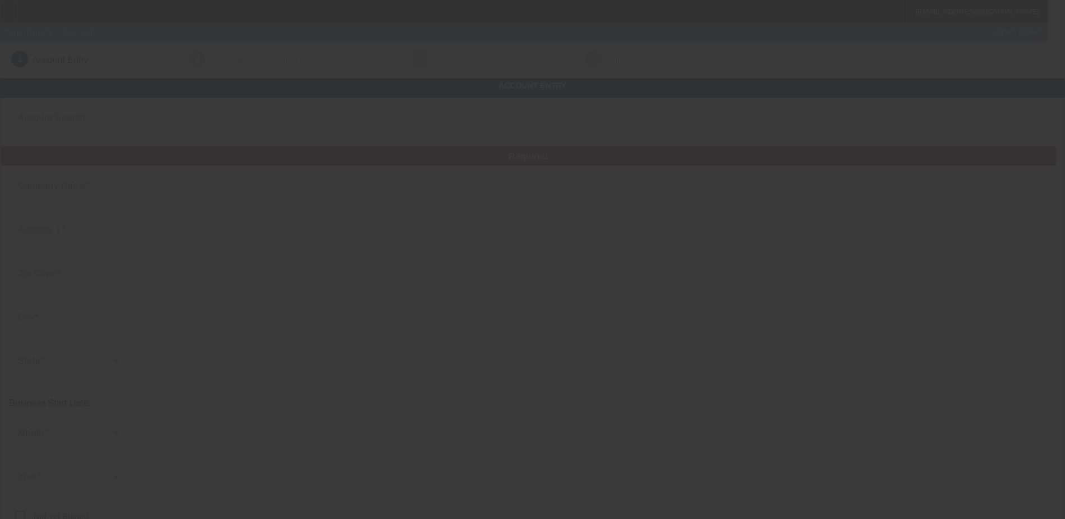
type input "[PERSON_NAME] Towing, LLC"
type input "[STREET_ADDRESS]"
type input "31313"
type input "[GEOGRAPHIC_DATA]"
type input "[PHONE_NUMBER]"
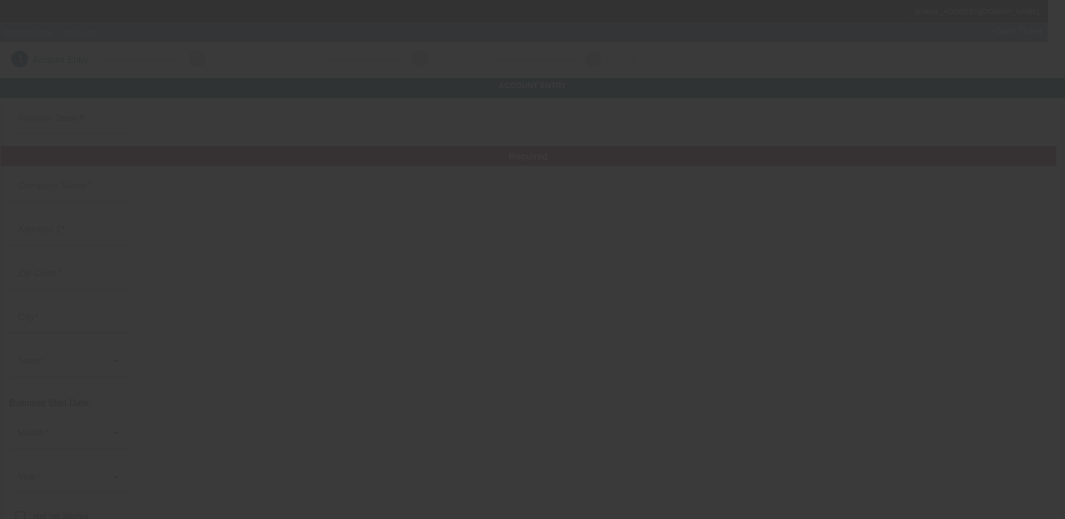
type input "Liberty"
type input "813510533"
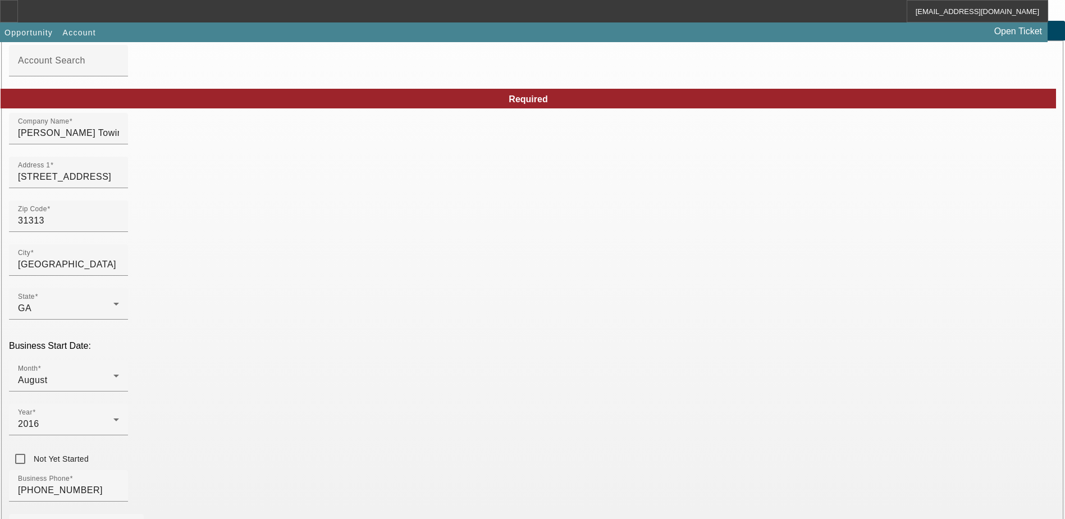
scroll to position [112, 0]
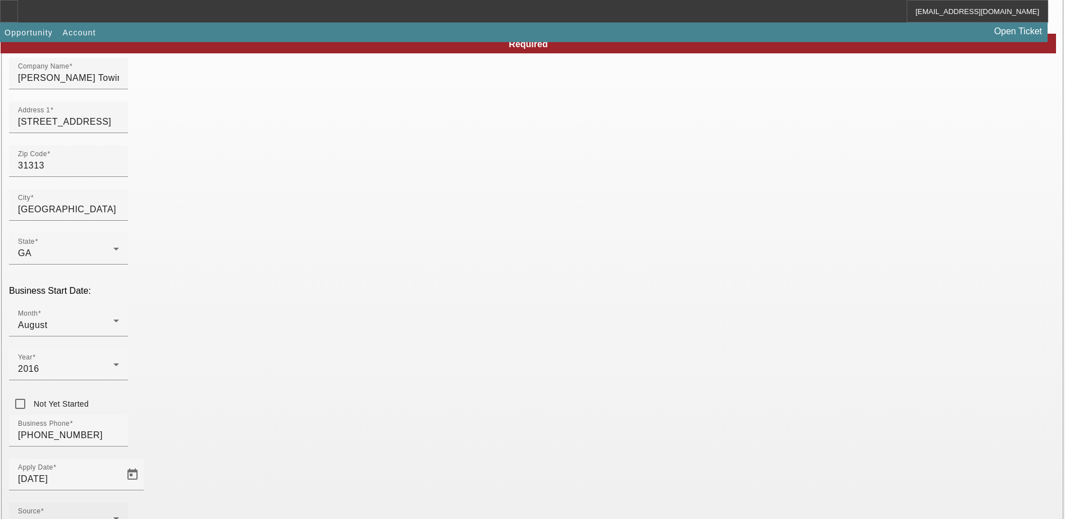
click at [119, 503] on div "Source - Select -" at bounding box center [68, 518] width 101 height 31
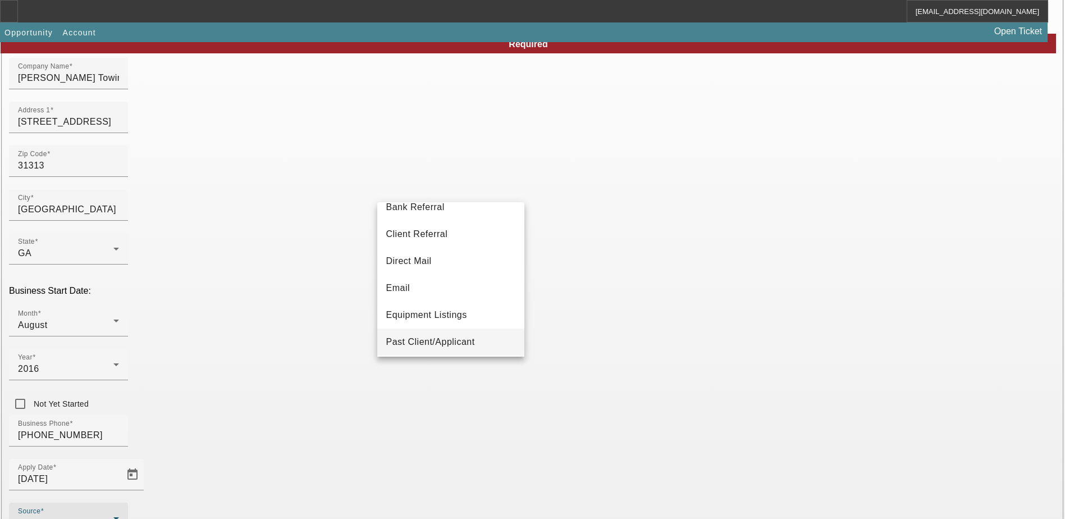
scroll to position [56, 0]
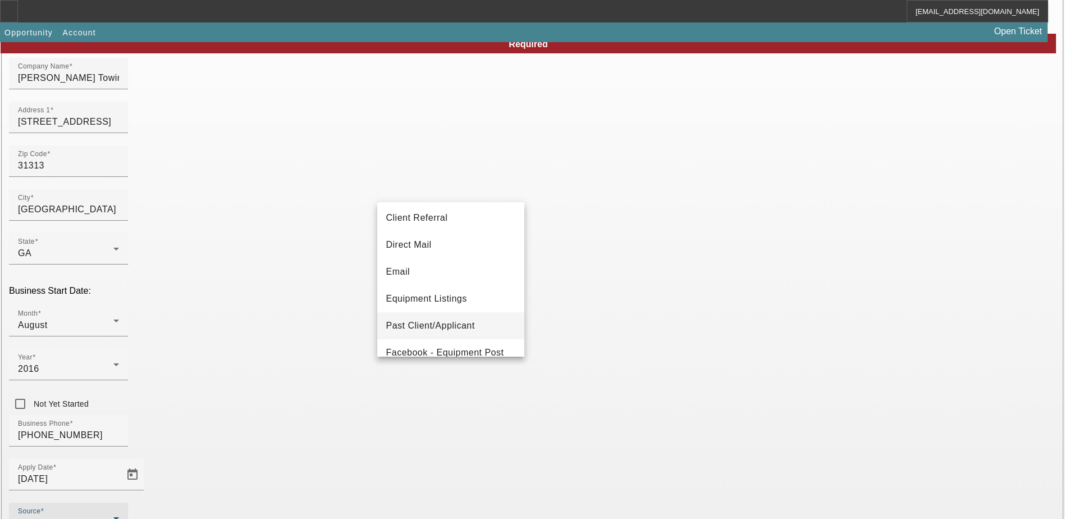
click at [448, 320] on span "Past Client/Applicant" at bounding box center [430, 325] width 89 height 13
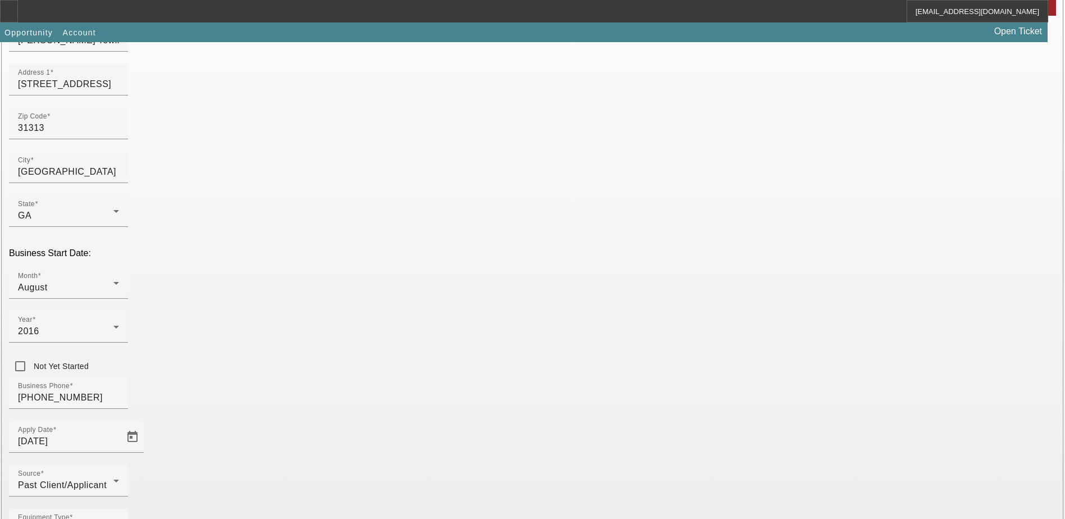
scroll to position [190, 0]
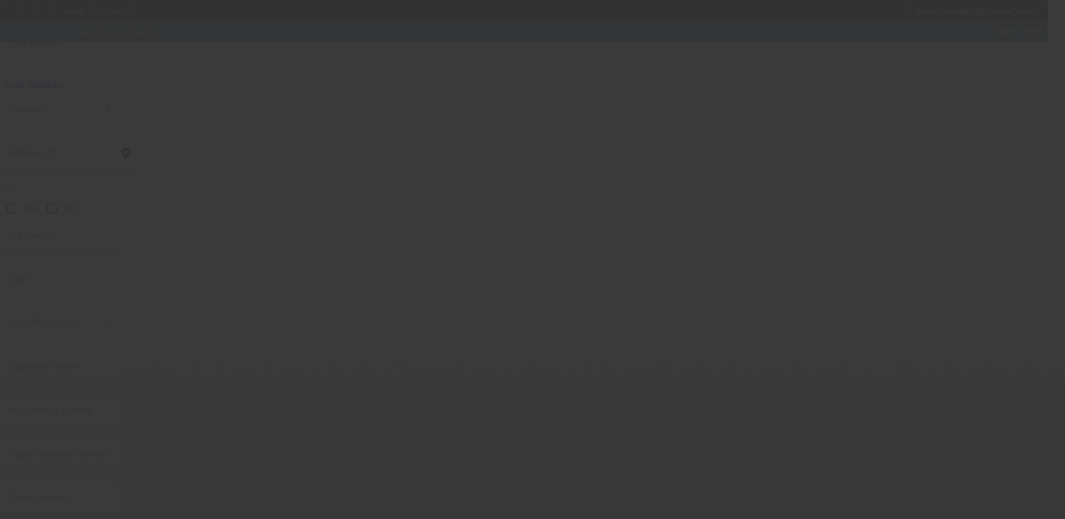
scroll to position [30, 0]
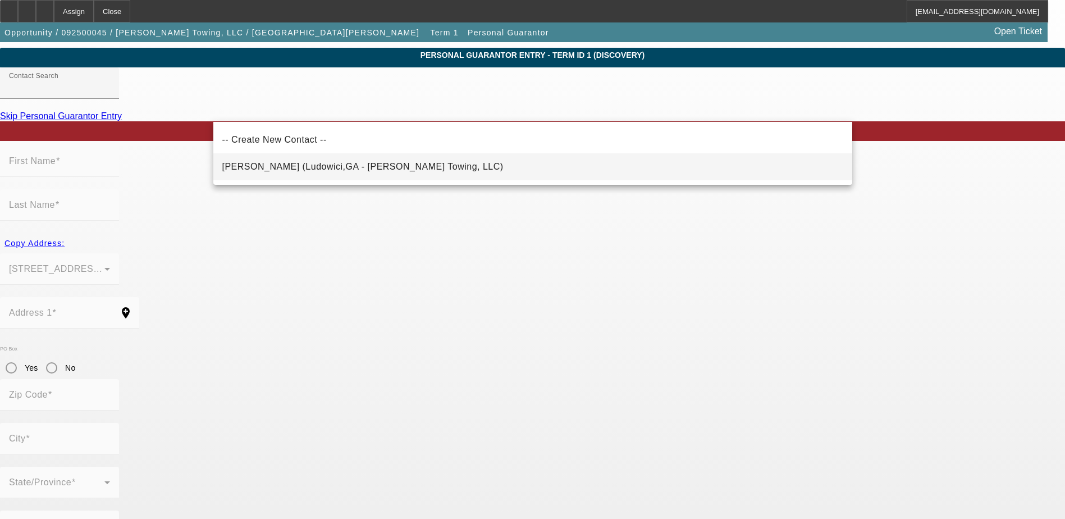
click at [294, 172] on span "Clark, Tyler (Ludowici,GA - Tyler Clark's Towing, LLC)" at bounding box center [362, 166] width 281 height 13
type input "Clark, Tyler (Ludowici,GA - Tyler Clark's Towing, LLC)"
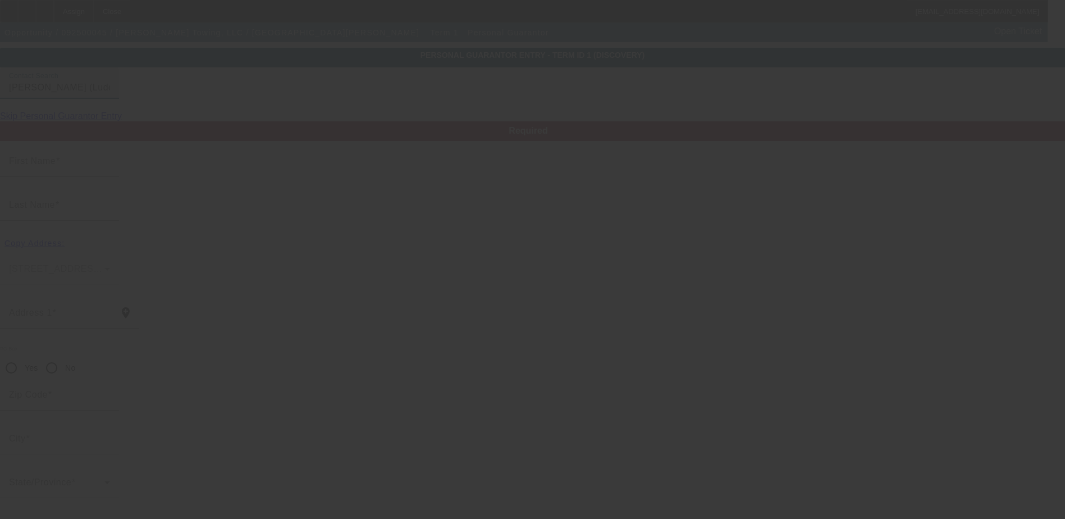
type input "Tyler"
type input "Clark"
type input "3310 Lanier Road NE"
radio input "true"
type input "31316"
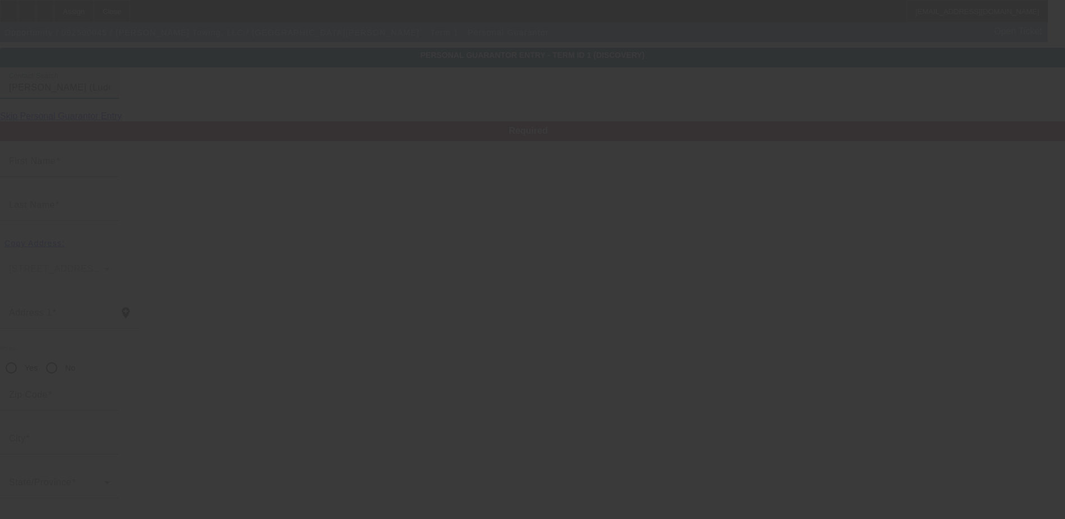
type input "Ludowici"
type input "[PHONE_NUMBER]"
type input "100"
type input "258-85-5544"
type input "clarkstowing1@yahoo.com"
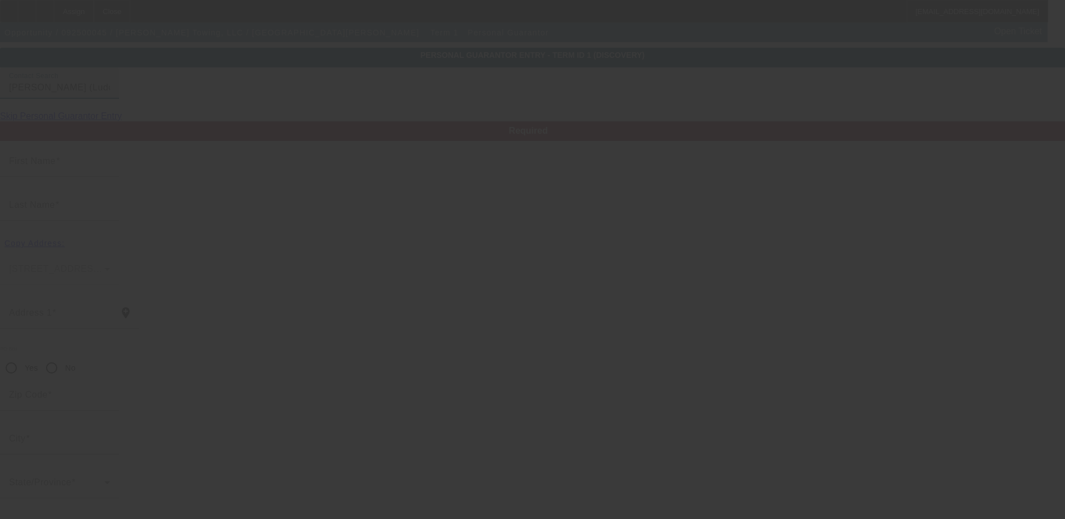
type input "(706) 635-8697"
type input "[PHONE_NUMBER]"
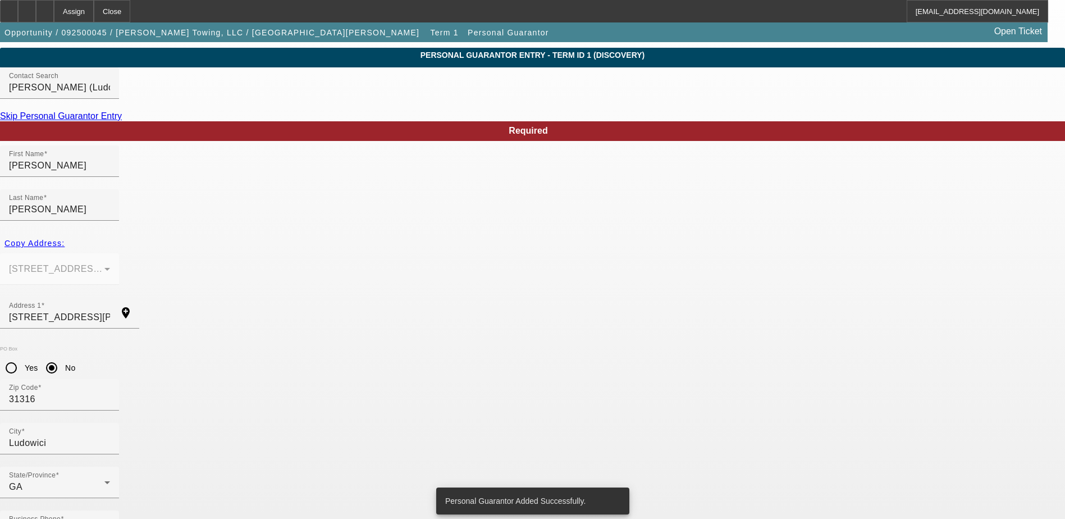
scroll to position [0, 0]
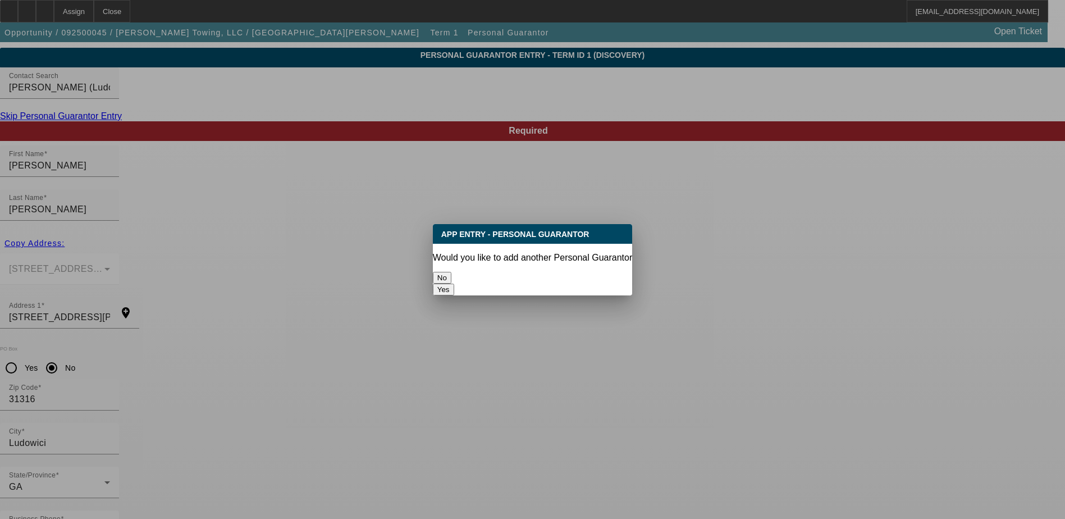
click at [451, 272] on button "No" at bounding box center [442, 278] width 19 height 12
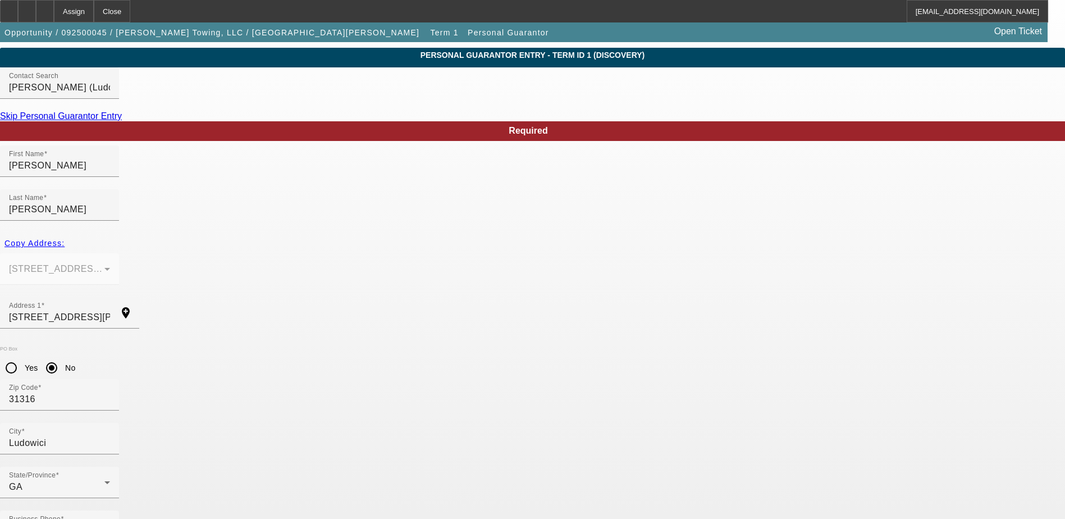
scroll to position [30, 0]
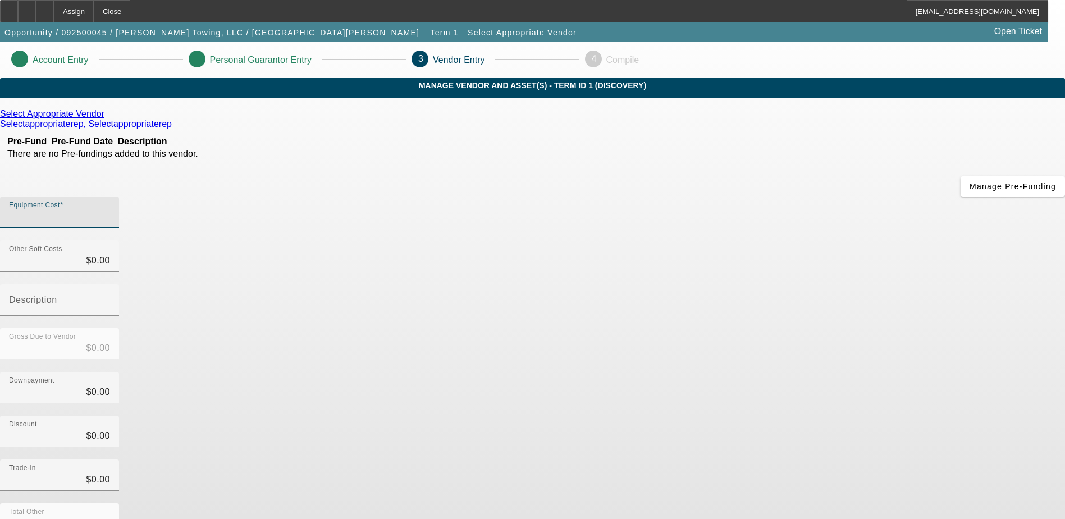
click at [110, 210] on input "Equipment Cost" at bounding box center [59, 216] width 101 height 13
type input "1"
type input "$1.00"
type input "15"
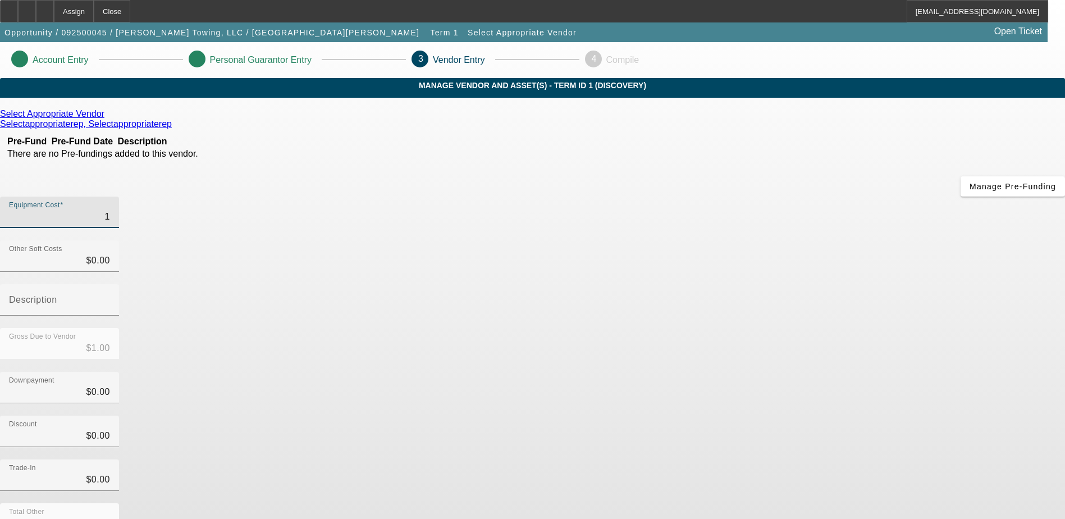
type input "$15.00"
type input "150"
type input "$150.00"
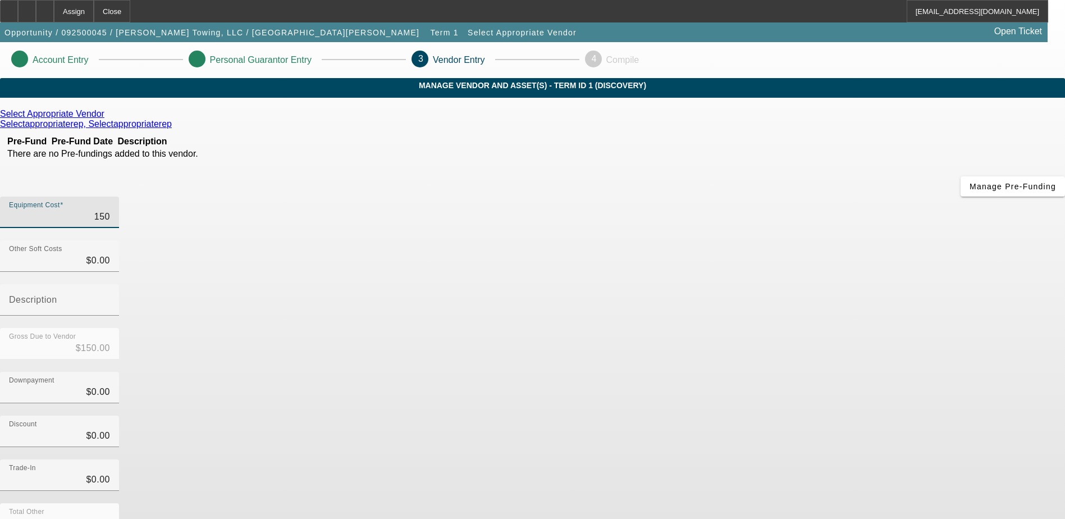
type input "1500"
type input "$1,500.00"
type input "15000"
type input "$15,000.00"
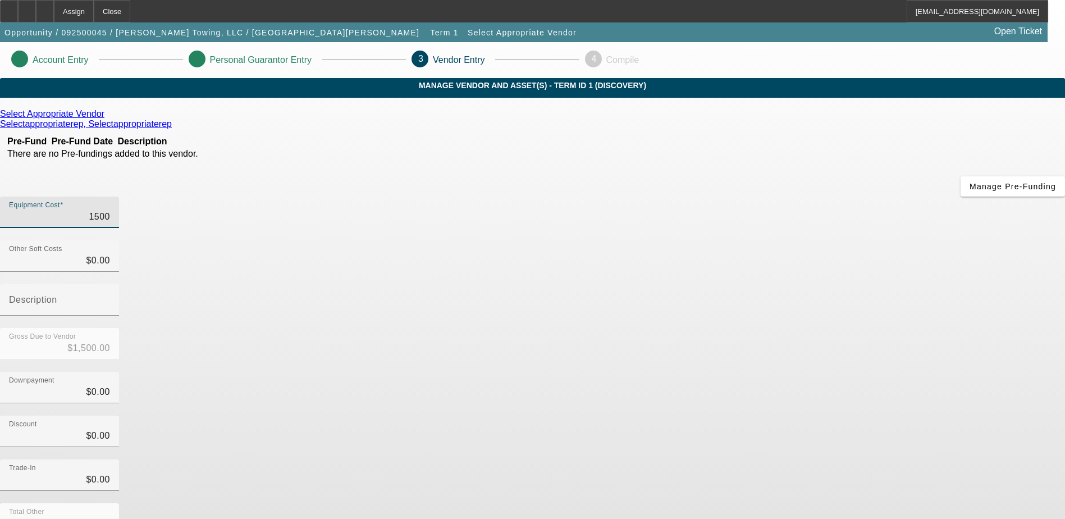
type input "$15,000.00"
type input "150000"
type input "$150,000.00"
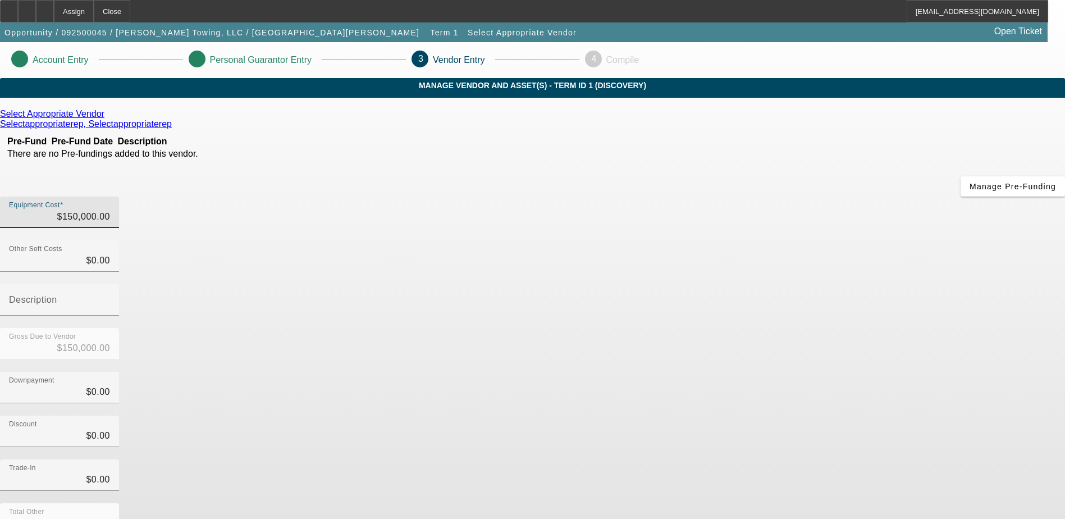
click at [875, 349] on app-vendor-asset-manage "Account Entry Personal Guarantor Entry 3 Vendor Entry 4 Compile MANAGE VENDOR A…" at bounding box center [532, 355] width 1065 height 627
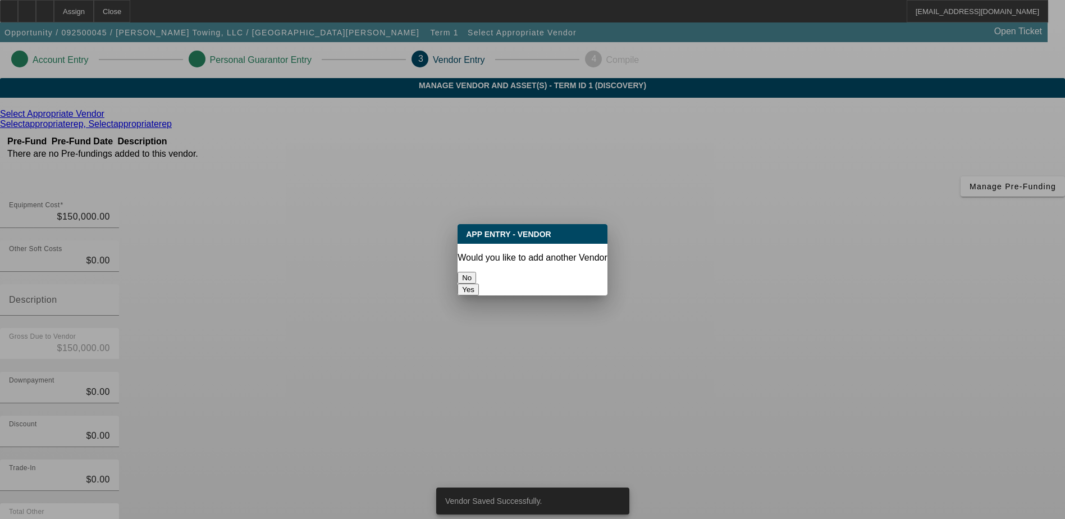
click at [476, 272] on button "No" at bounding box center [467, 278] width 19 height 12
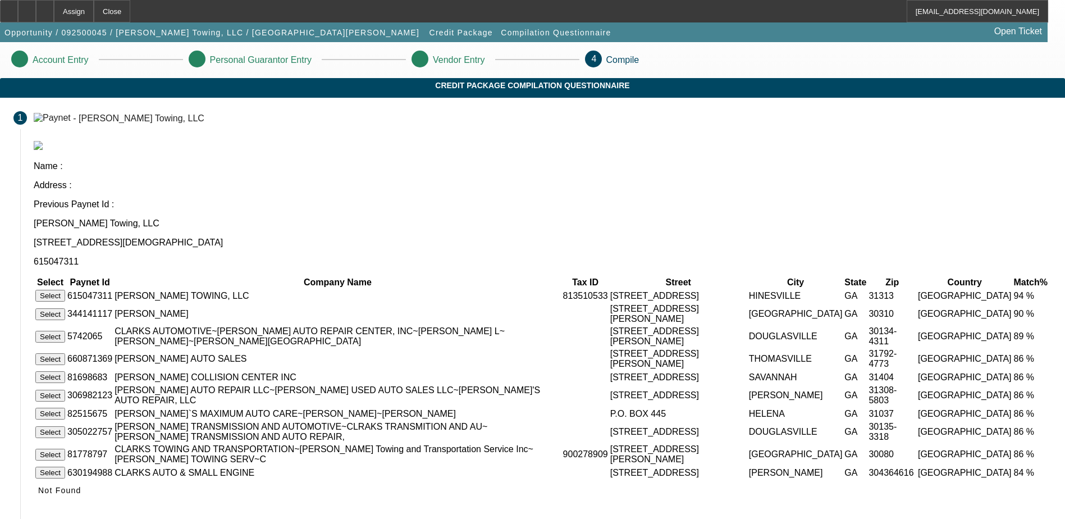
click at [65, 290] on button "Select" at bounding box center [50, 296] width 30 height 12
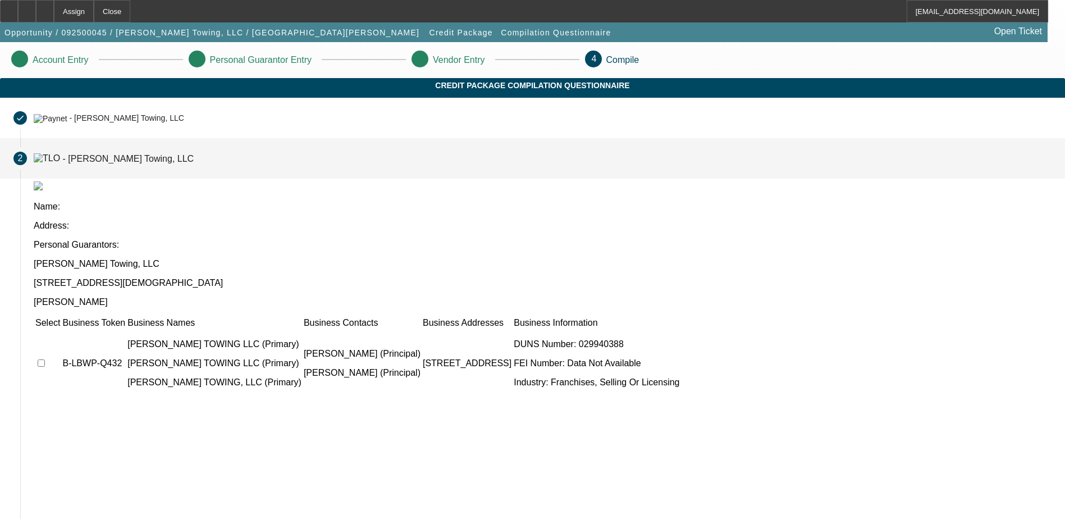
scroll to position [84, 0]
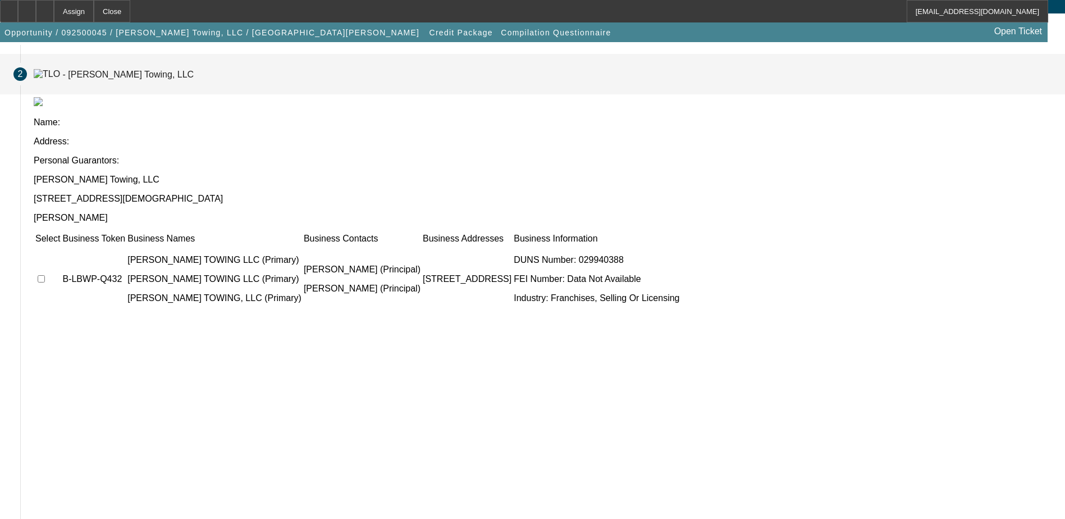
click at [45, 275] on input "checkbox" at bounding box center [41, 278] width 7 height 7
checkbox input "true"
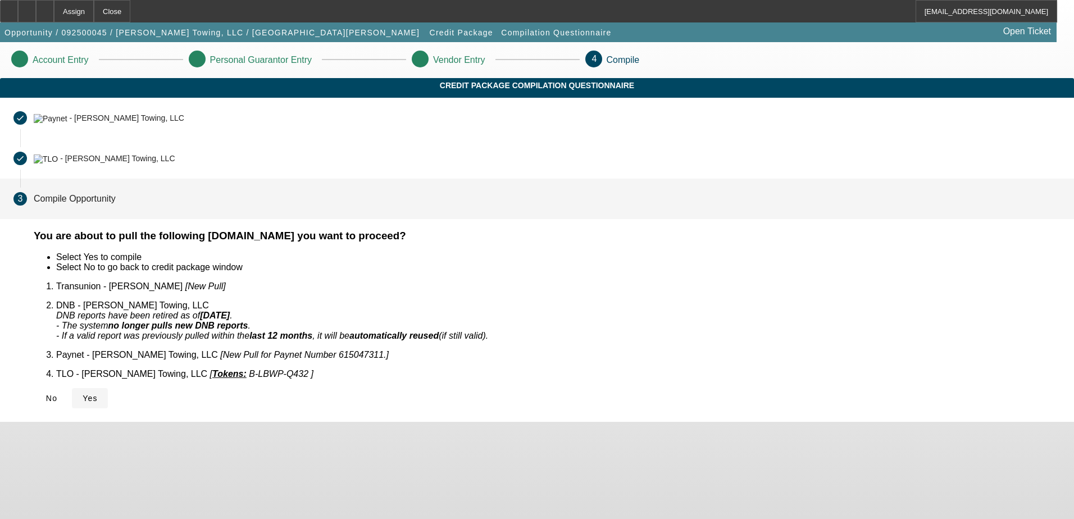
click at [83, 394] on icon at bounding box center [83, 398] width 0 height 9
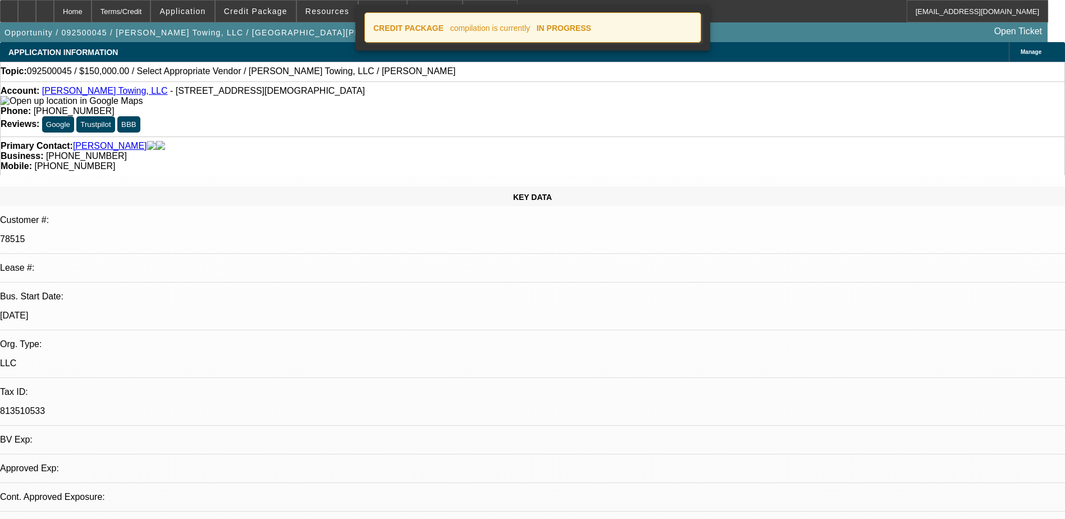
select select "0"
select select "2"
select select "0.1"
select select "1"
select select "2"
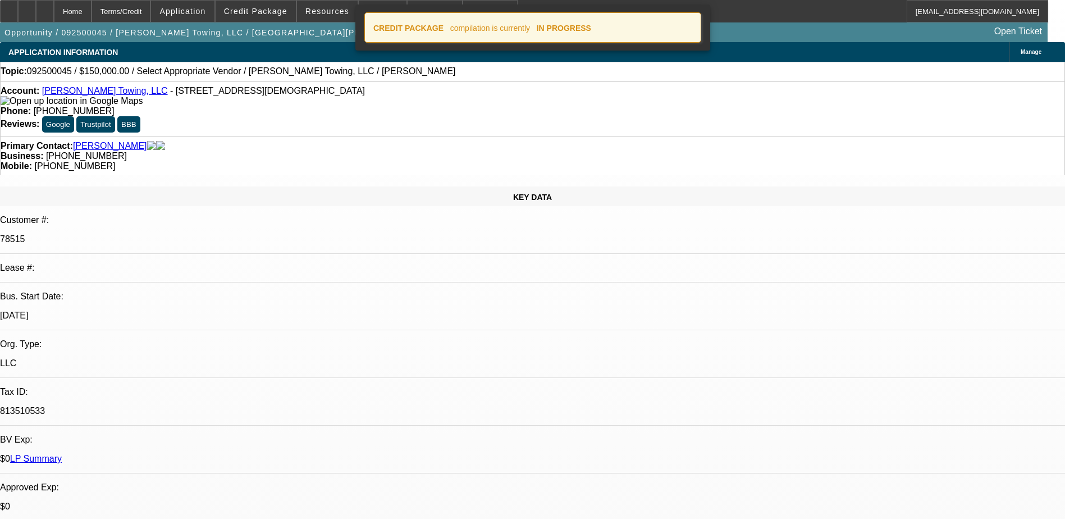
select select "4"
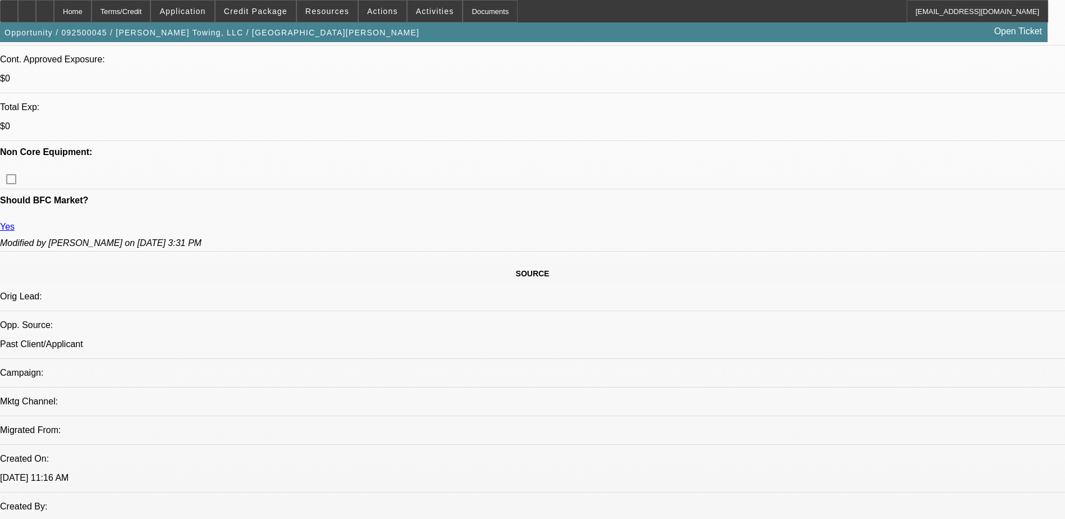
scroll to position [674, 0]
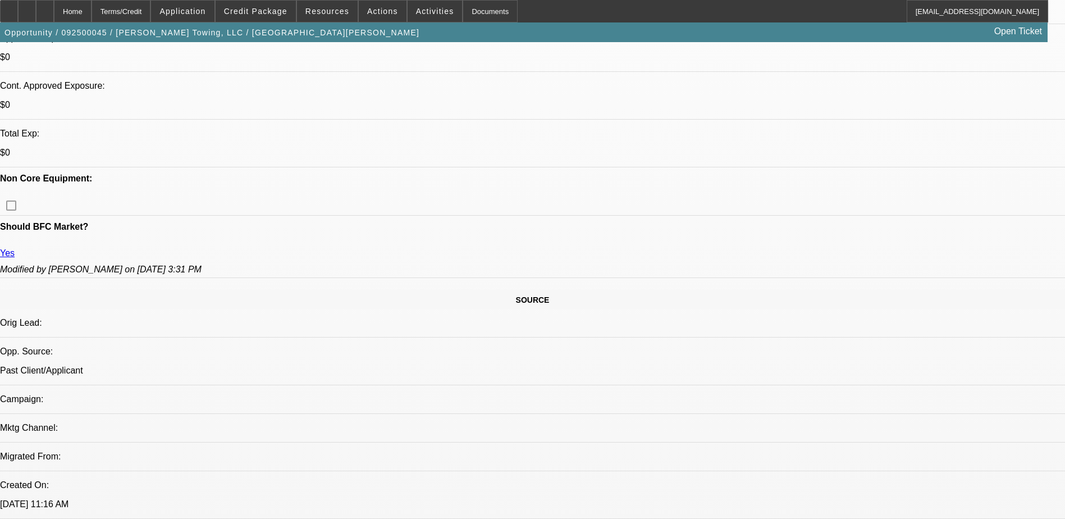
scroll to position [0, 0]
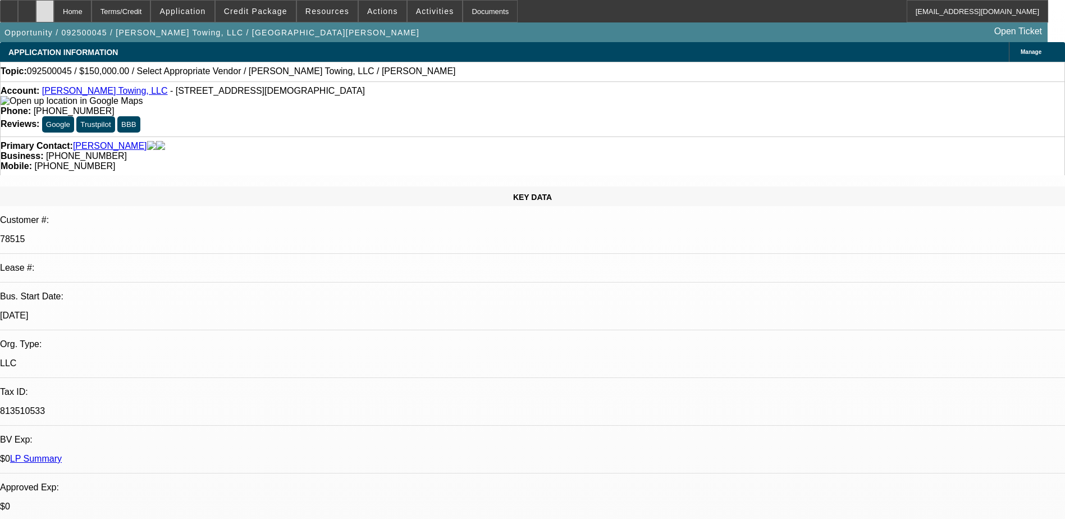
click at [54, 3] on div at bounding box center [45, 11] width 18 height 22
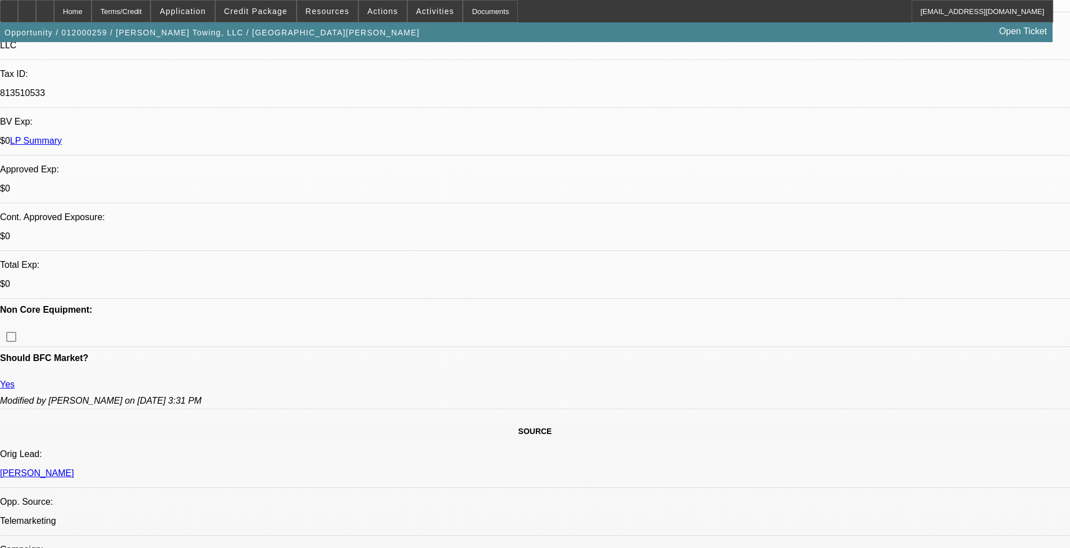
select select "0"
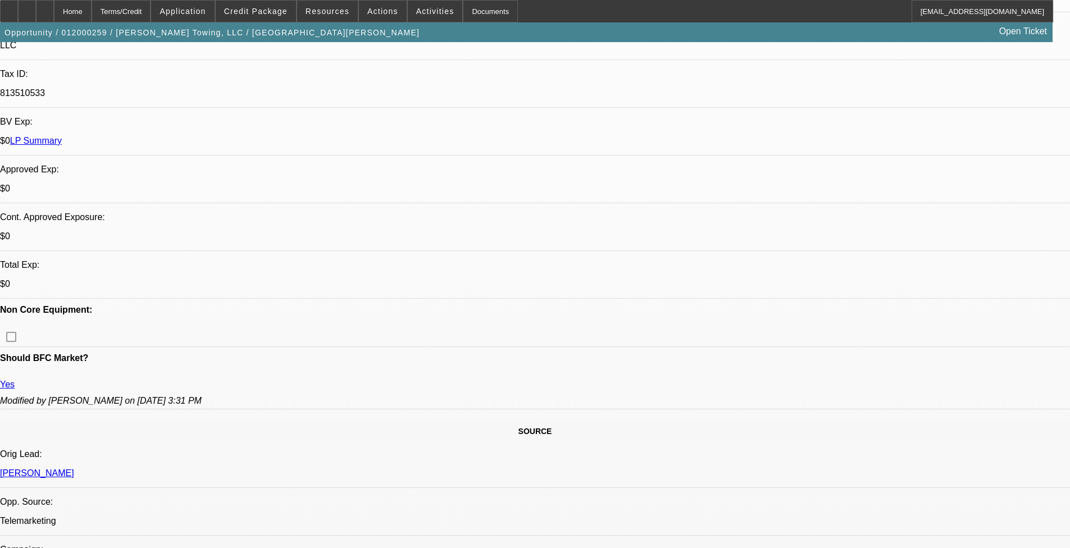
select select "0"
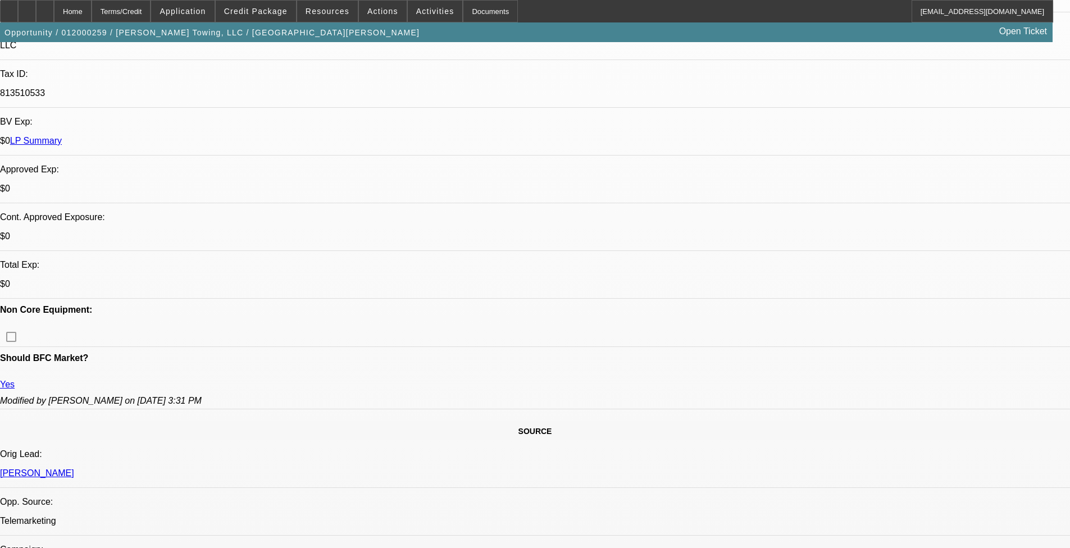
select select "0"
select select "1"
select select "2"
select select "6"
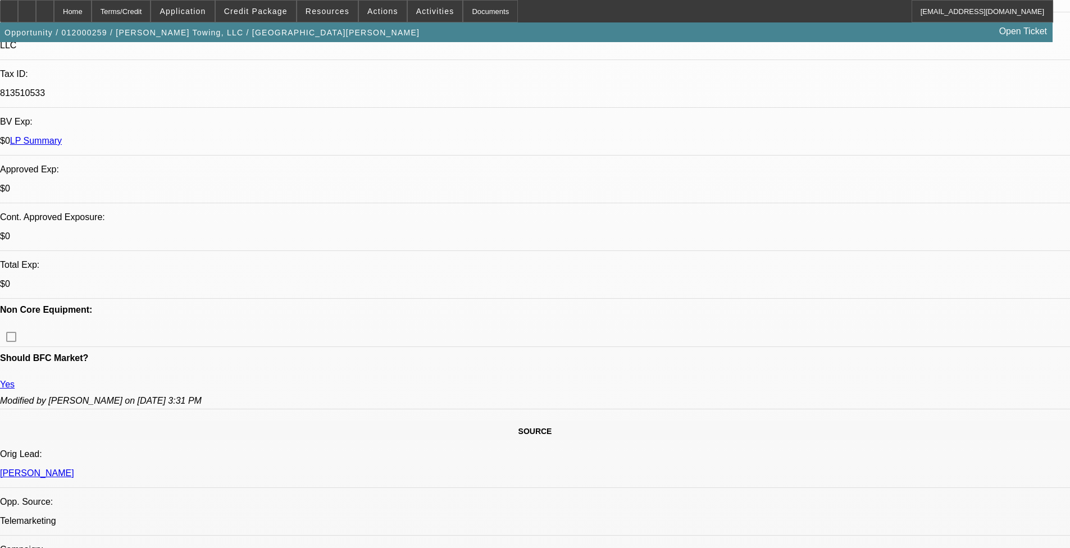
select select "1"
select select "2"
select select "6"
select select "1"
select select "2"
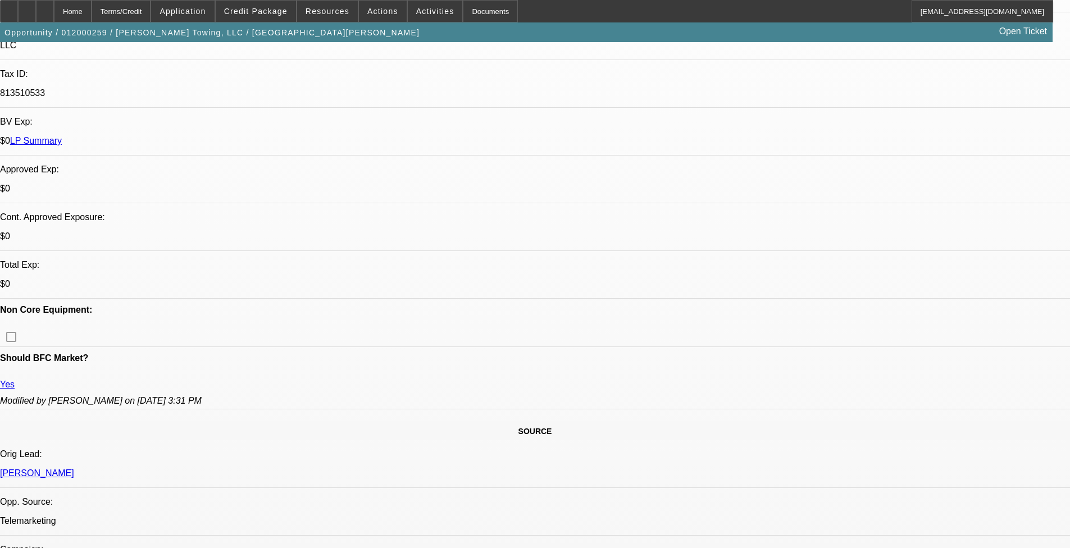
select select "6"
select select "1"
select select "6"
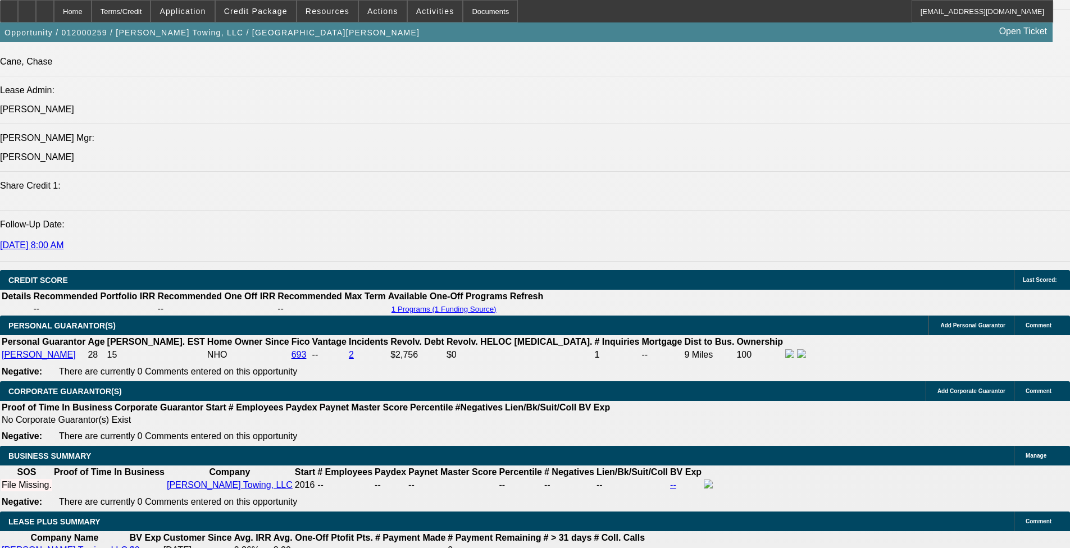
scroll to position [1460, 0]
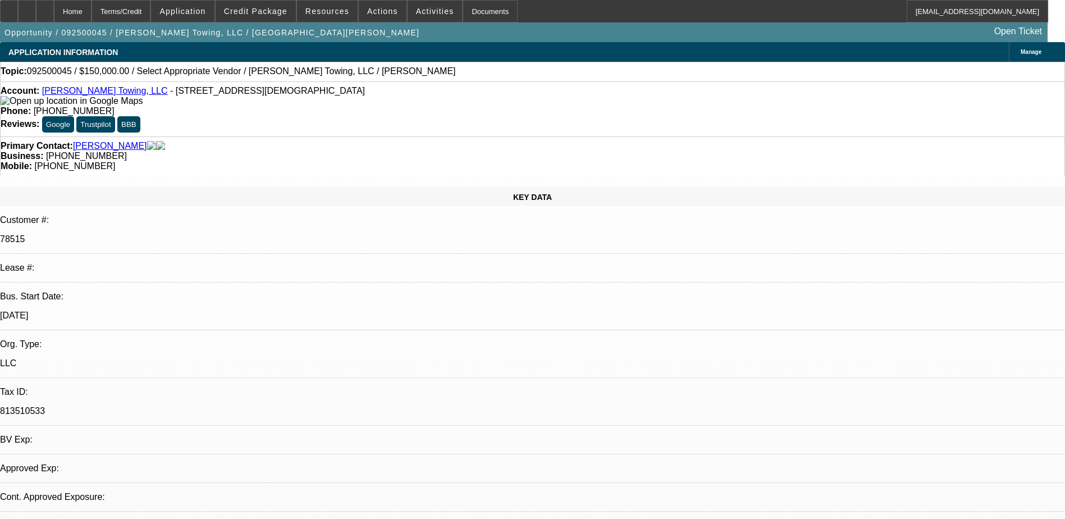
select select "0"
select select "2"
select select "0.1"
select select "4"
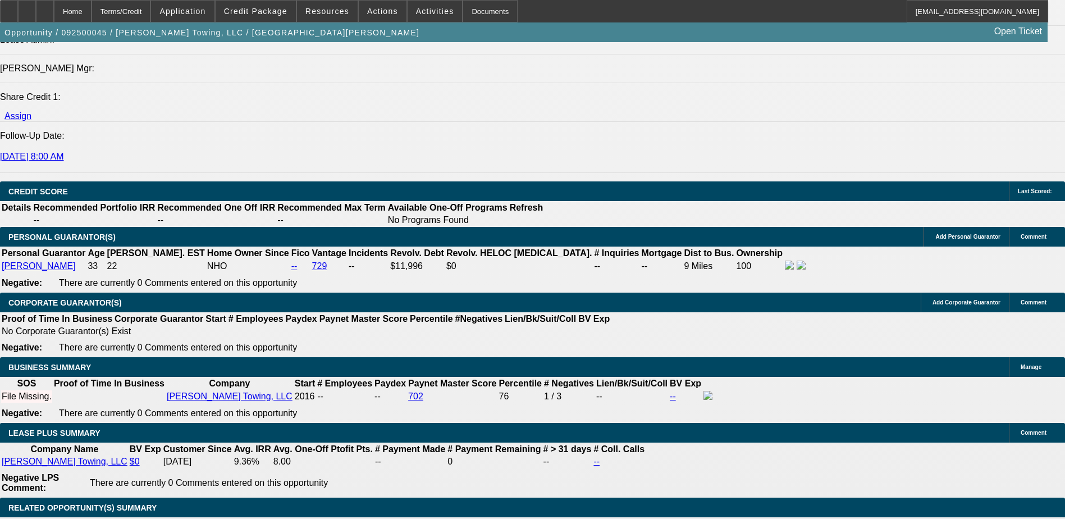
scroll to position [1460, 0]
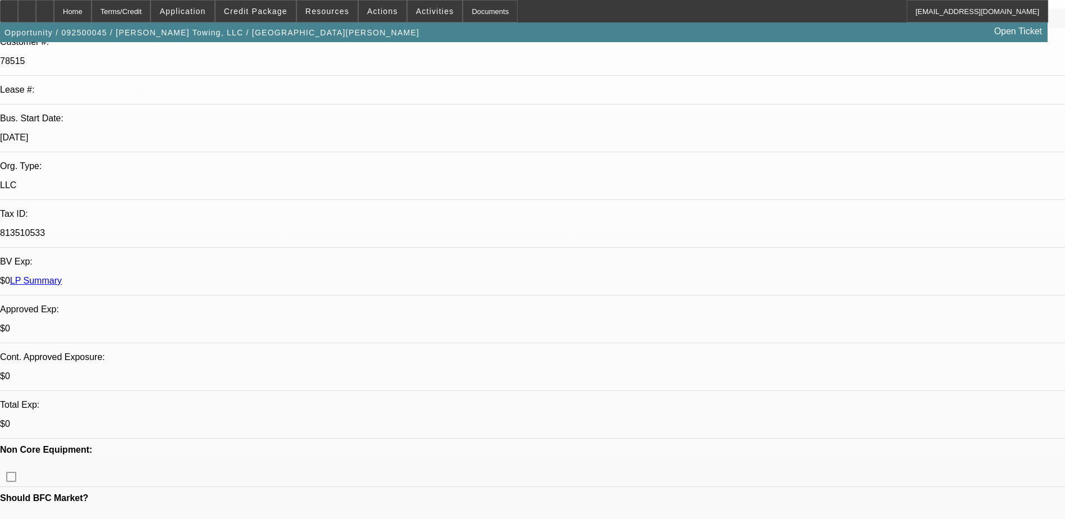
scroll to position [45, 0]
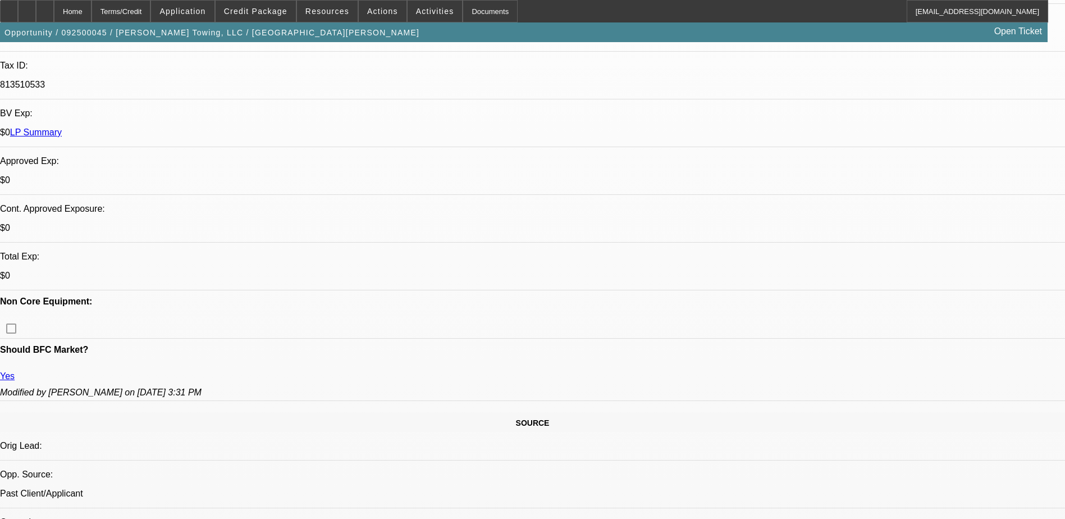
scroll to position [0, 0]
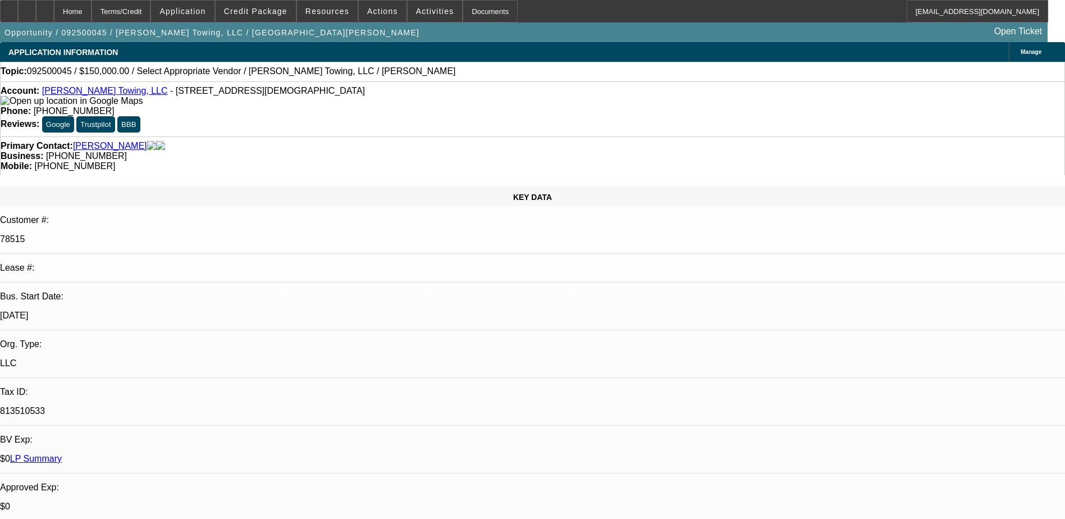
drag, startPoint x: 968, startPoint y: 396, endPoint x: 1006, endPoint y: 366, distance: 48.8
